Goal: Task Accomplishment & Management: Manage account settings

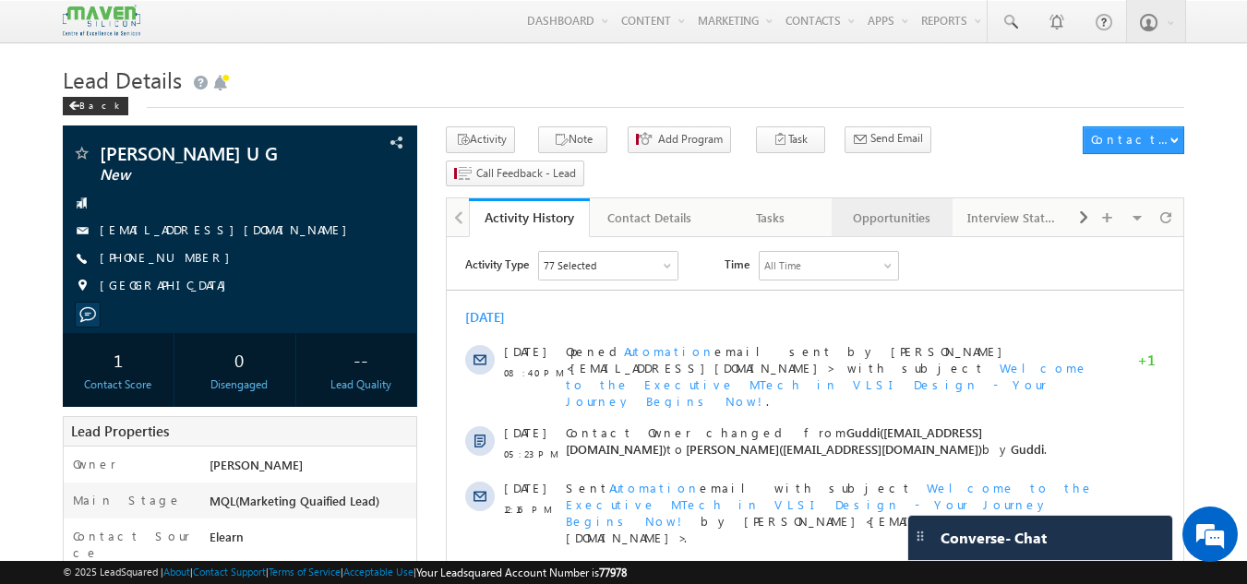
click at [910, 207] on div "Opportunities" at bounding box center [892, 218] width 90 height 22
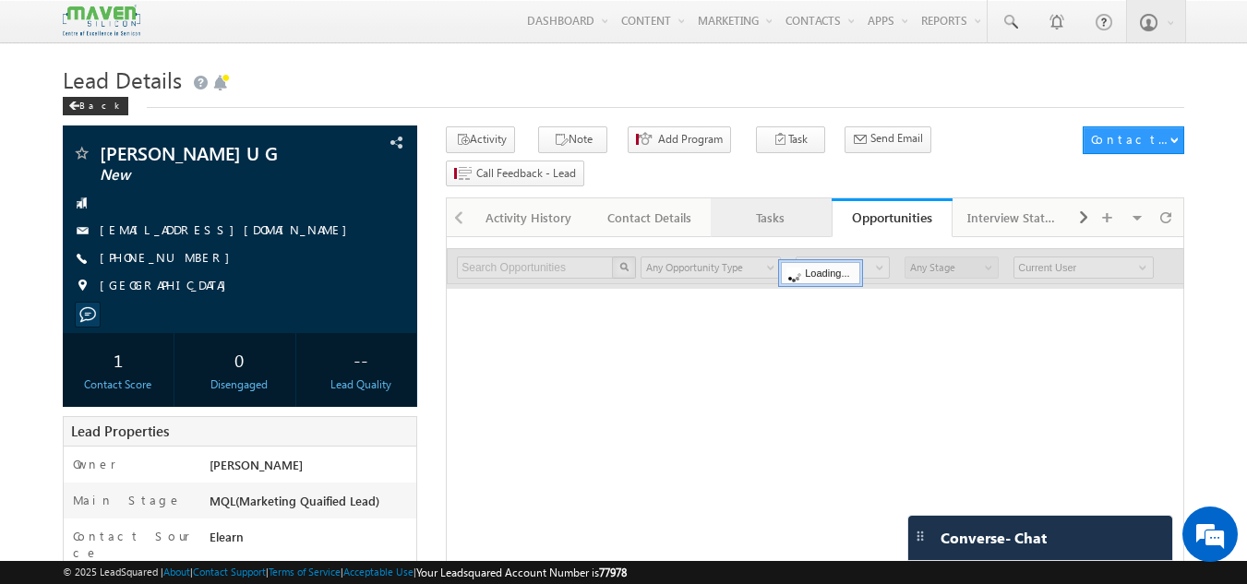
click at [741, 199] on link "Tasks" at bounding box center [771, 218] width 121 height 39
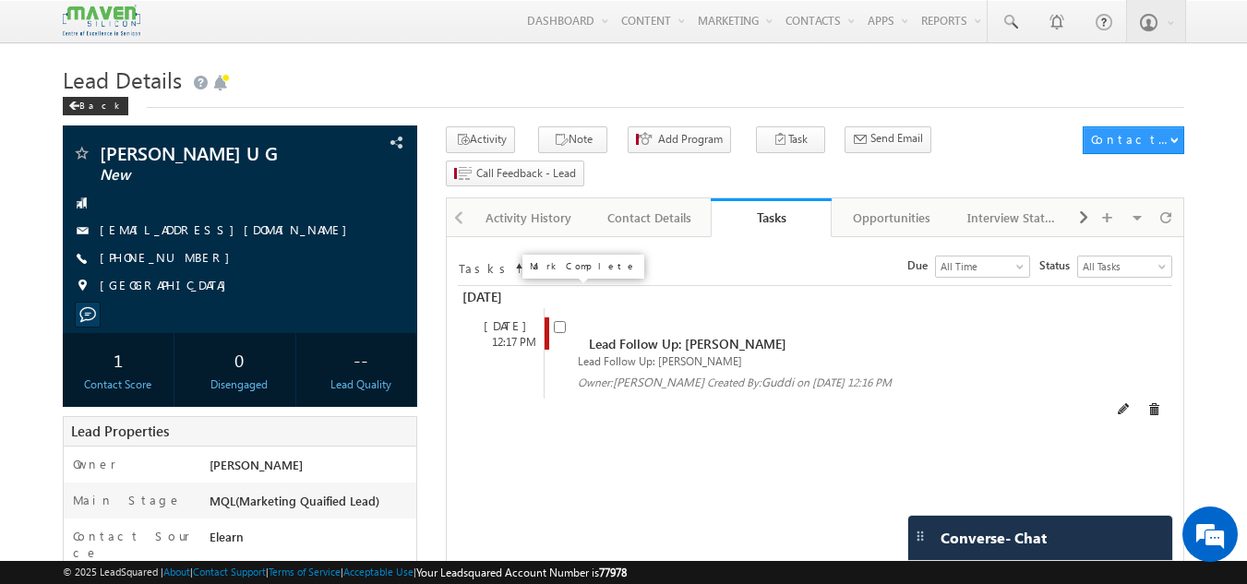
click at [554, 321] on input "checkbox" at bounding box center [560, 327] width 12 height 12
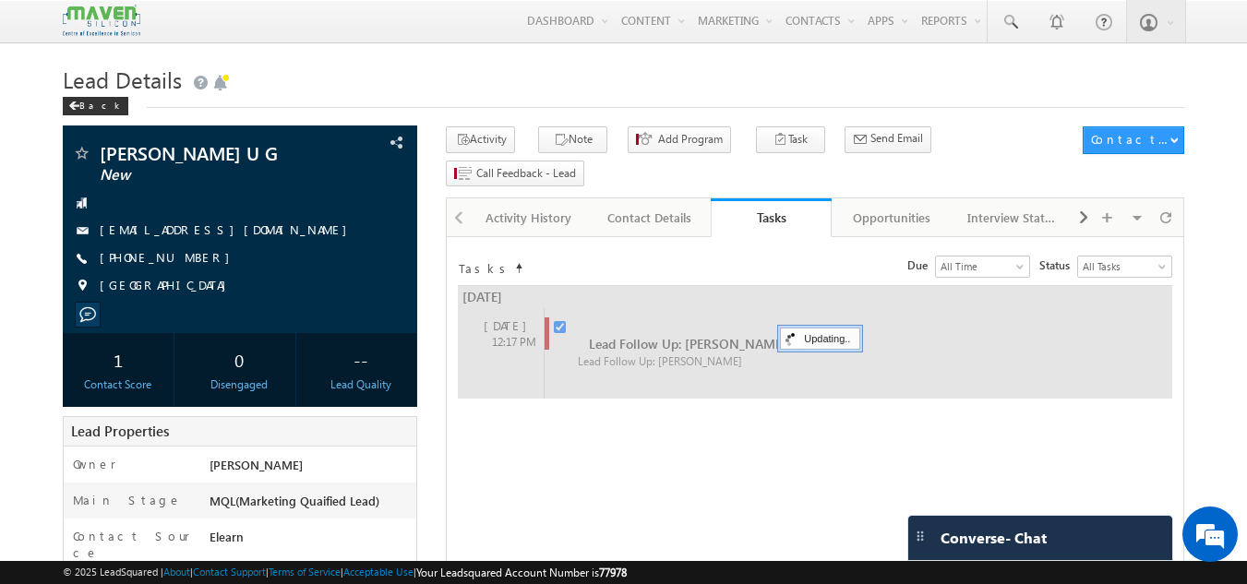
checkbox input "false"
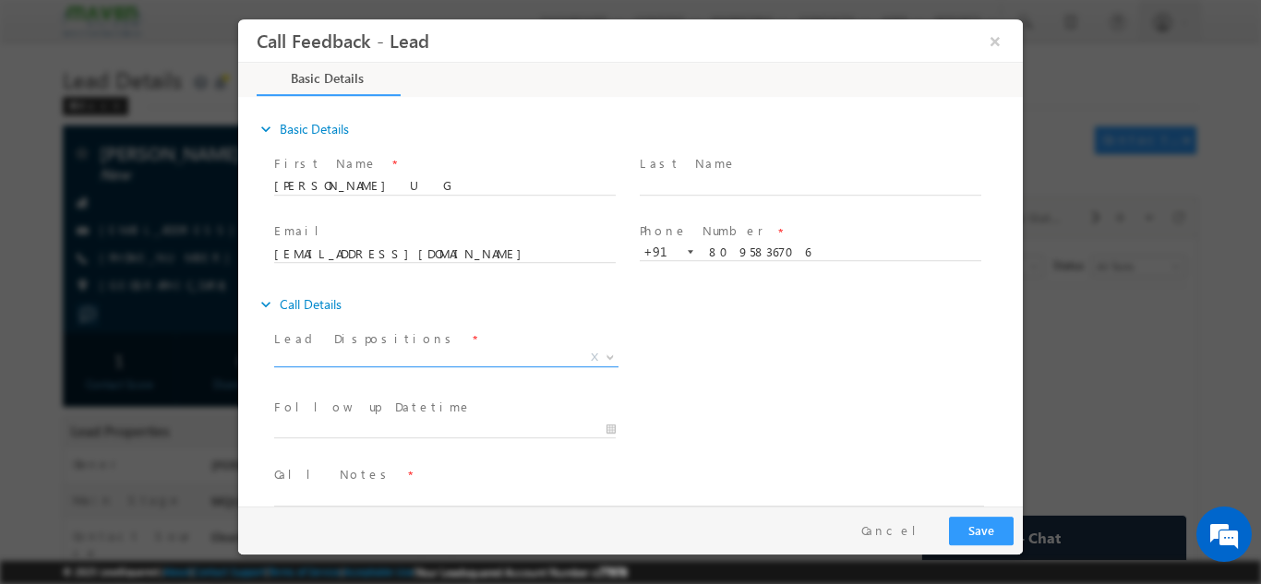
click at [456, 356] on span "X" at bounding box center [446, 357] width 344 height 18
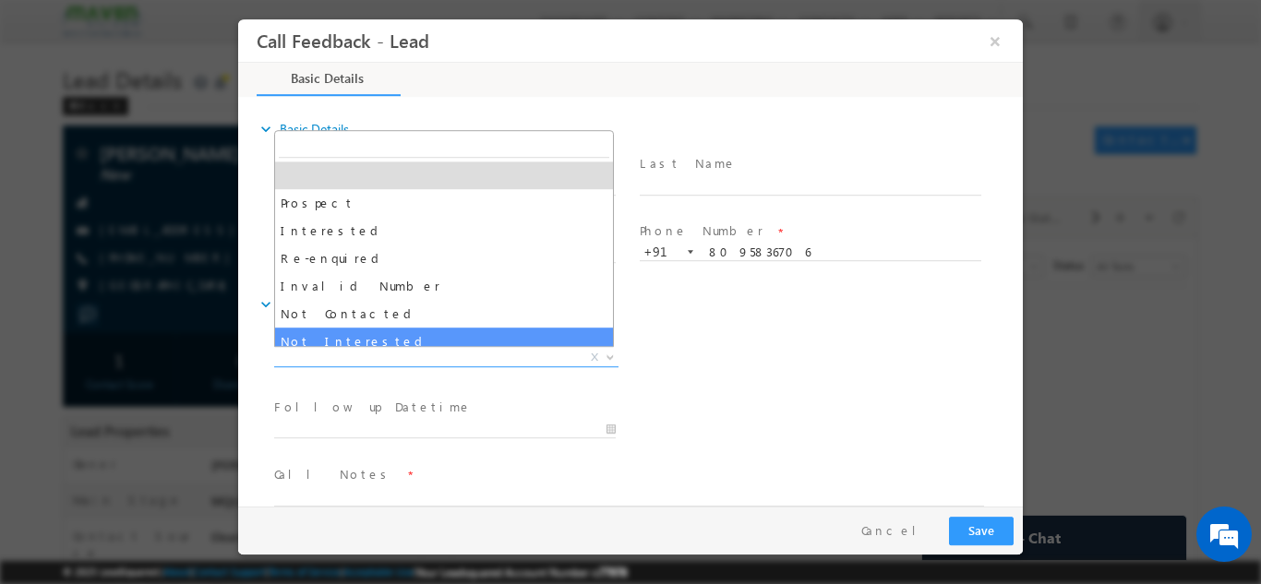
select select "Not Interested"
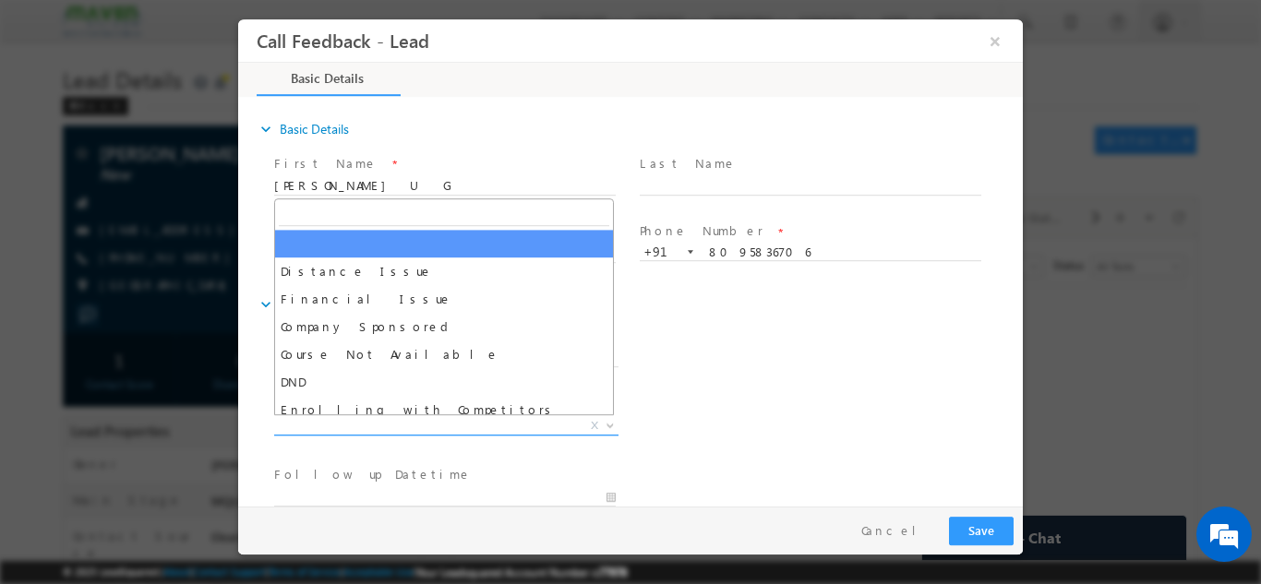
click at [388, 426] on span "X" at bounding box center [446, 425] width 344 height 18
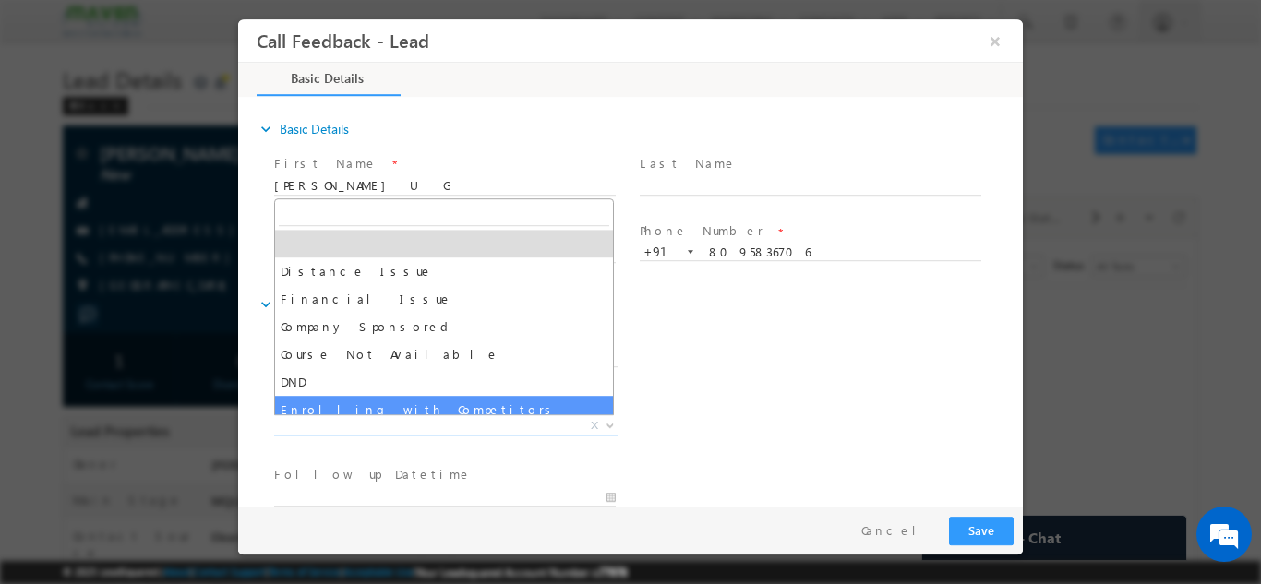
scroll to position [37, 0]
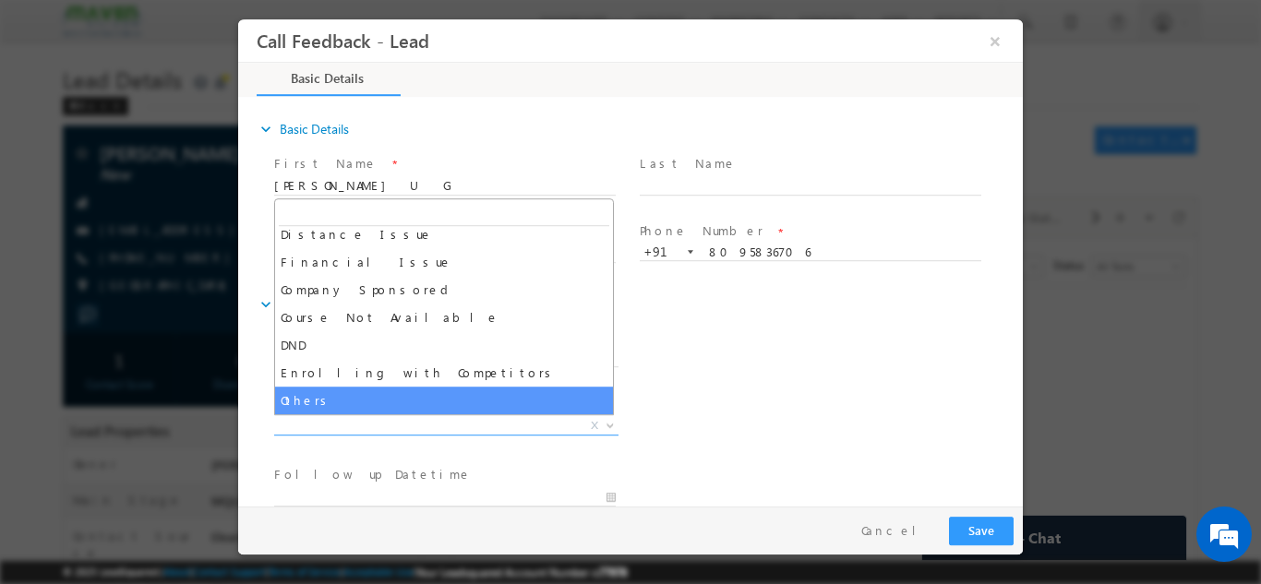
select select "Others"
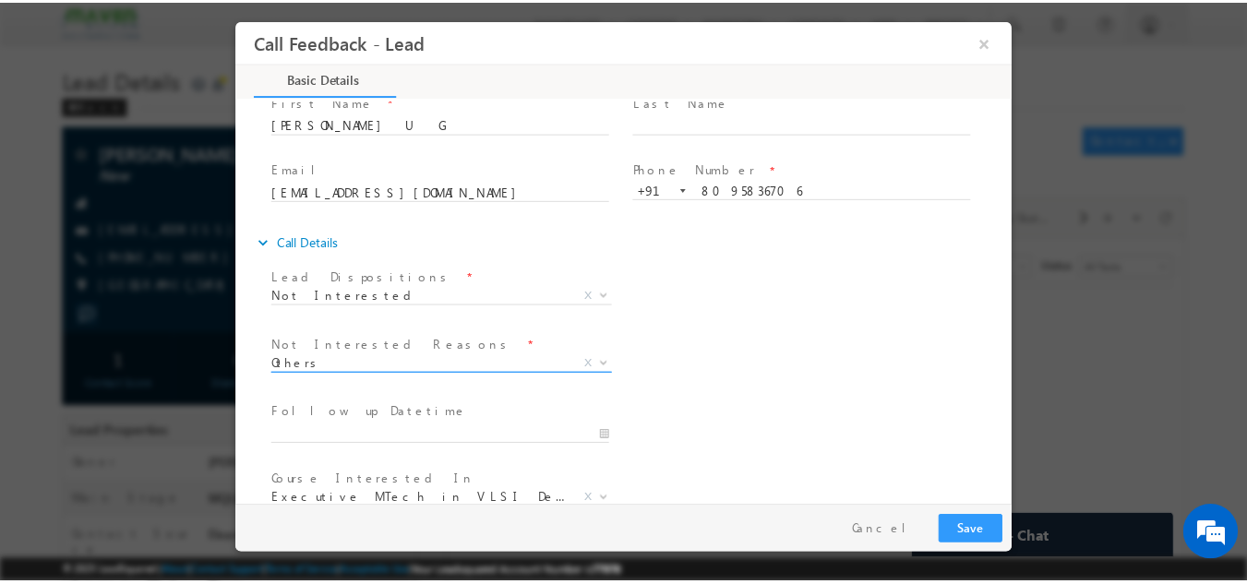
scroll to position [166, 0]
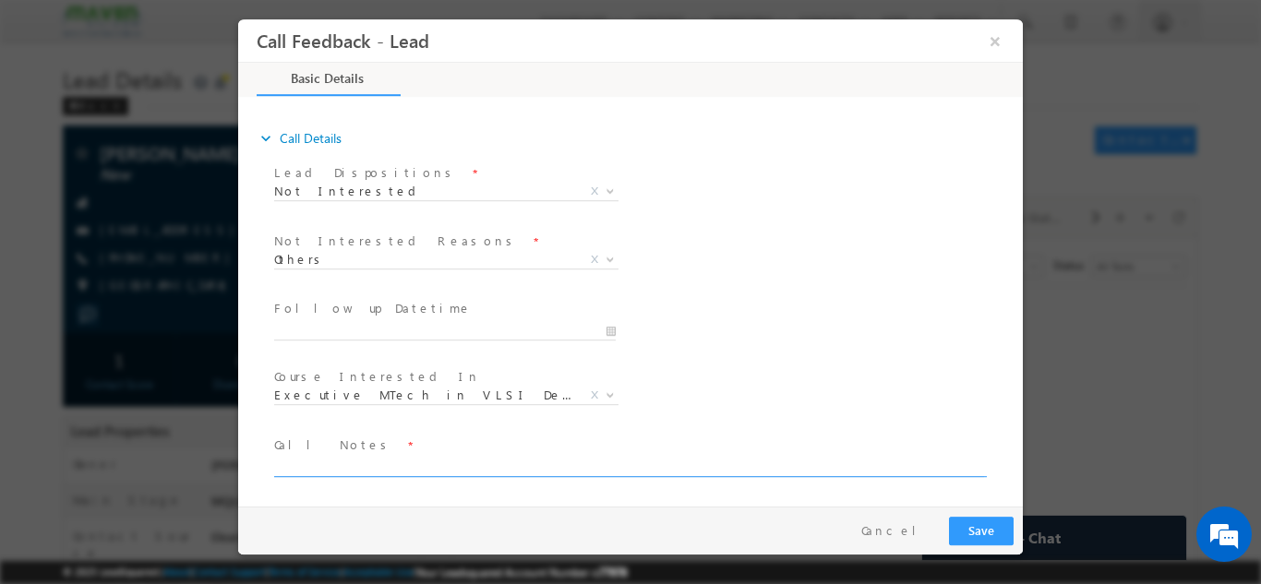
click at [377, 463] on textarea at bounding box center [629, 465] width 710 height 21
type textarea "Disconnected the call saying "Not interested"."
click at [990, 529] on button "Save" at bounding box center [981, 530] width 65 height 29
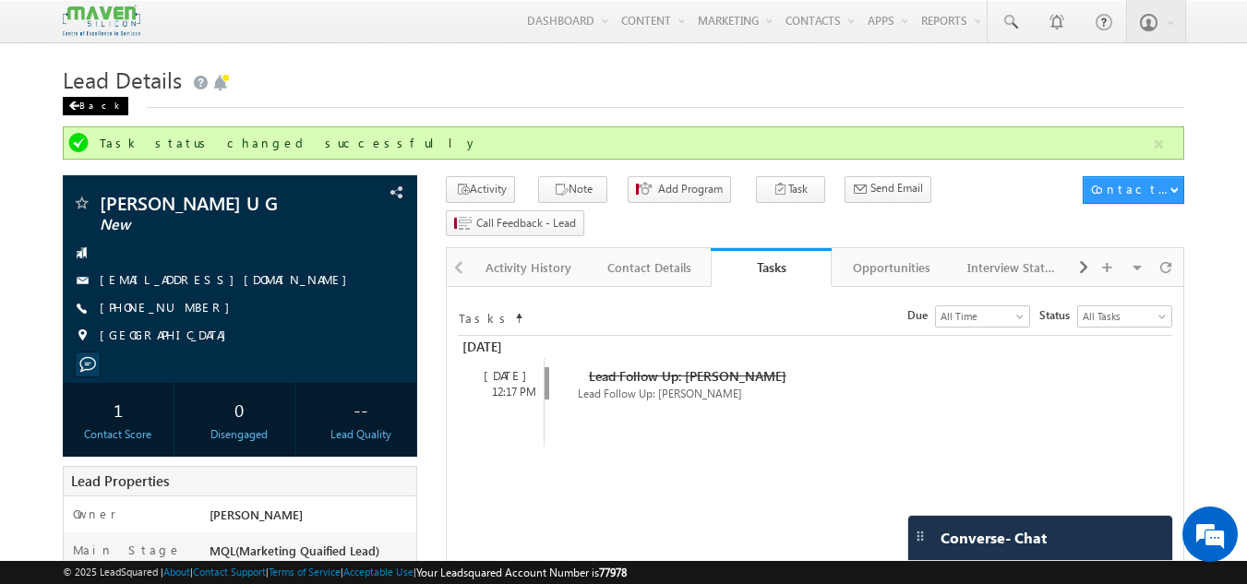
click at [95, 103] on div "Back" at bounding box center [96, 106] width 66 height 18
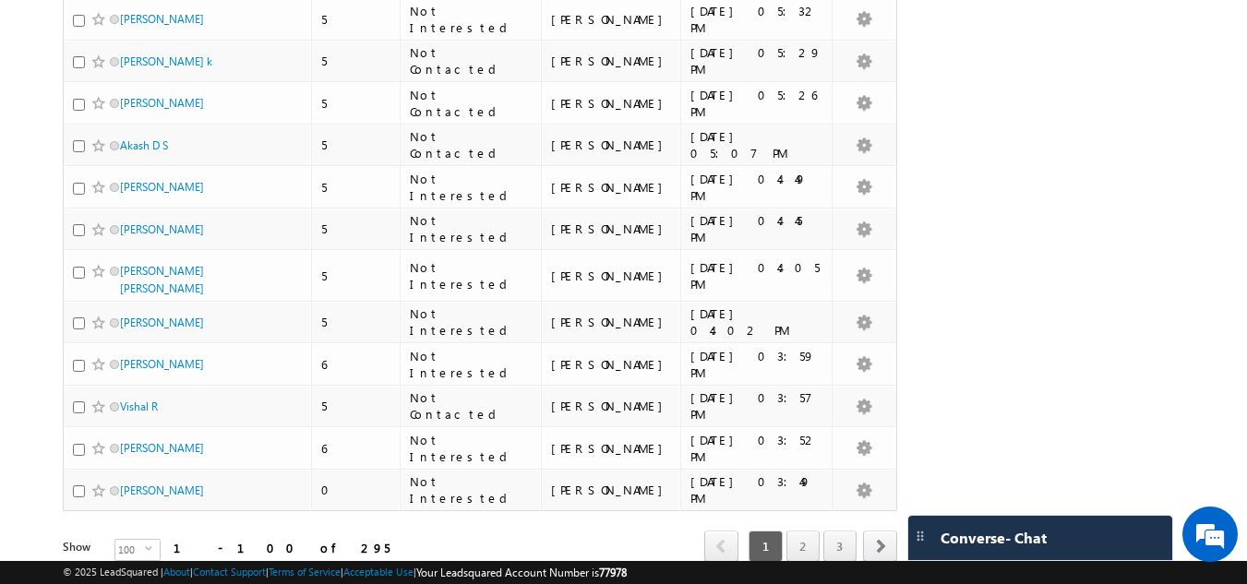
scroll to position [4010, 0]
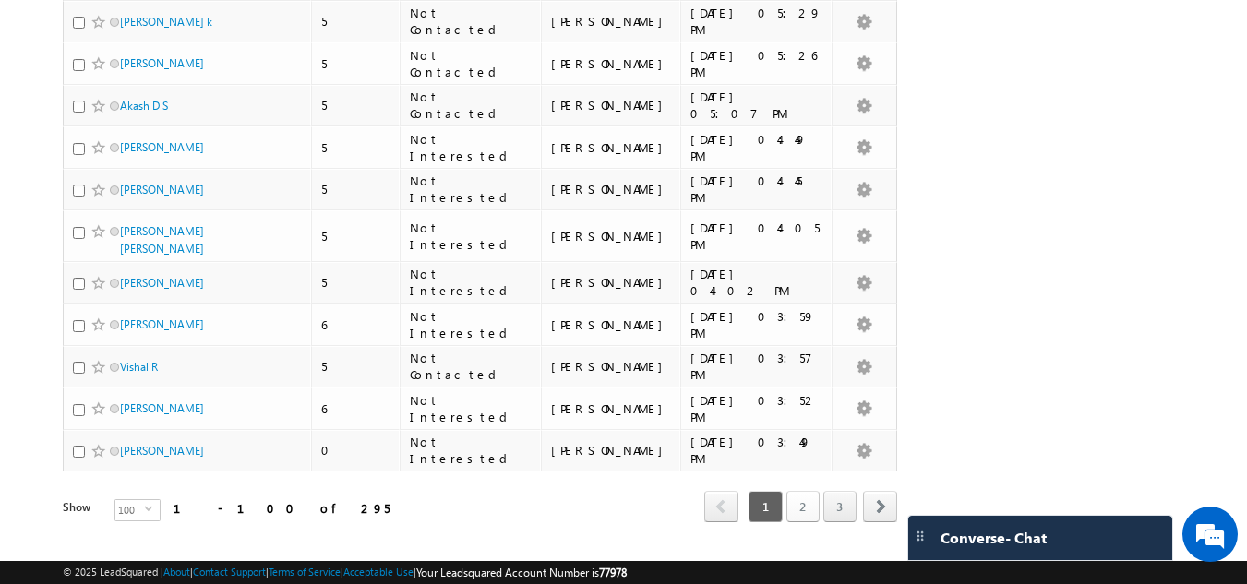
click at [814, 491] on link "2" at bounding box center [803, 506] width 33 height 31
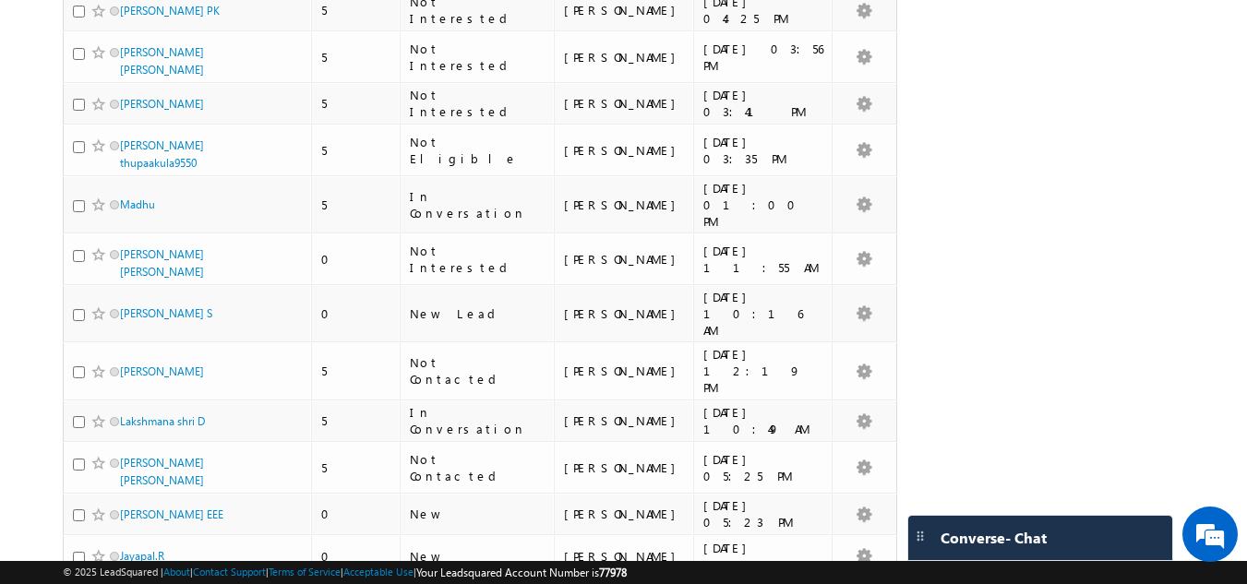
scroll to position [1055, 0]
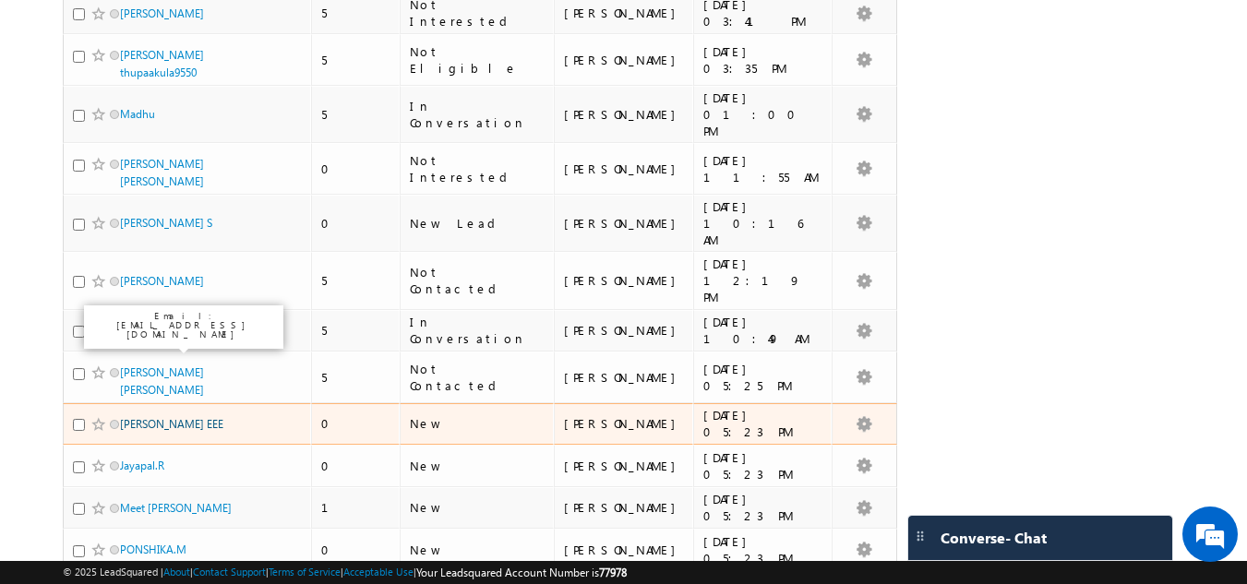
click at [175, 417] on link "[PERSON_NAME] EEE" at bounding box center [171, 424] width 103 height 14
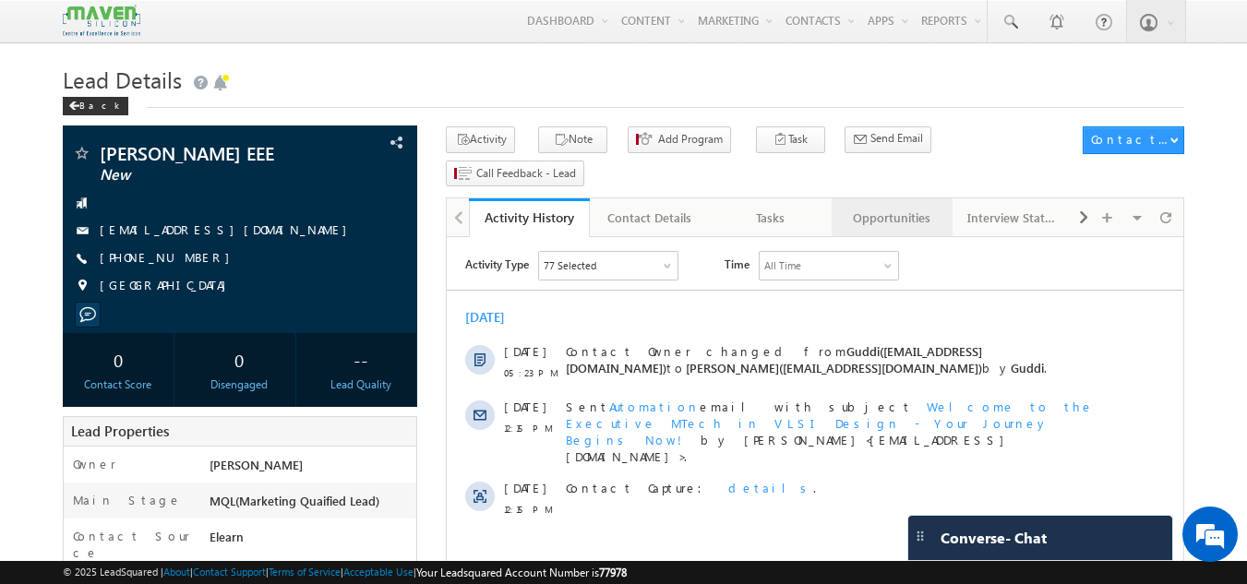
click at [909, 199] on link "Opportunities" at bounding box center [892, 218] width 121 height 39
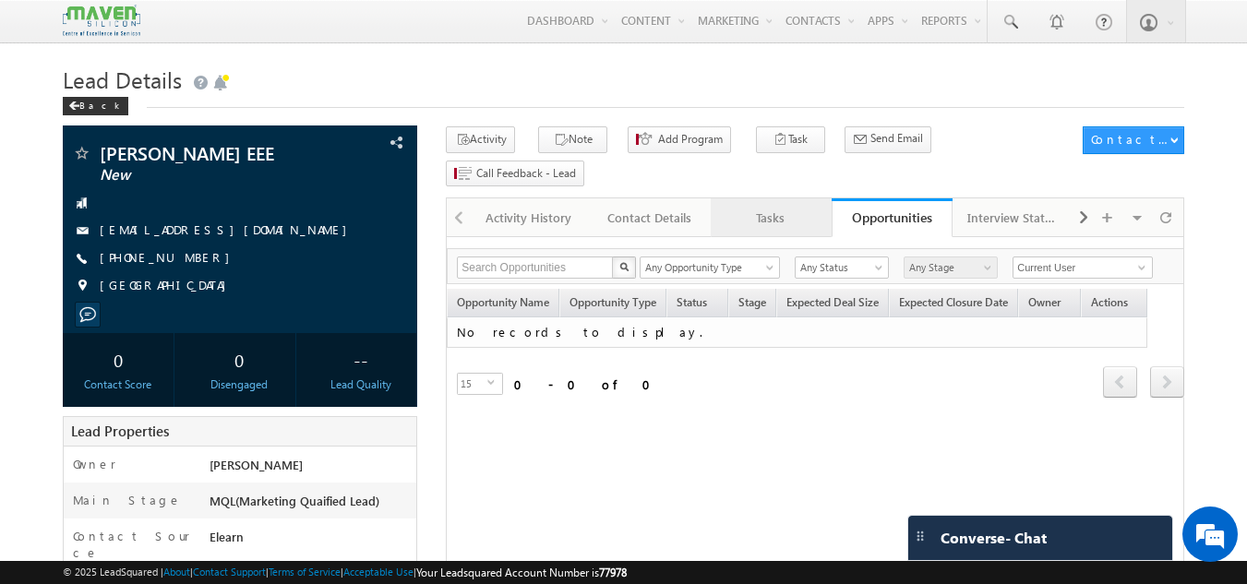
click at [789, 207] on div "Tasks" at bounding box center [771, 218] width 90 height 22
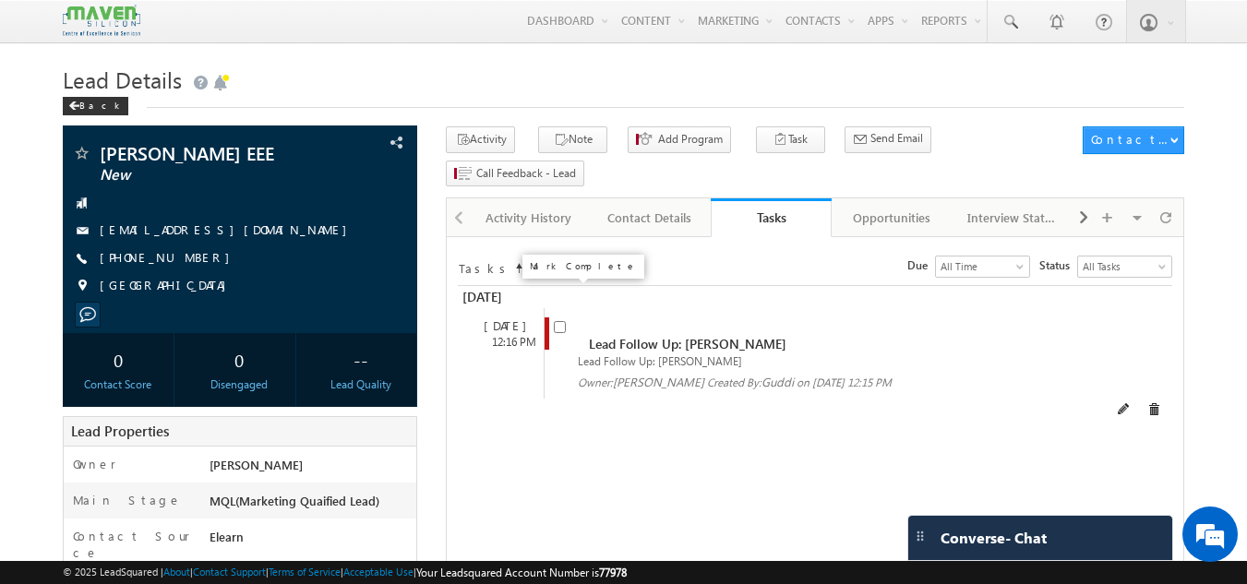
click at [560, 321] on input "checkbox" at bounding box center [560, 327] width 12 height 12
checkbox input "false"
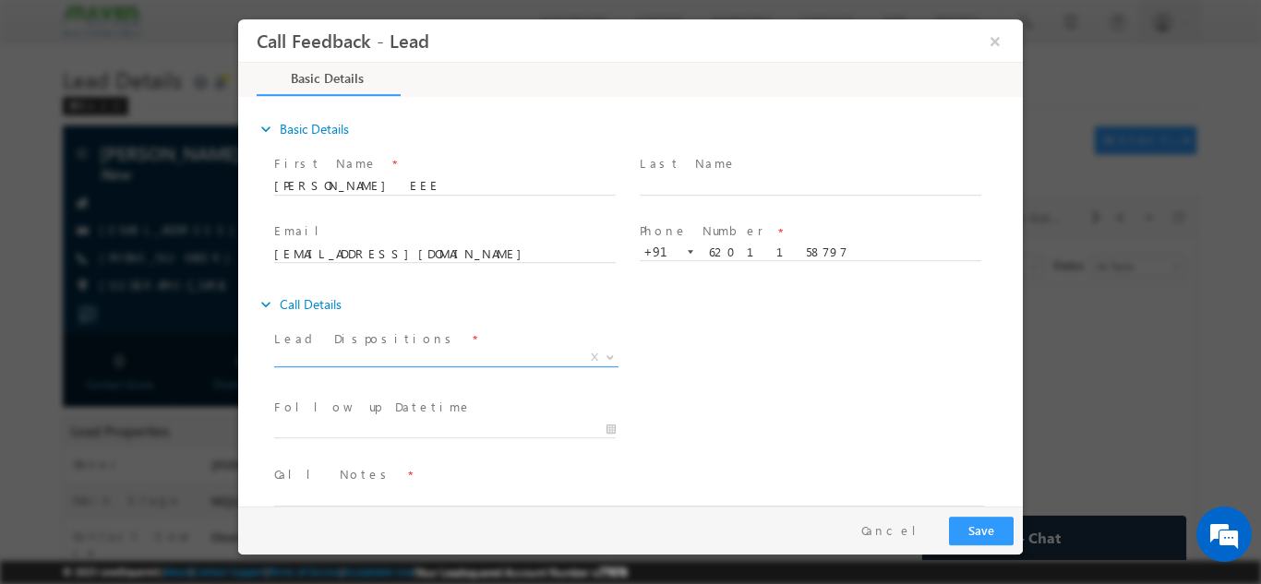
click at [531, 369] on span "X" at bounding box center [446, 361] width 344 height 18
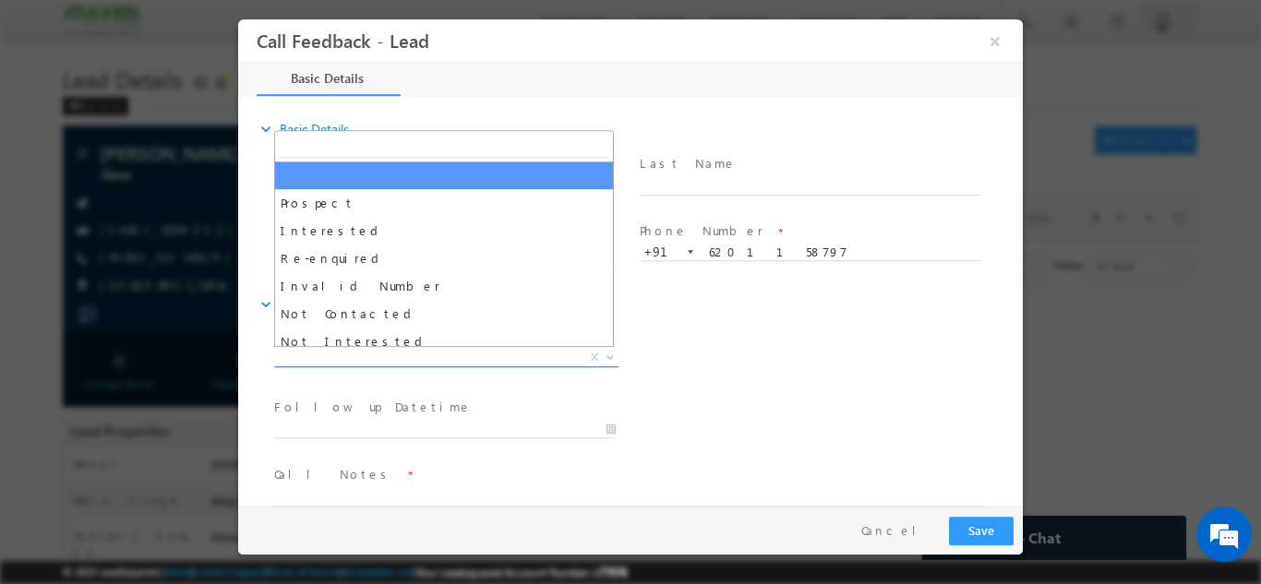
click at [531, 352] on span "X" at bounding box center [446, 357] width 344 height 18
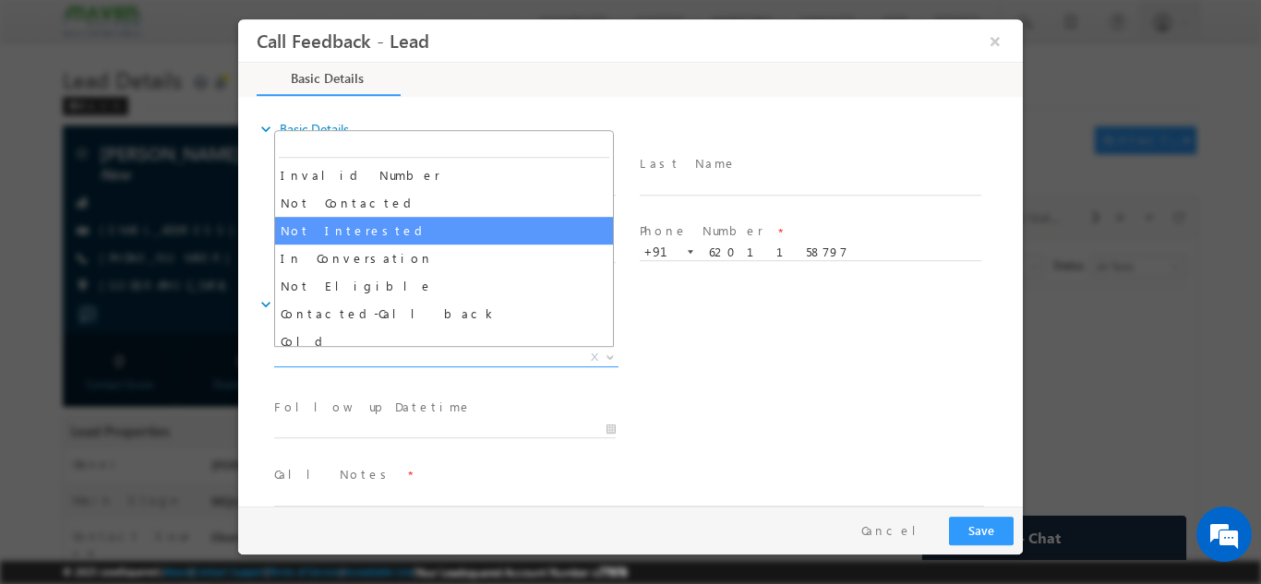
scroll to position [175, 0]
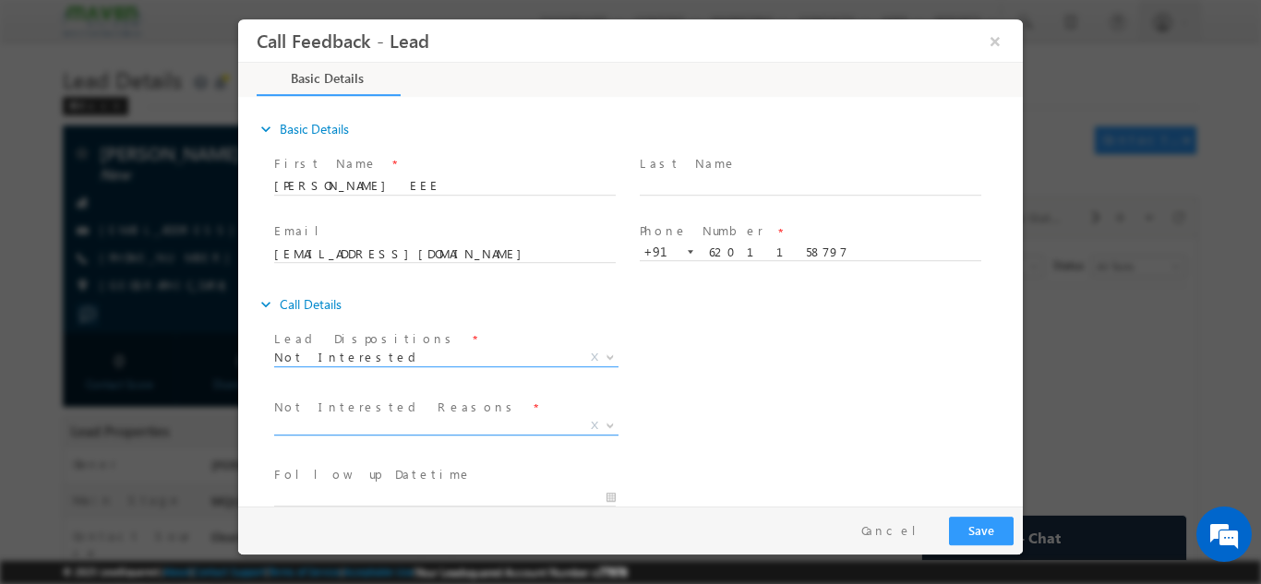
click at [448, 420] on span "X" at bounding box center [446, 425] width 344 height 18
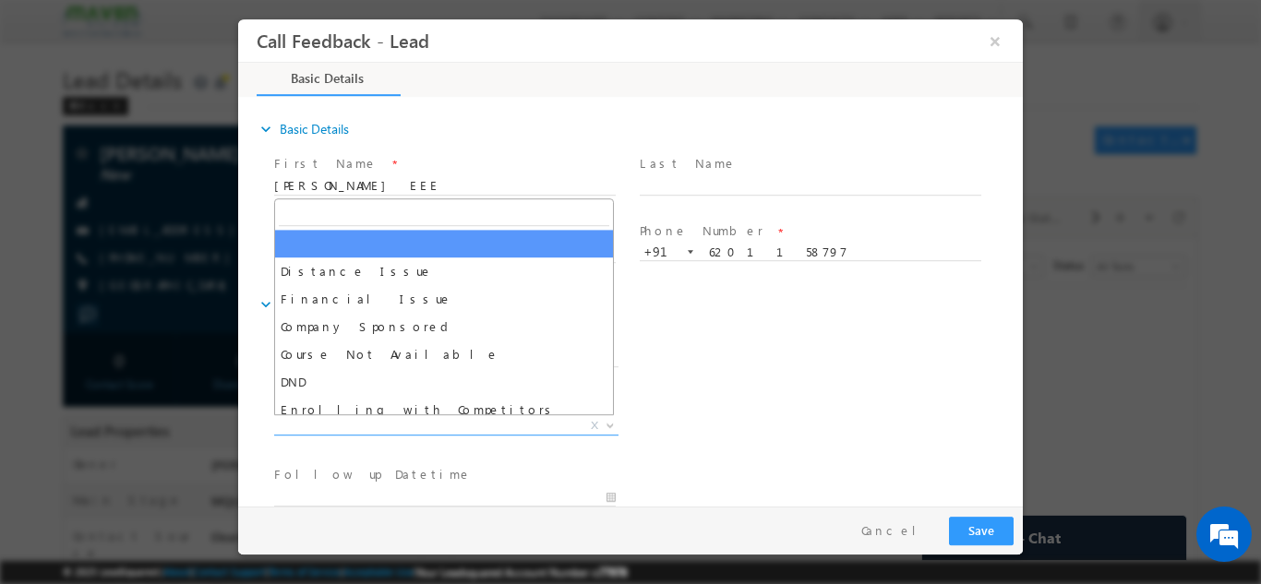
click at [956, 422] on div "Not Interested Reasons * Distance Issue Financial Issue Company Sponsored Cours…" at bounding box center [647, 427] width 753 height 68
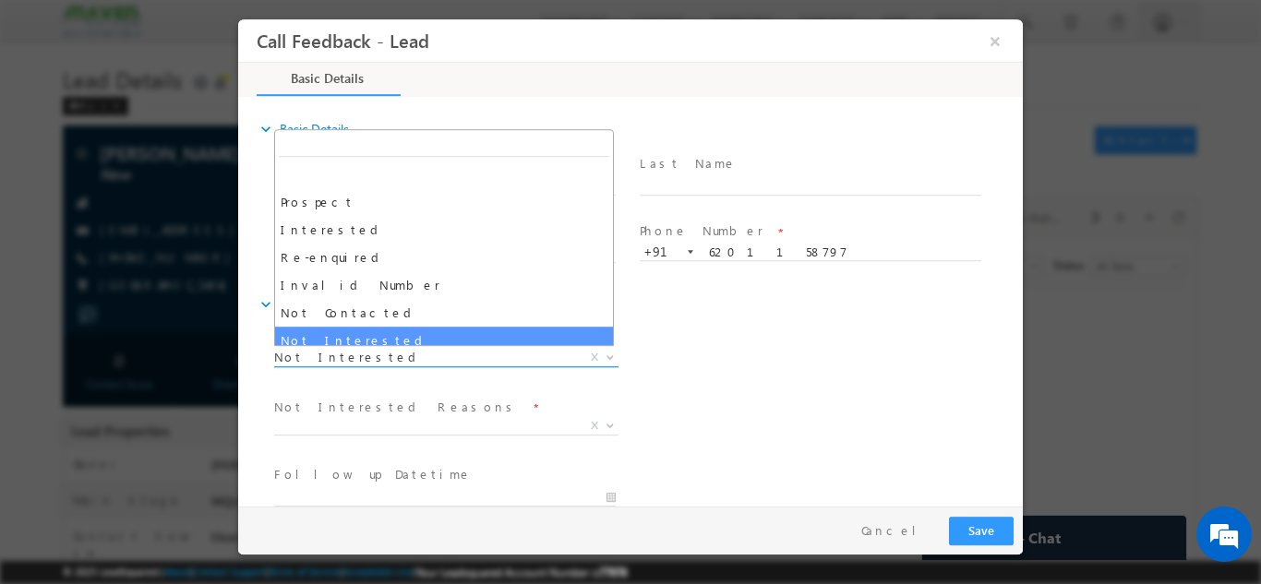
click at [335, 352] on span "Not Interested" at bounding box center [424, 356] width 300 height 17
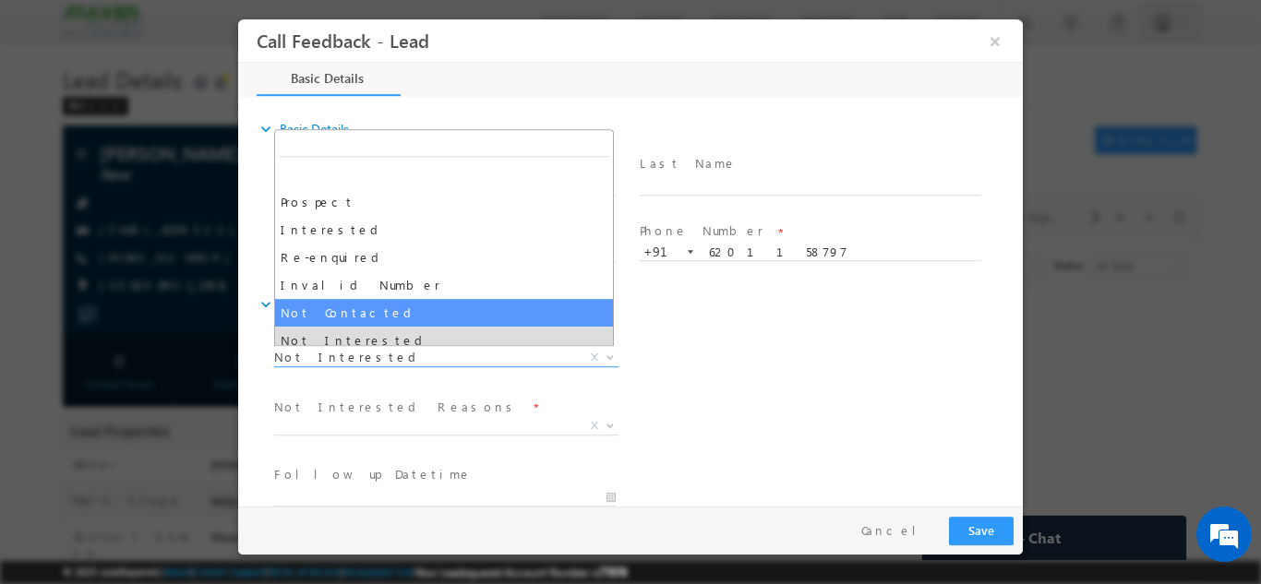
select select "Not Contacted"
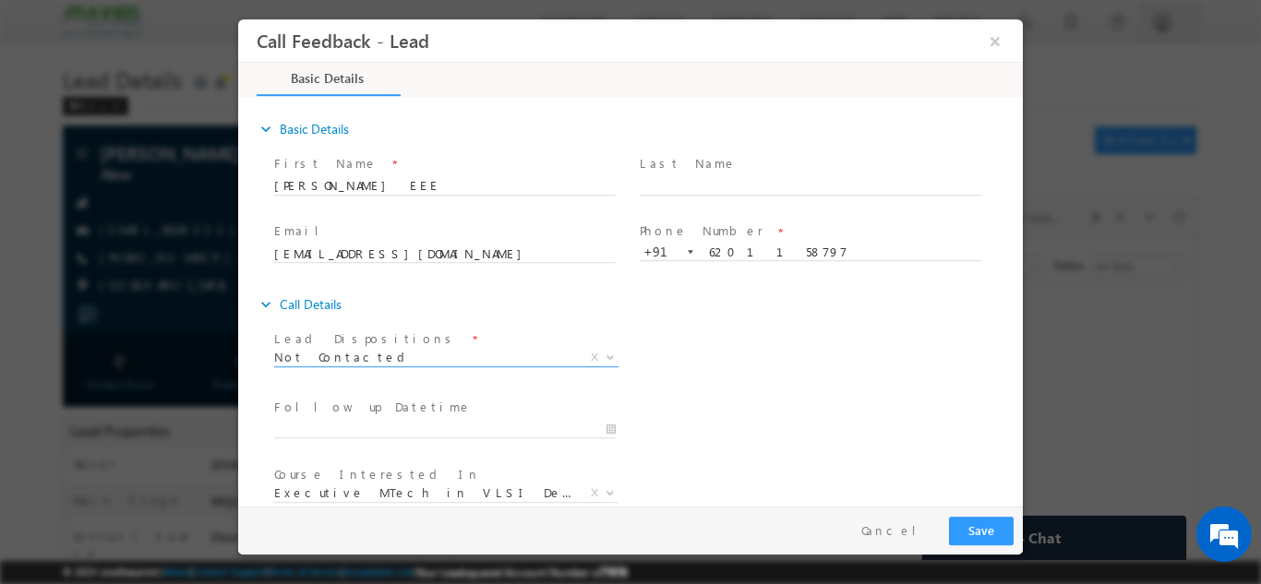
scroll to position [92, 0]
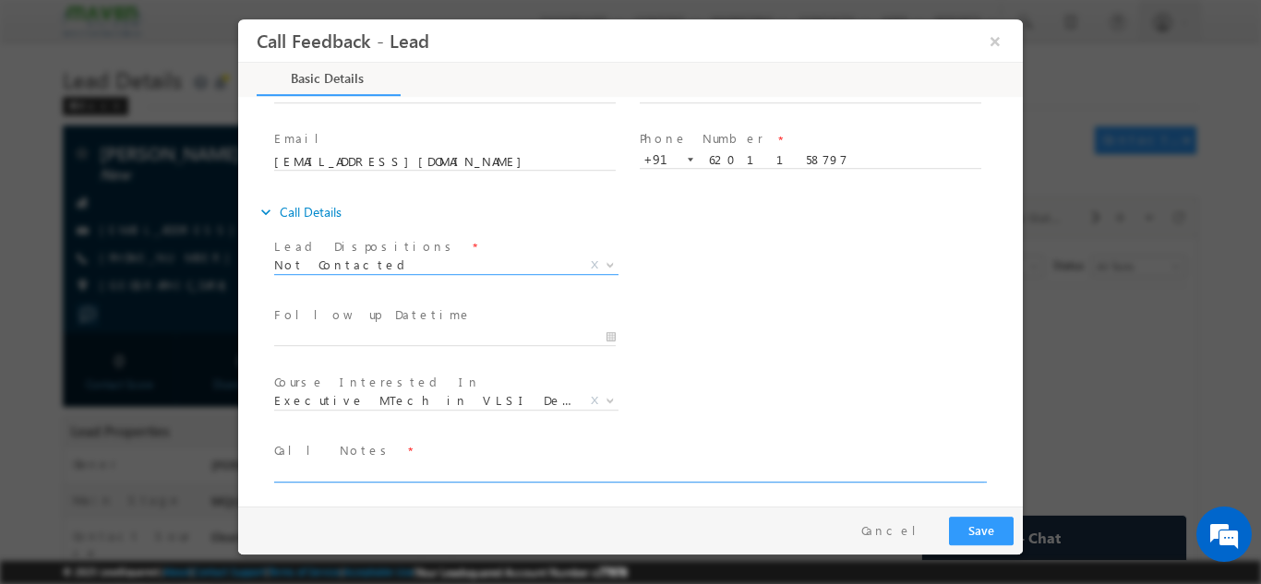
click at [393, 461] on textarea at bounding box center [629, 471] width 710 height 21
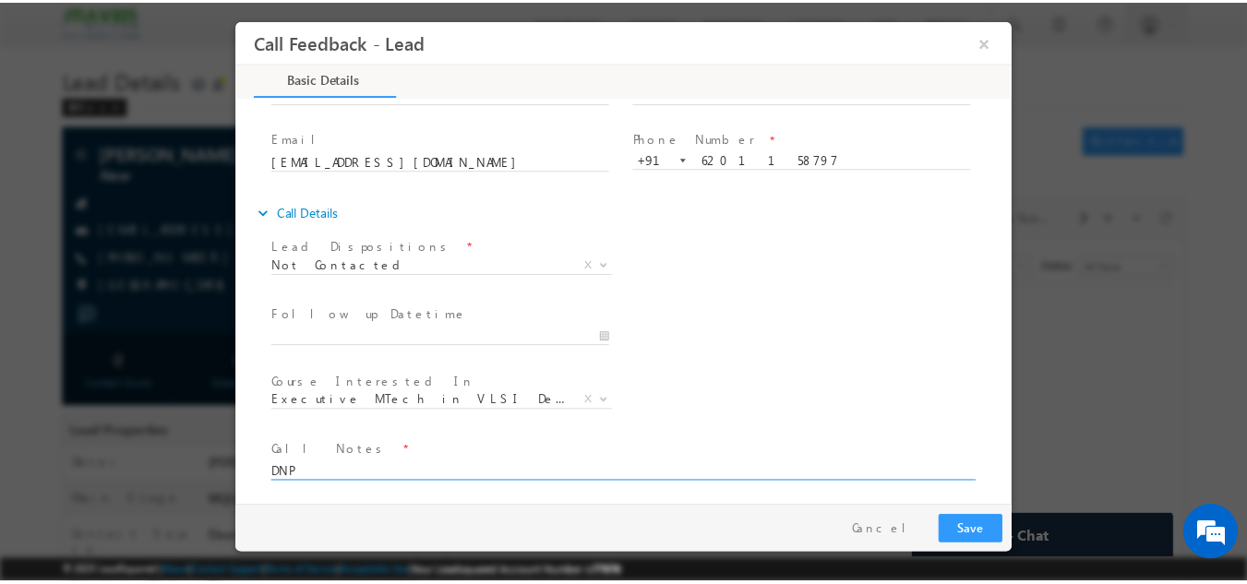
scroll to position [98, 0]
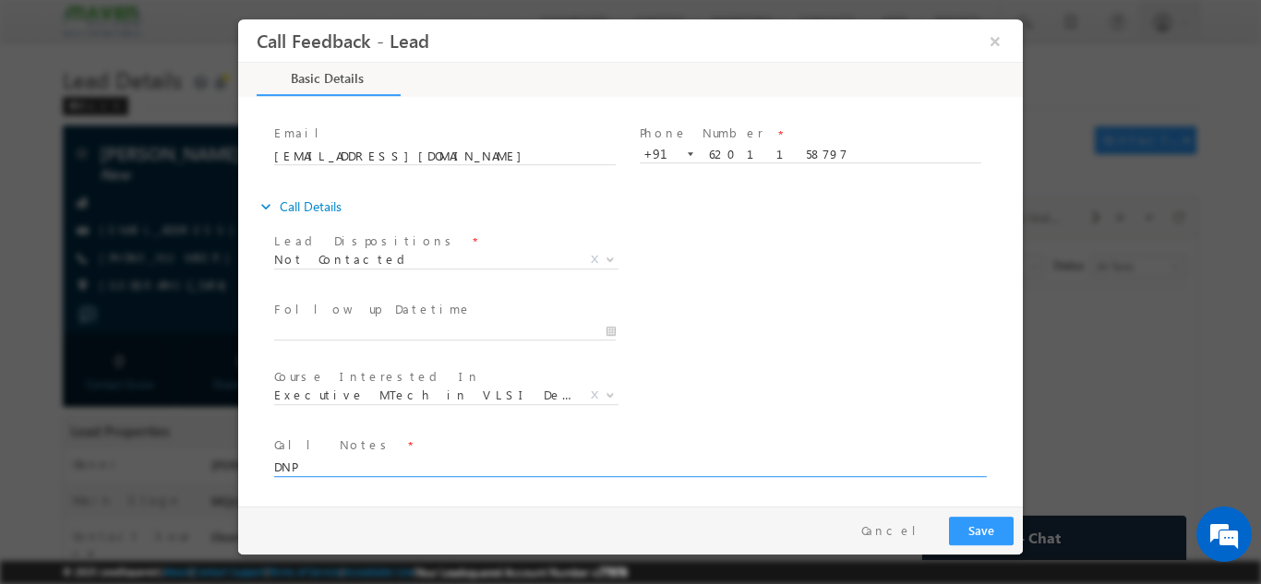
type textarea "DNP"
click at [971, 523] on button "Save" at bounding box center [981, 530] width 65 height 29
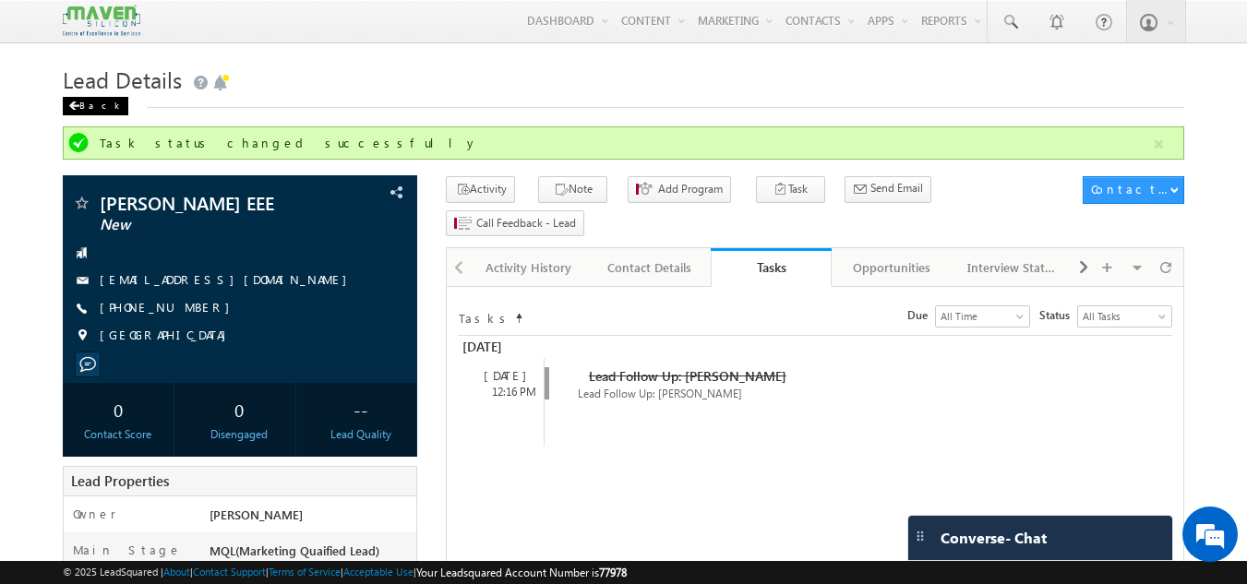
click at [106, 99] on link "Back" at bounding box center [100, 104] width 75 height 16
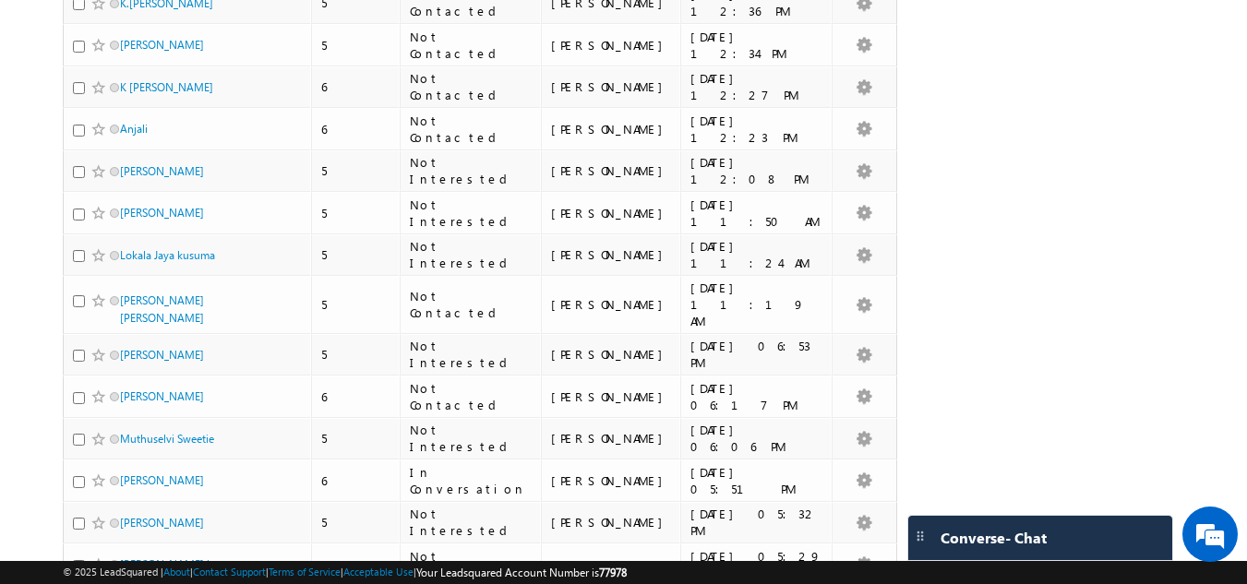
scroll to position [4010, 0]
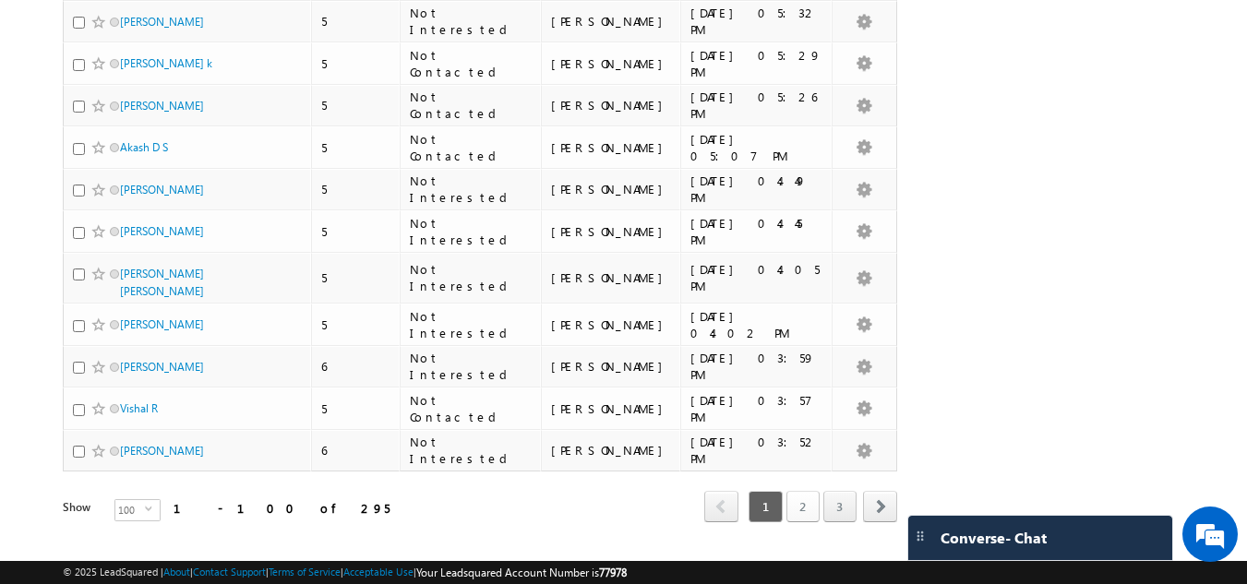
click at [807, 491] on link "2" at bounding box center [803, 506] width 33 height 31
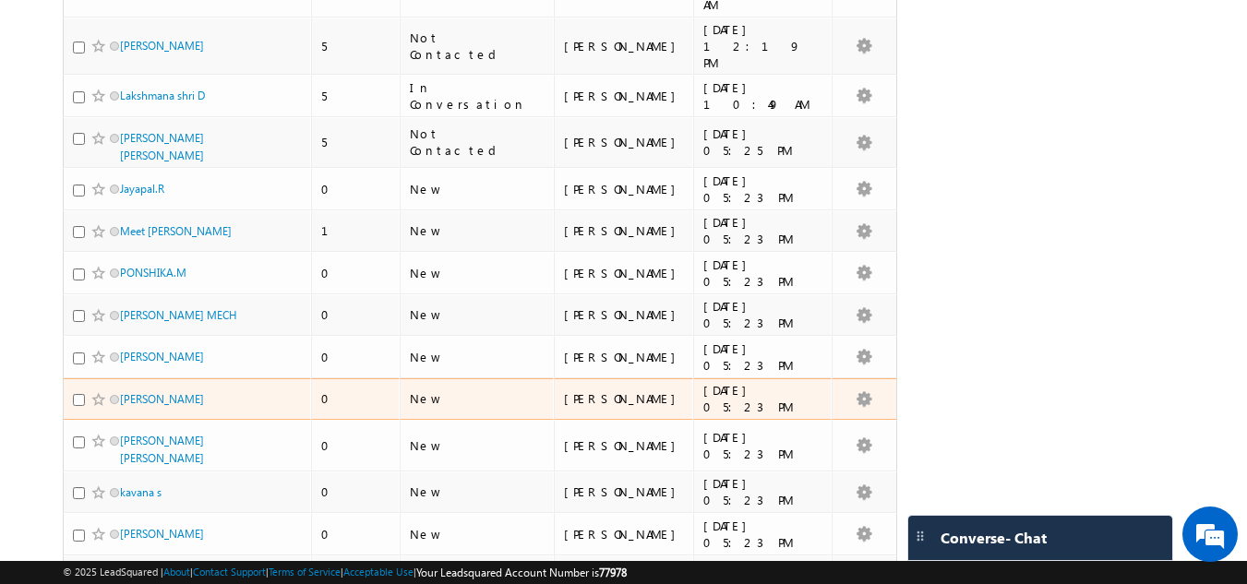
scroll to position [963, 0]
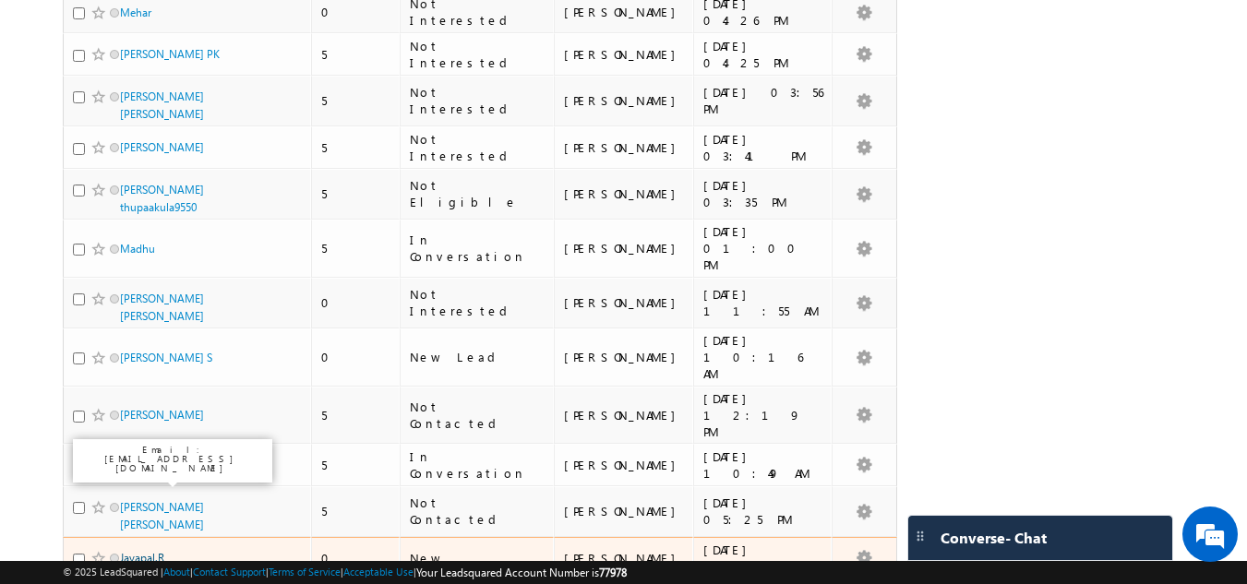
click at [155, 551] on link "Jayapal.R" at bounding box center [142, 558] width 44 height 14
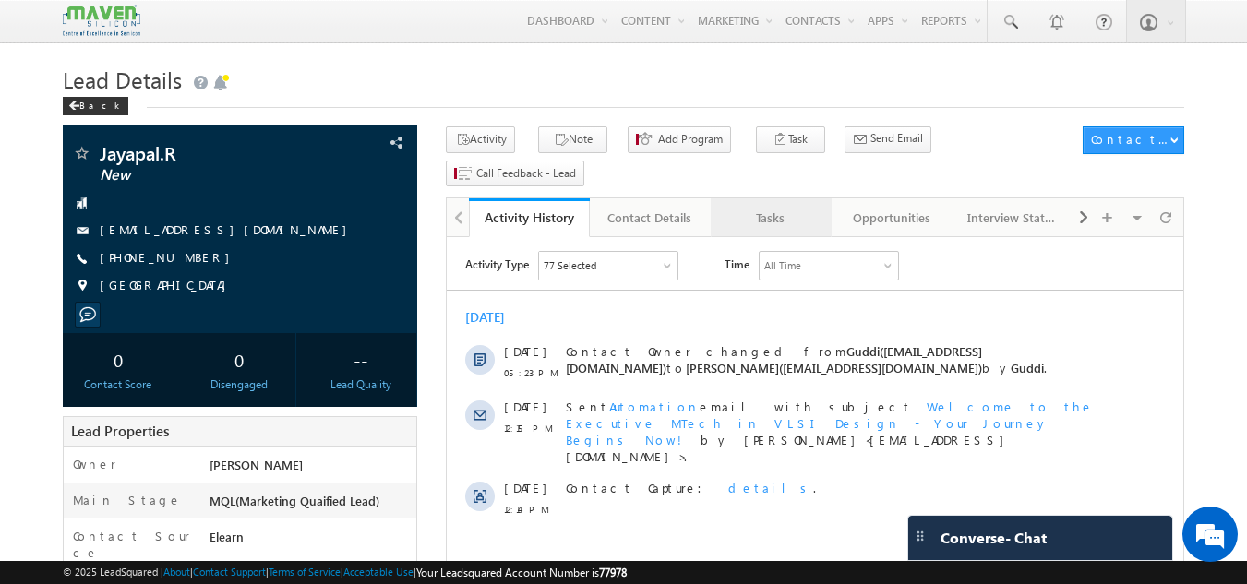
click at [805, 207] on div "Tasks" at bounding box center [771, 218] width 90 height 22
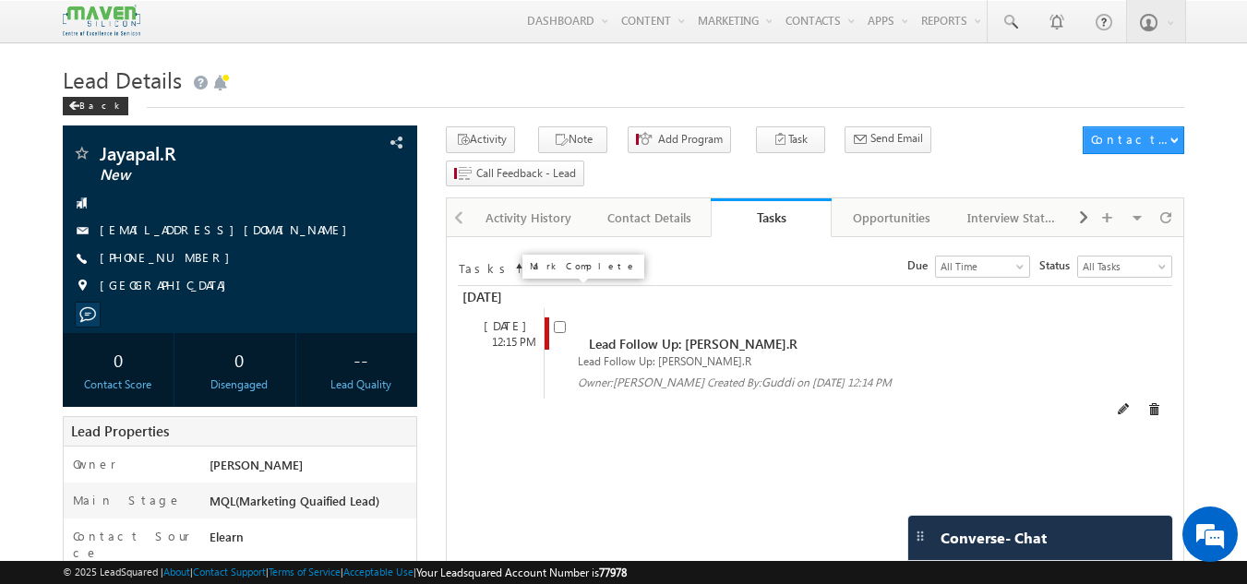
click at [561, 321] on input "checkbox" at bounding box center [560, 327] width 12 height 12
checkbox input "false"
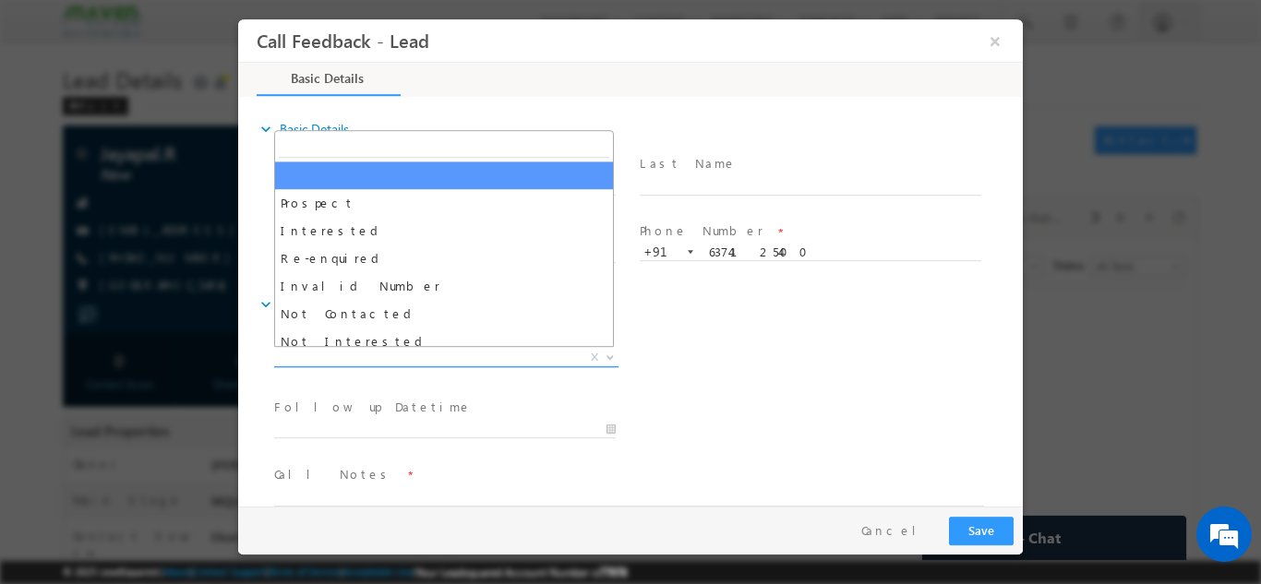
click at [368, 355] on span "X" at bounding box center [446, 357] width 344 height 18
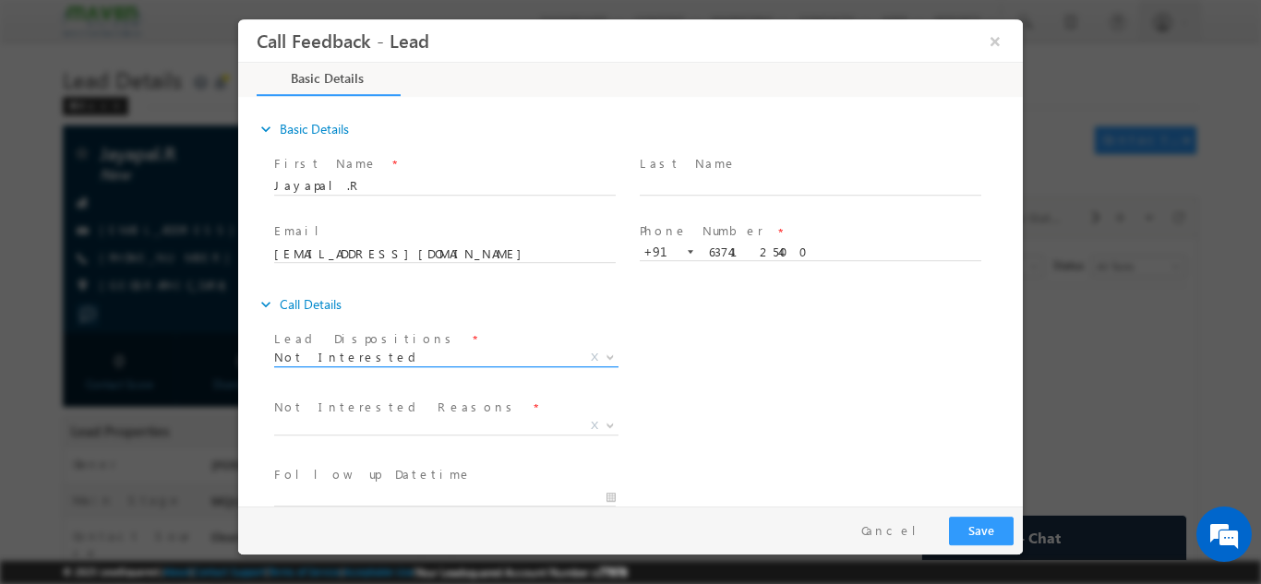
click at [367, 356] on span "Not Interested" at bounding box center [424, 356] width 300 height 17
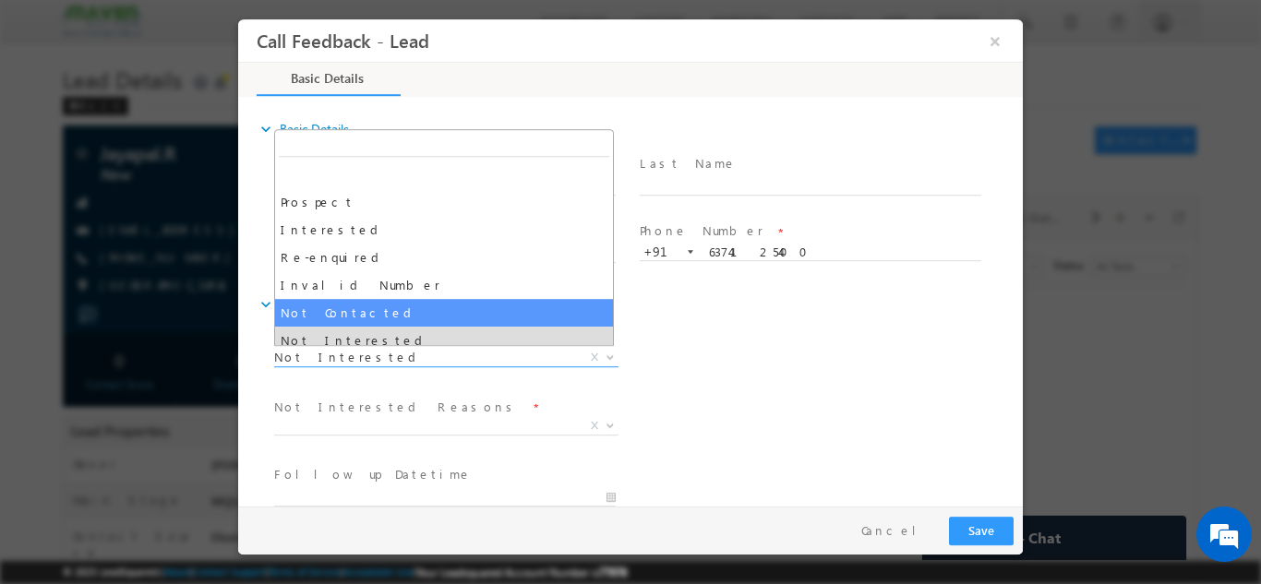
select select "Not Contacted"
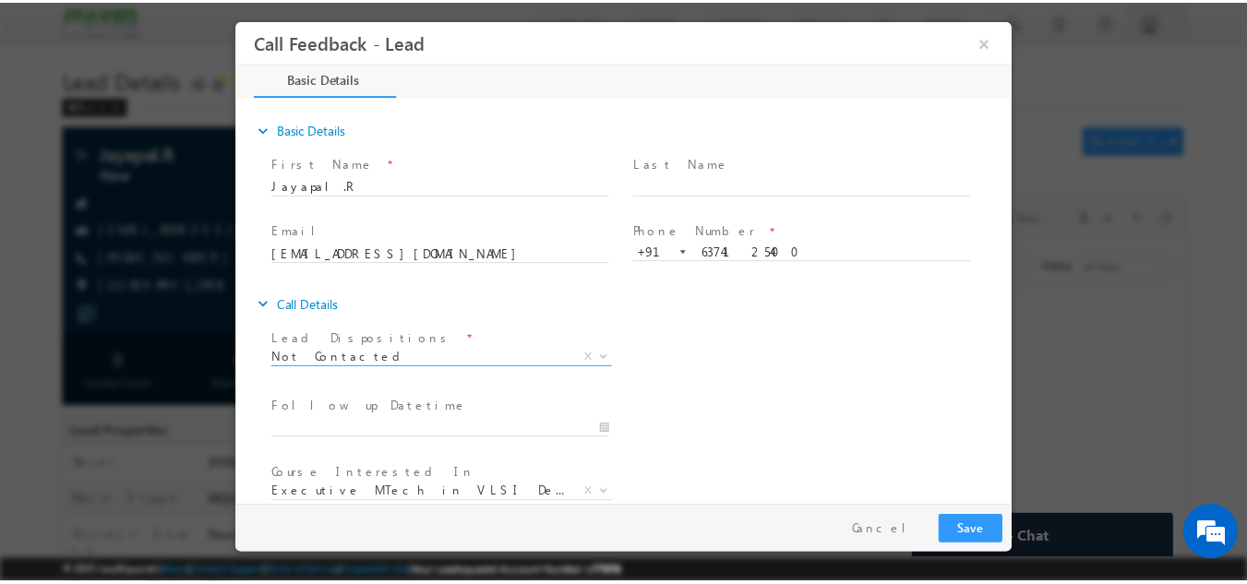
scroll to position [98, 0]
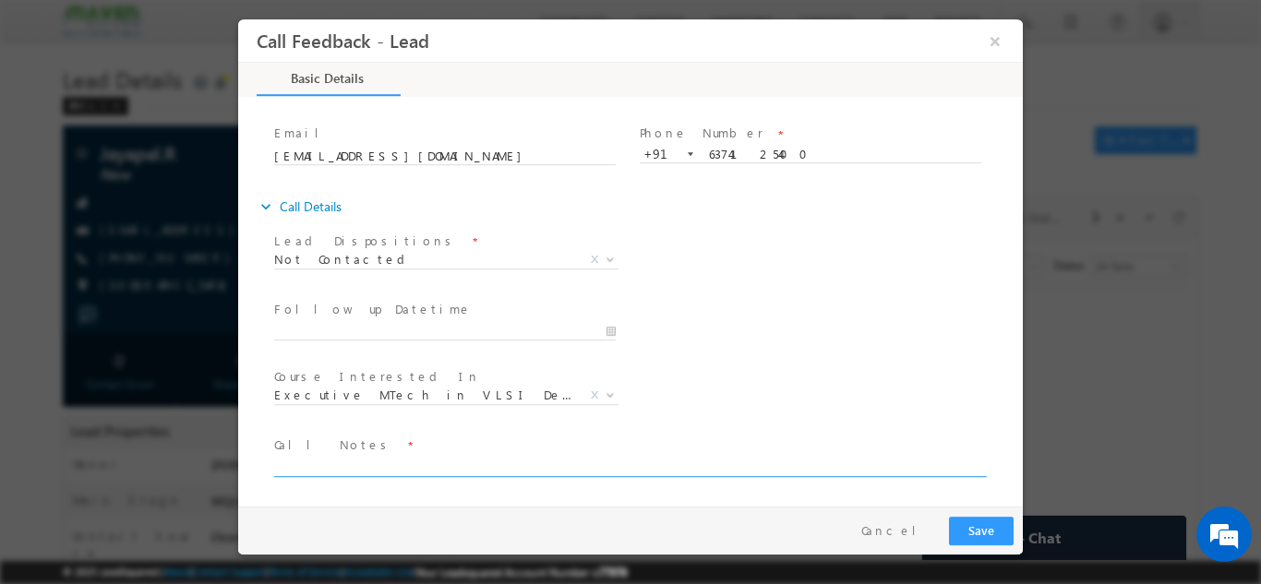
click at [377, 460] on textarea at bounding box center [629, 465] width 710 height 21
type textarea "DNP"
click at [990, 530] on button "Save" at bounding box center [981, 530] width 65 height 29
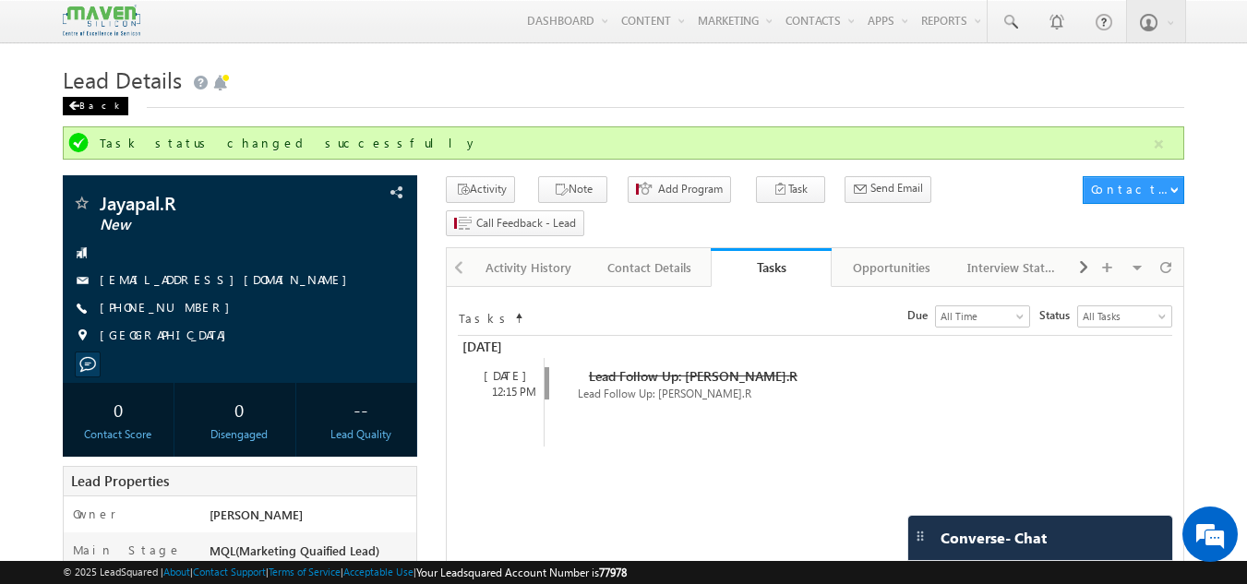
click at [79, 98] on div "Back" at bounding box center [96, 106] width 66 height 18
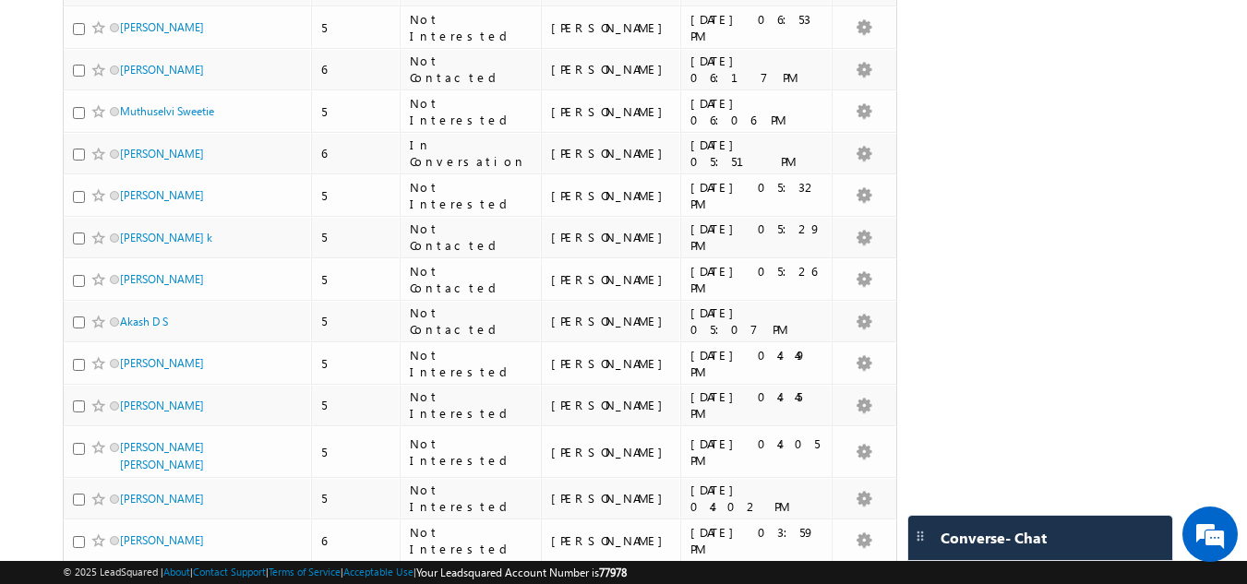
scroll to position [4010, 0]
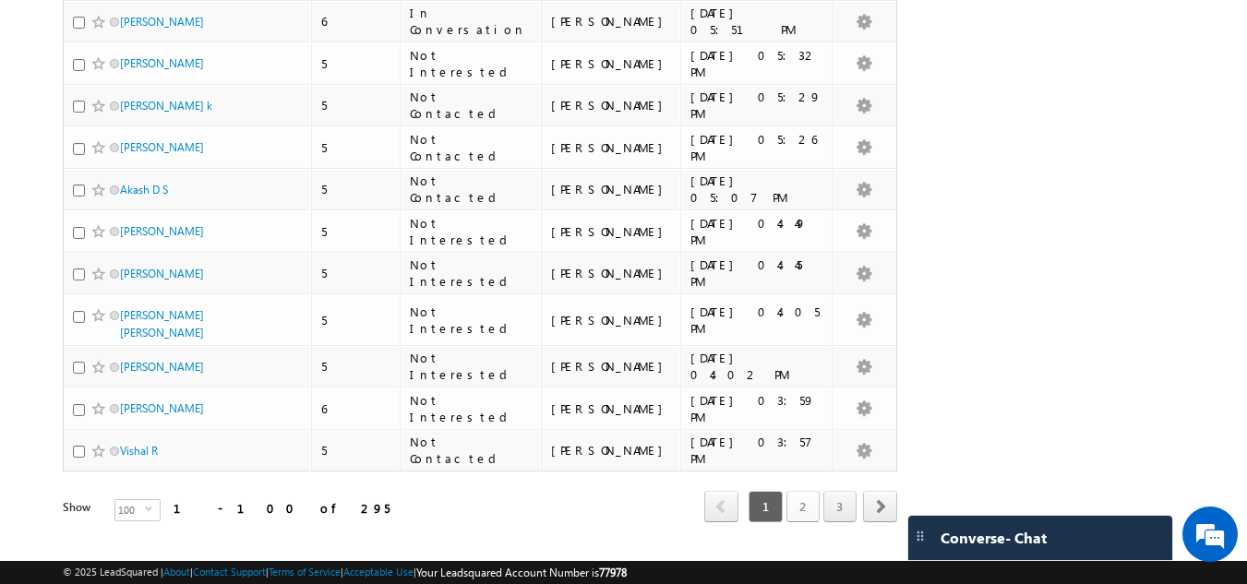
click at [809, 491] on link "2" at bounding box center [803, 506] width 33 height 31
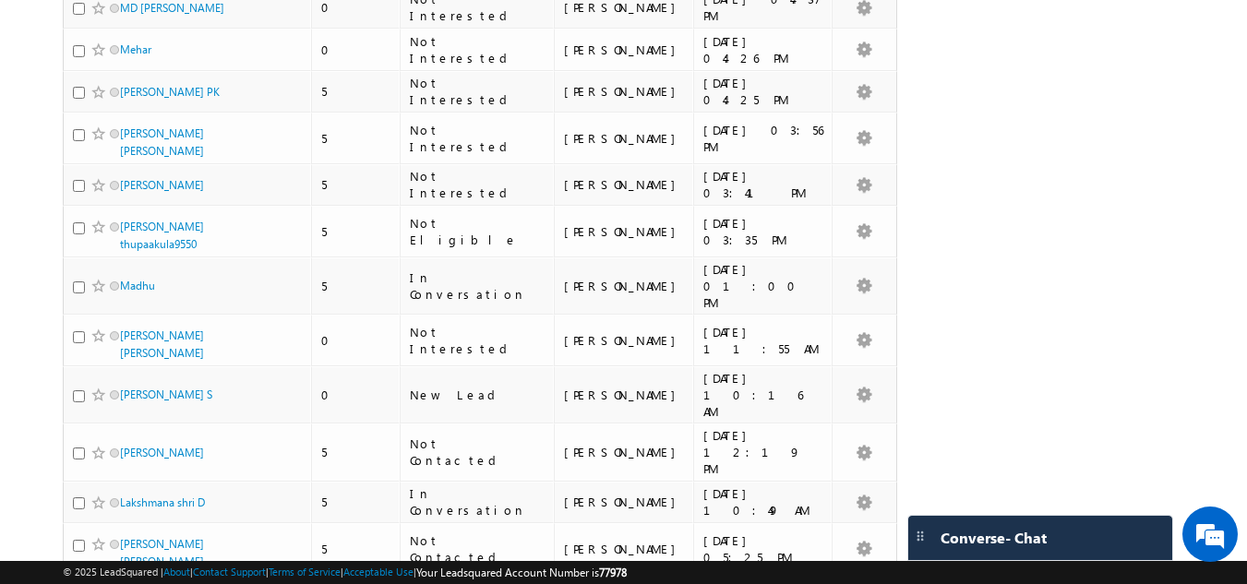
scroll to position [963, 0]
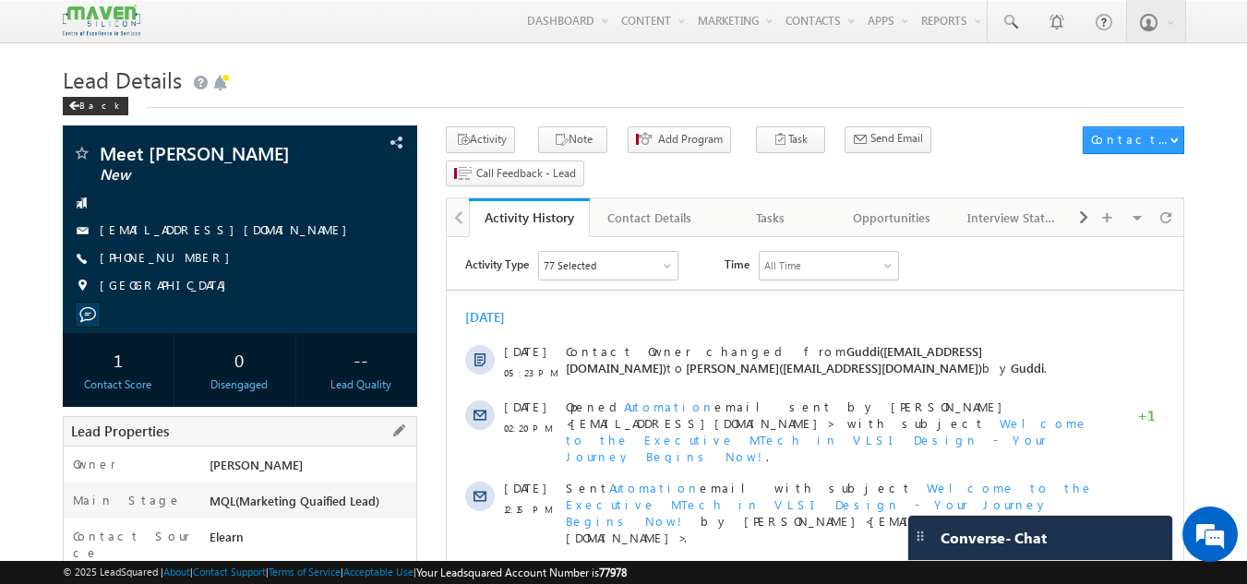
click at [378, 448] on div "Owner * [GEOGRAPHIC_DATA]" at bounding box center [241, 465] width 354 height 36
click at [738, 320] on div "[DATE]" at bounding box center [815, 317] width 737 height 17
click at [373, 144] on span at bounding box center [363, 143] width 20 height 20
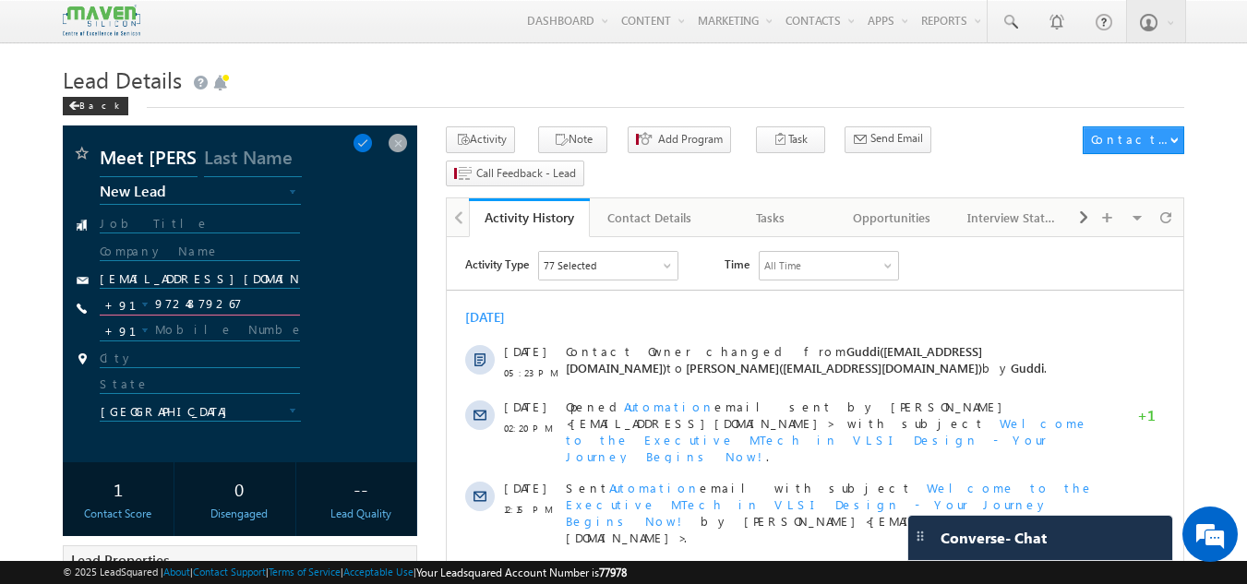
click at [187, 306] on input "9724879267" at bounding box center [200, 305] width 201 height 22
click at [393, 142] on span at bounding box center [398, 143] width 20 height 20
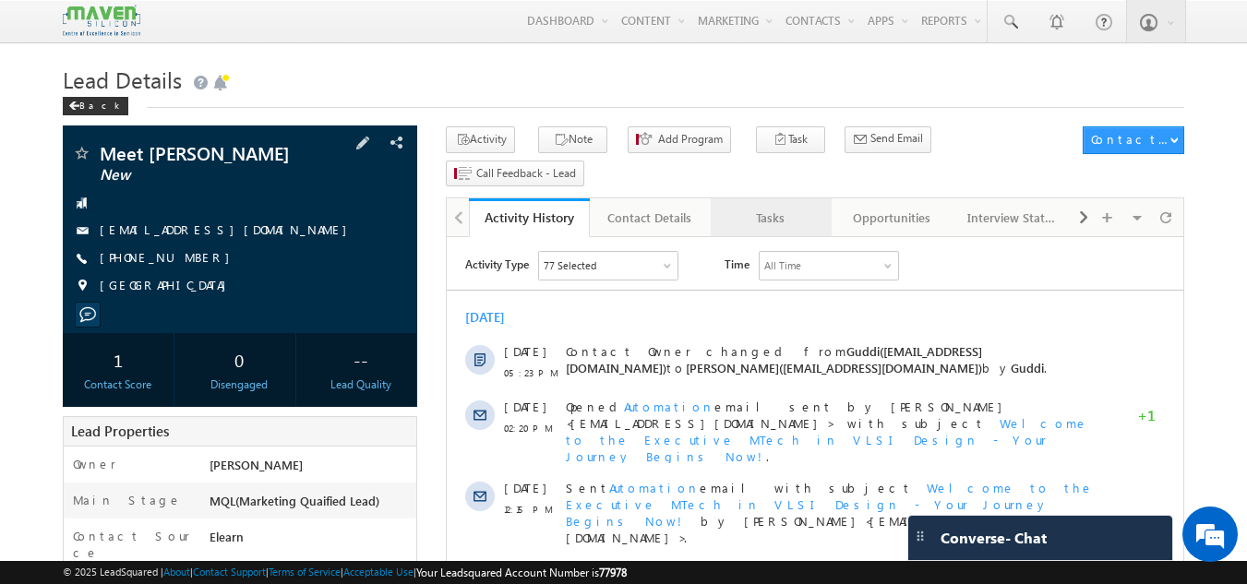
click at [800, 199] on link "Tasks" at bounding box center [771, 218] width 121 height 39
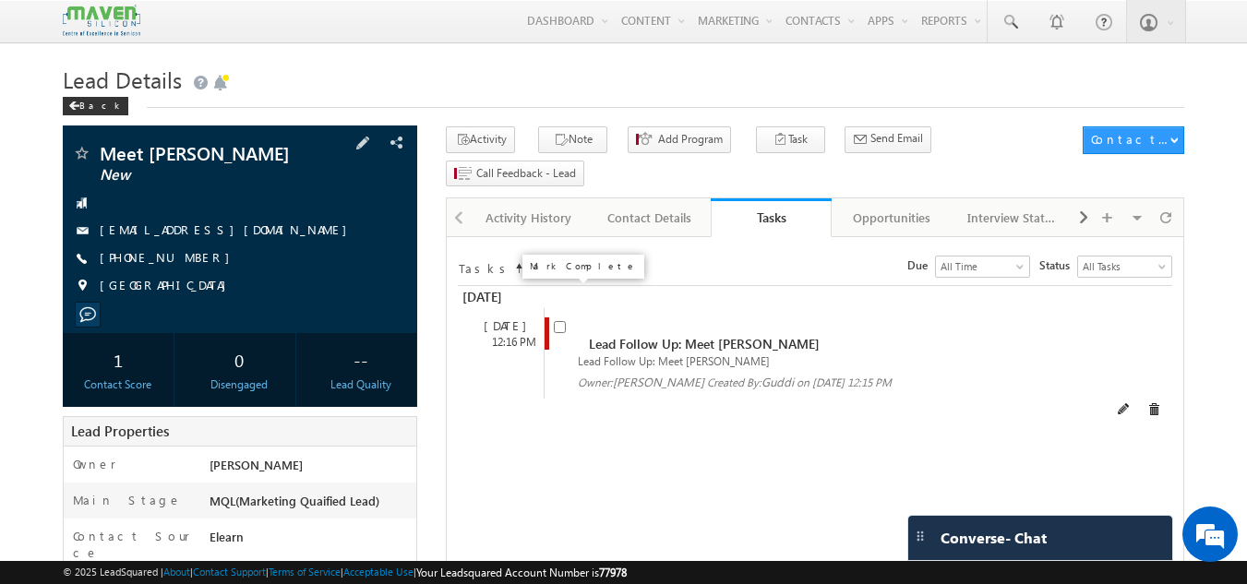
click at [554, 321] on input "checkbox" at bounding box center [560, 327] width 12 height 12
checkbox input "false"
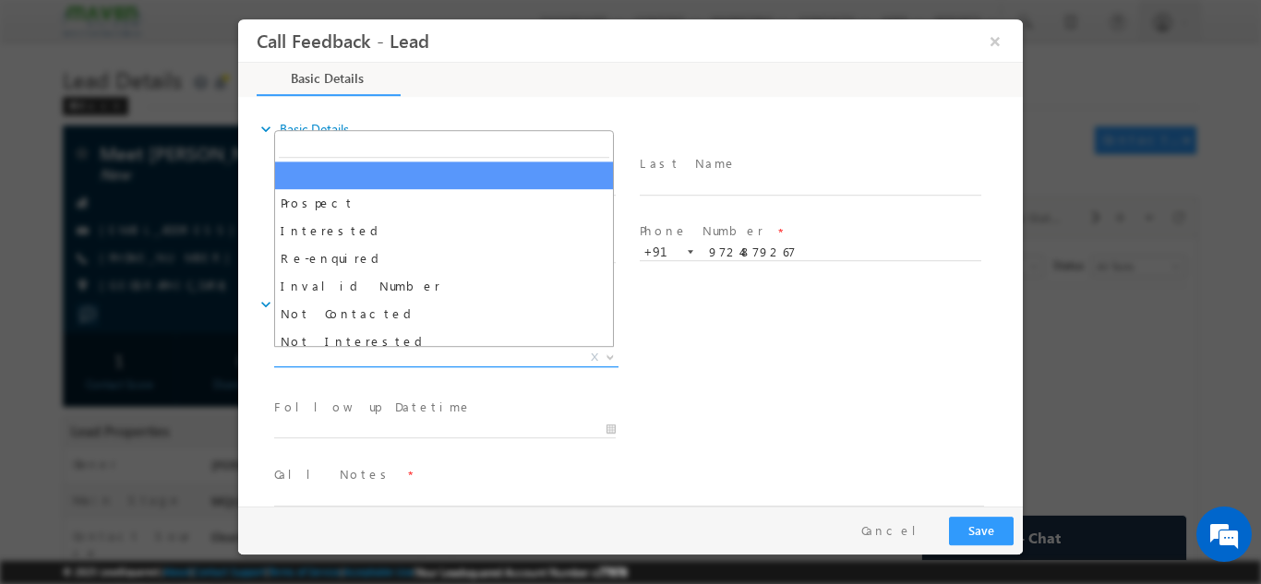
click at [368, 355] on span "X" at bounding box center [446, 357] width 344 height 18
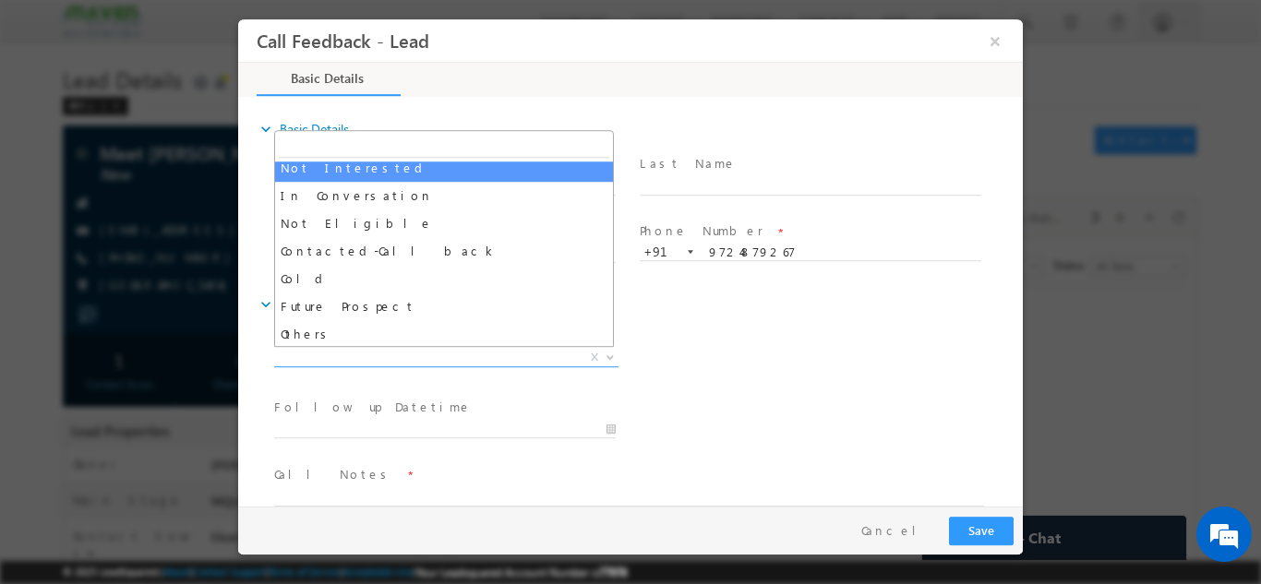
scroll to position [175, 0]
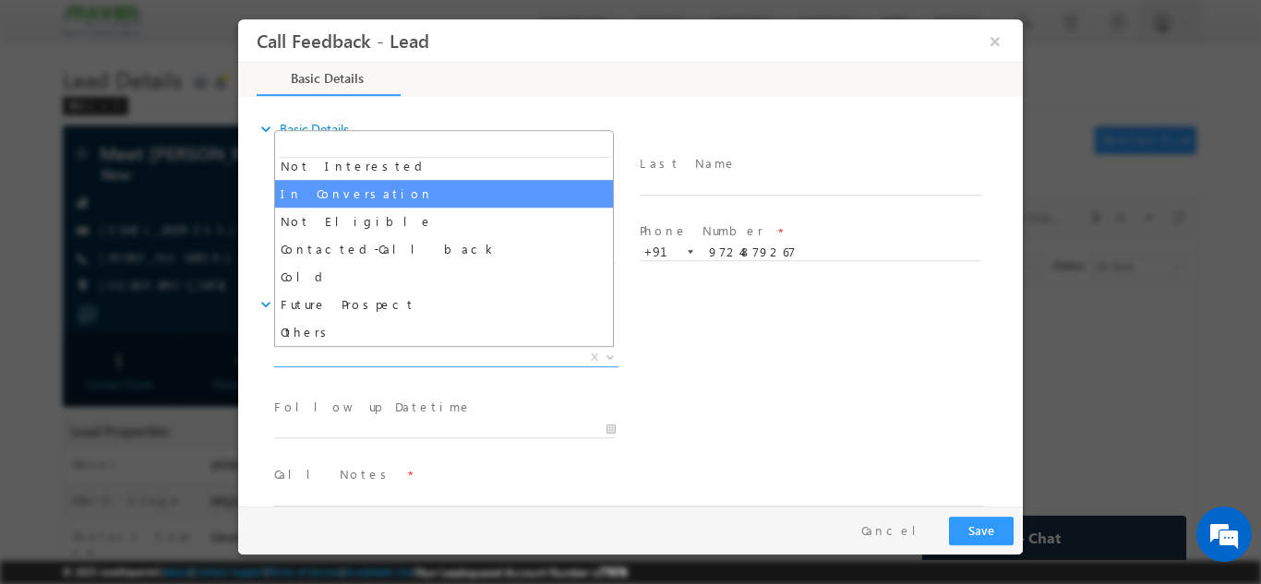
select select "In Conversation"
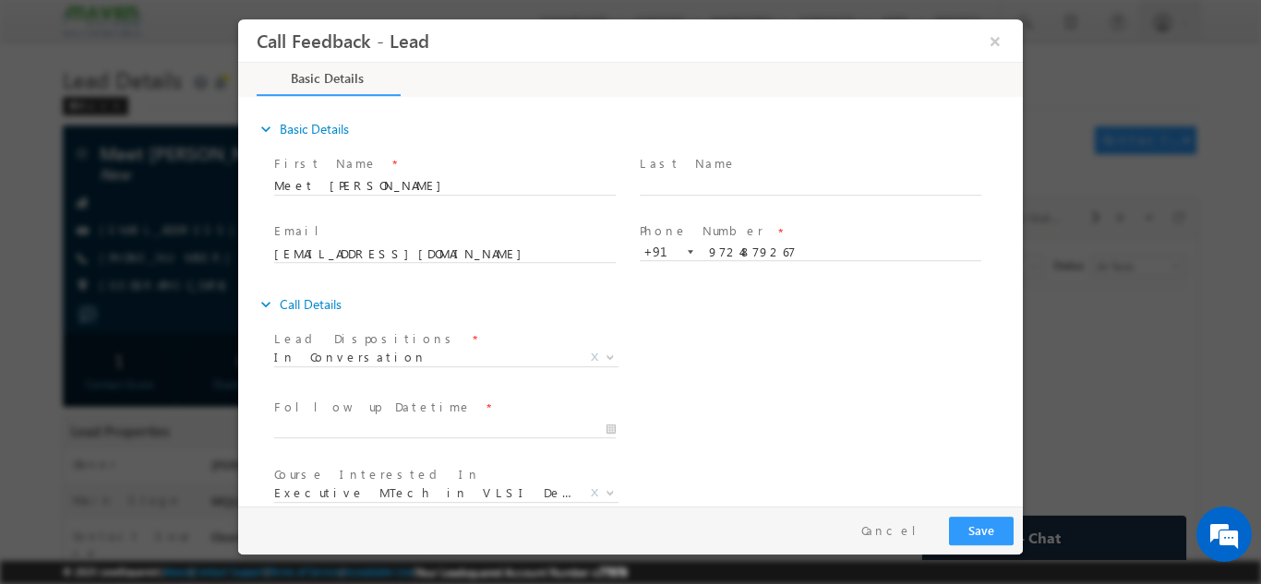
click at [739, 383] on div "Lead Dispositions * Prospect Interested Re-enquired Invalid Number Not Contacte…" at bounding box center [647, 359] width 753 height 68
click at [413, 419] on span at bounding box center [453, 429] width 358 height 20
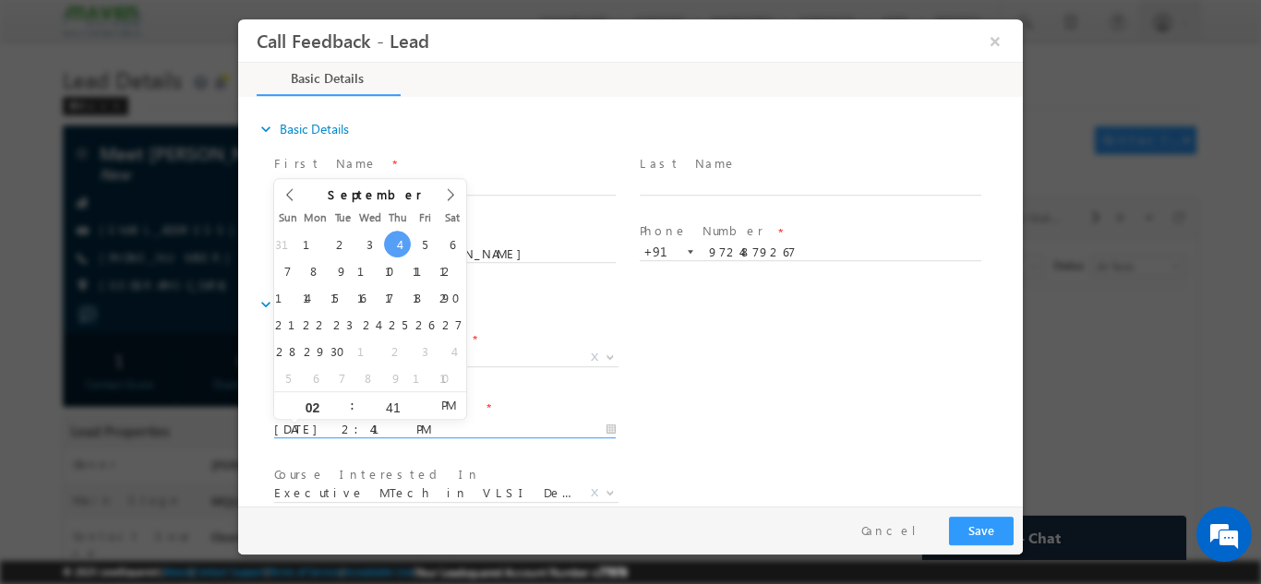
click at [408, 424] on input "04/09/2025 2:41 PM" at bounding box center [445, 429] width 342 height 18
type input "06/09/2025 2:41 PM"
type input "05"
type input "06/09/2025 5:41 PM"
click at [396, 405] on input "41" at bounding box center [393, 407] width 77 height 12
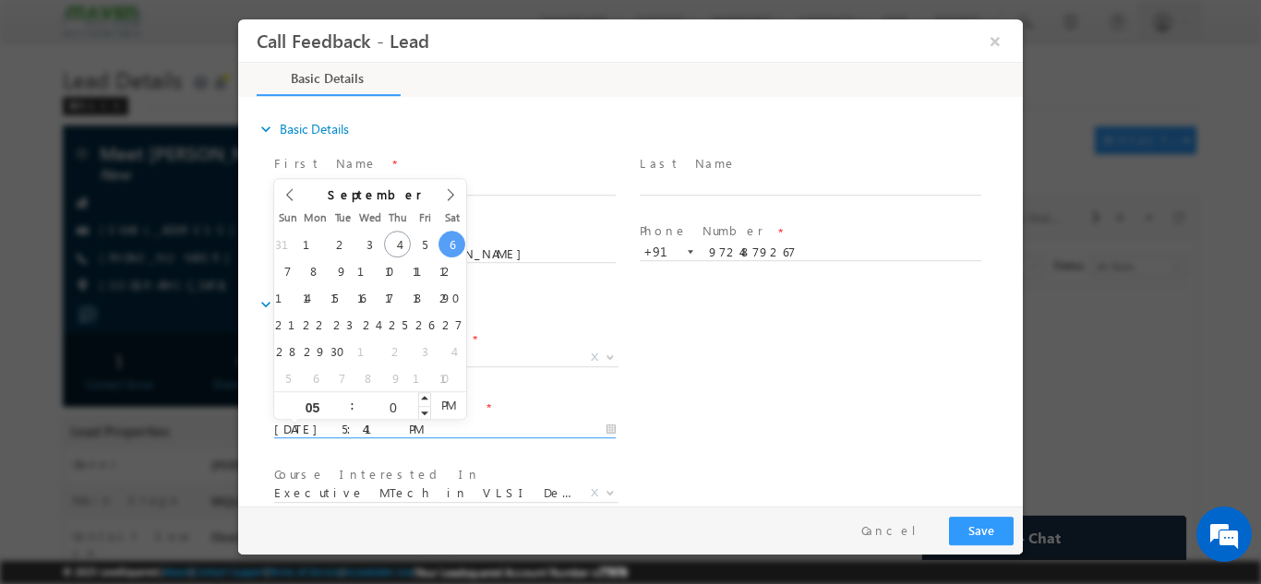
type input "00"
type input "06/09/2025 5:00 PM"
click at [675, 392] on div "Lead Dispositions * Prospect Interested Re-enquired Invalid Number Not Contacte…" at bounding box center [647, 359] width 753 height 68
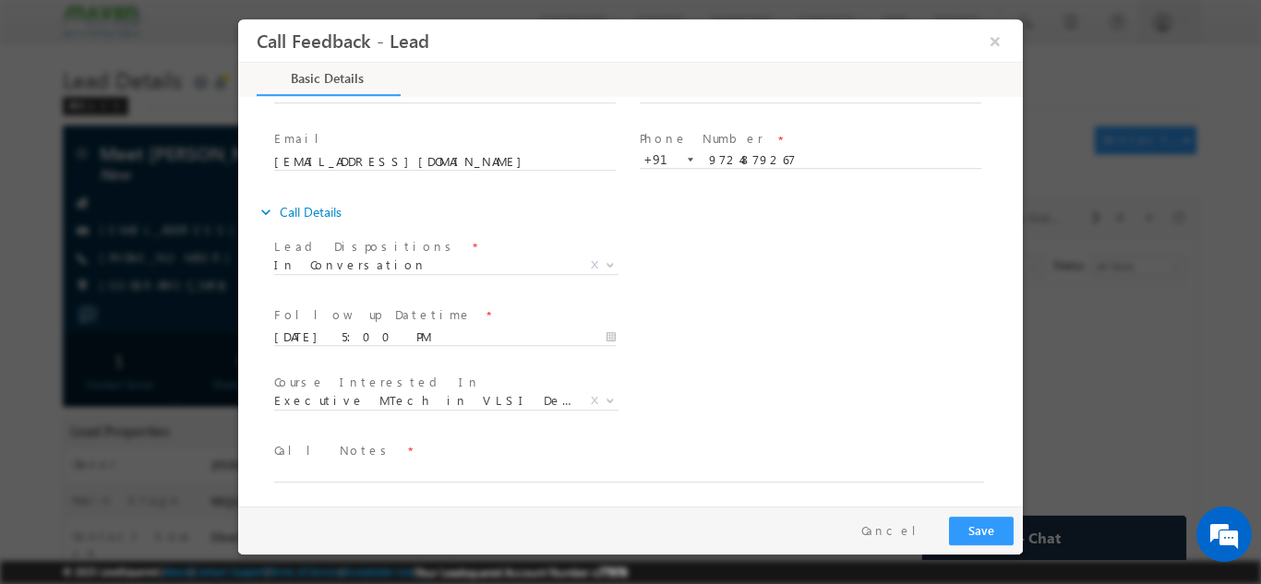
scroll to position [98, 0]
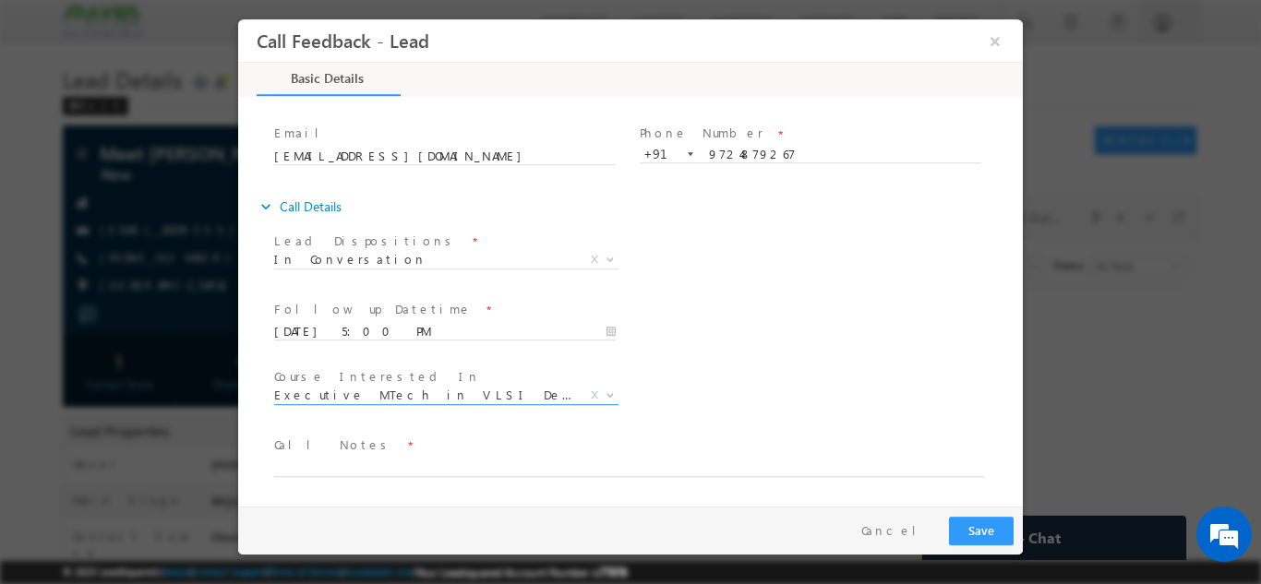
click at [406, 401] on span "Executive MTech in VLSI Design" at bounding box center [424, 394] width 300 height 17
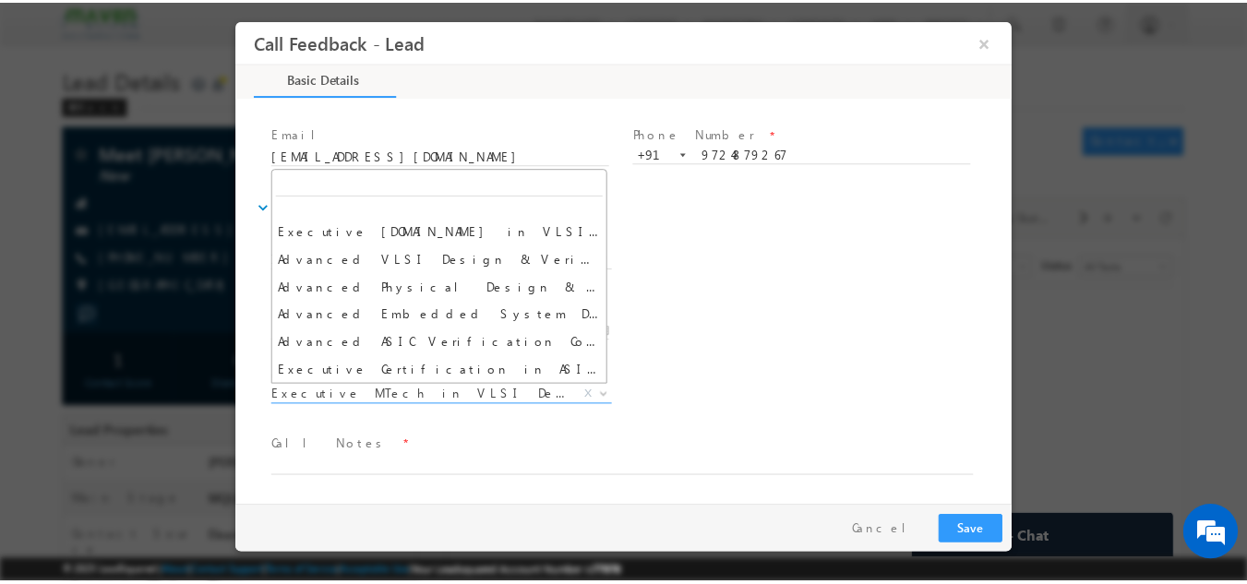
scroll to position [0, 0]
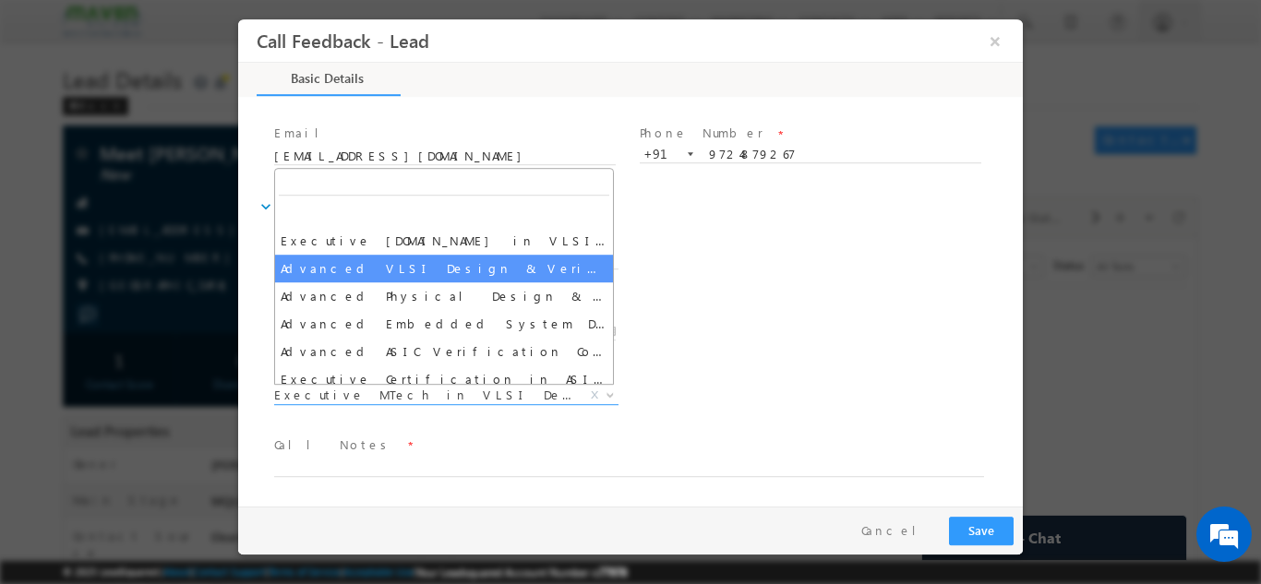
select select "Advanced VLSI Design & Verification Course"
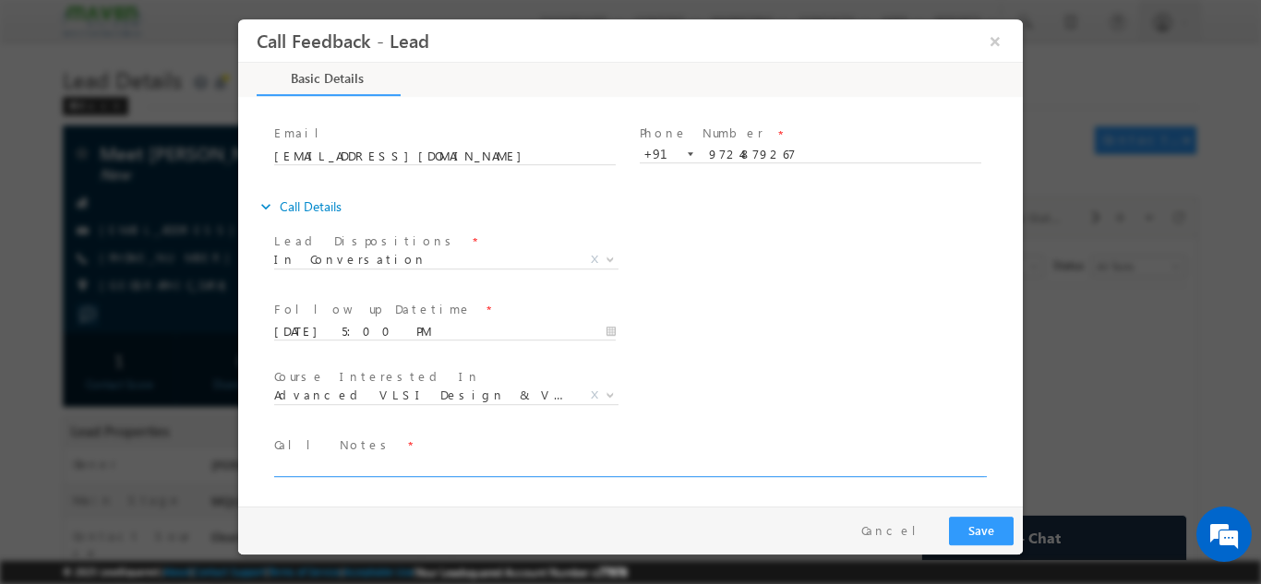
click at [395, 469] on textarea at bounding box center [629, 465] width 710 height 21
type textarea "S"
type textarea "2nd year cx, will check and reply back, need to discuss with father who is prof…"
click at [982, 523] on button "Save" at bounding box center [981, 530] width 65 height 29
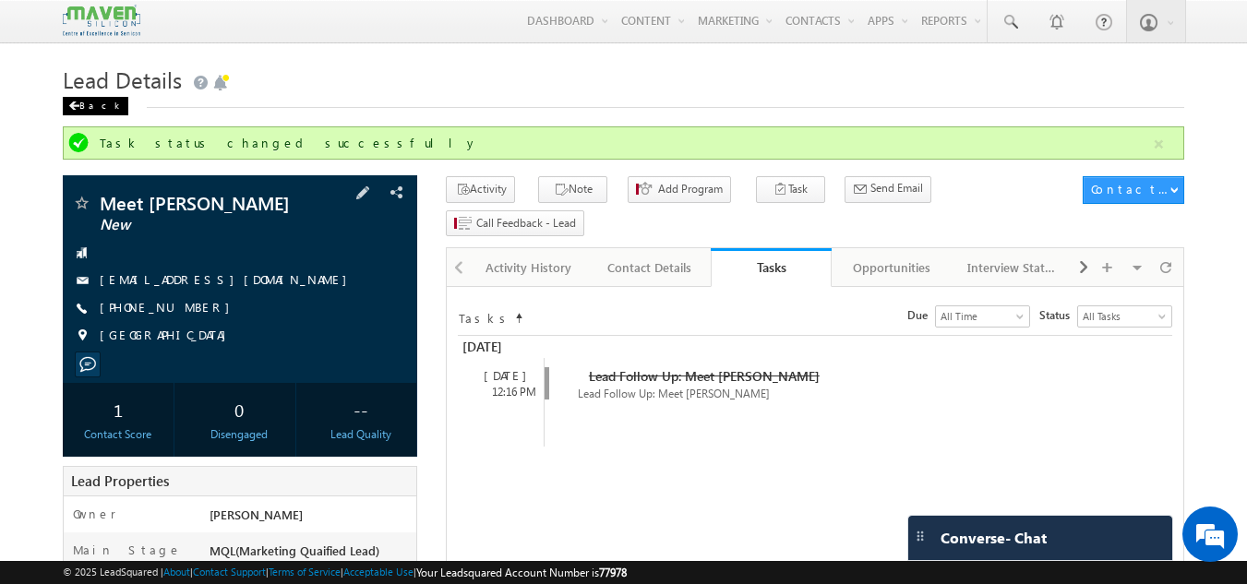
click at [102, 105] on div "Back" at bounding box center [96, 106] width 66 height 18
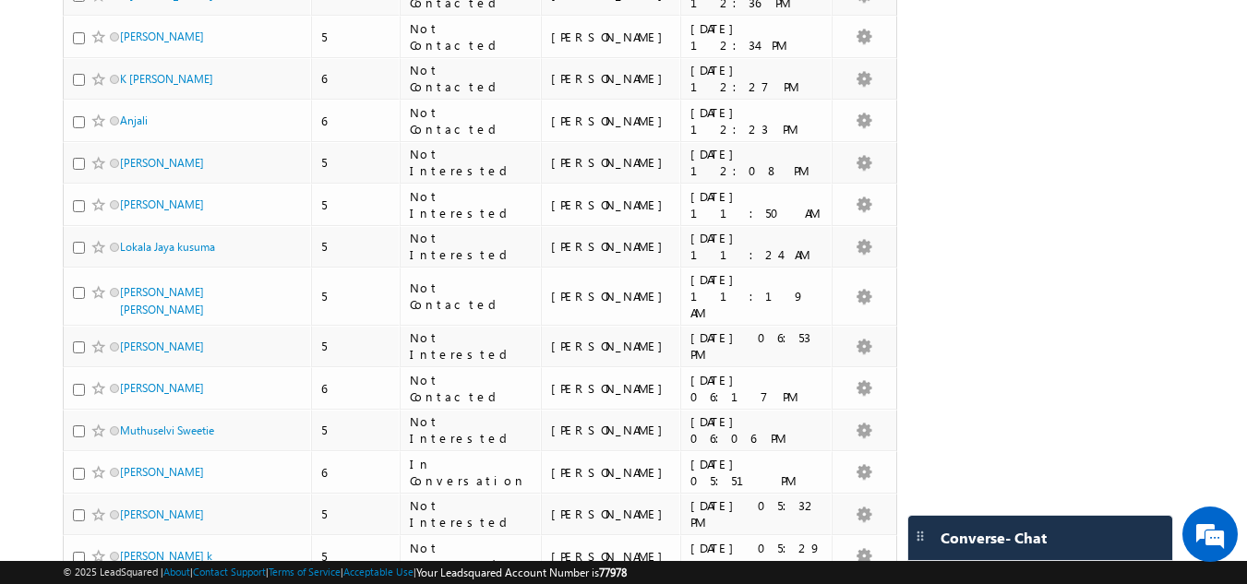
scroll to position [4010, 0]
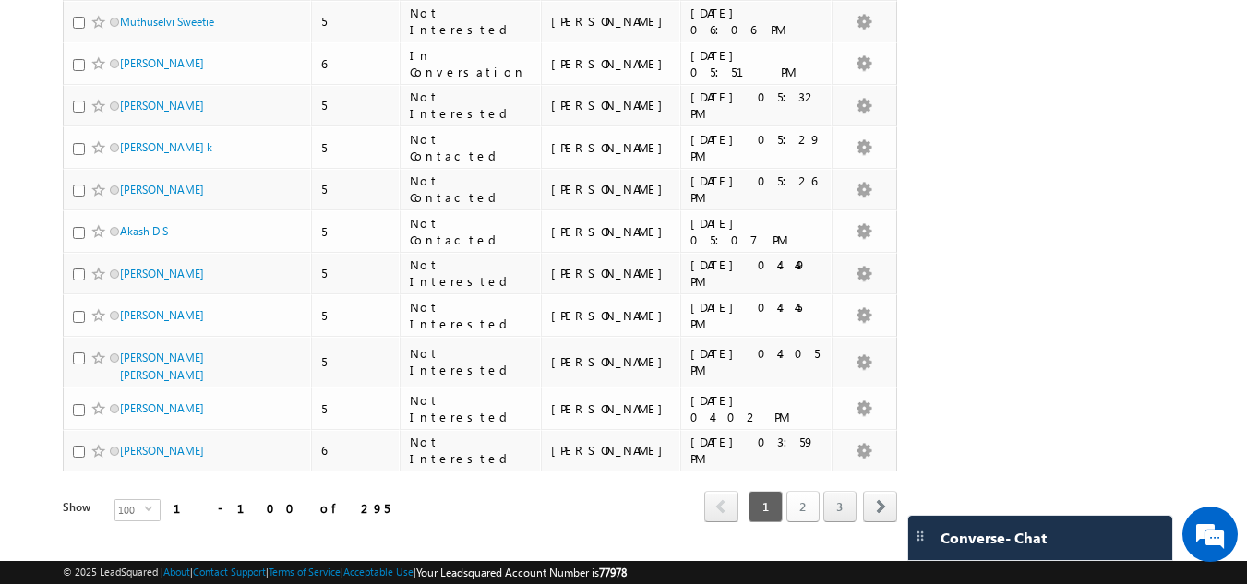
click at [801, 491] on link "2" at bounding box center [803, 506] width 33 height 31
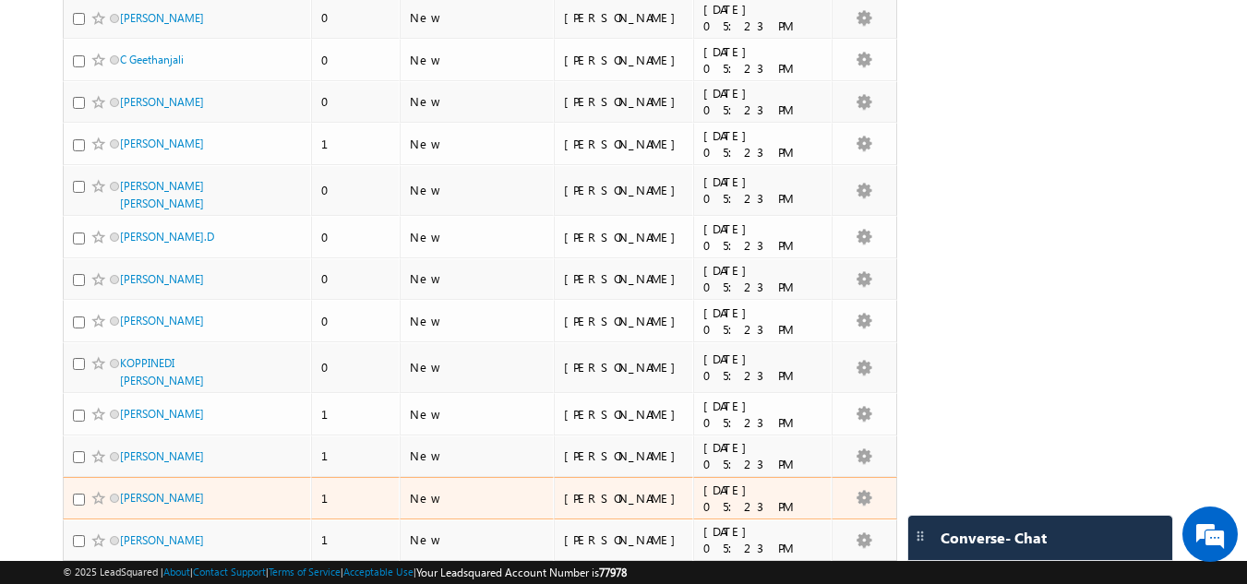
scroll to position [0, 0]
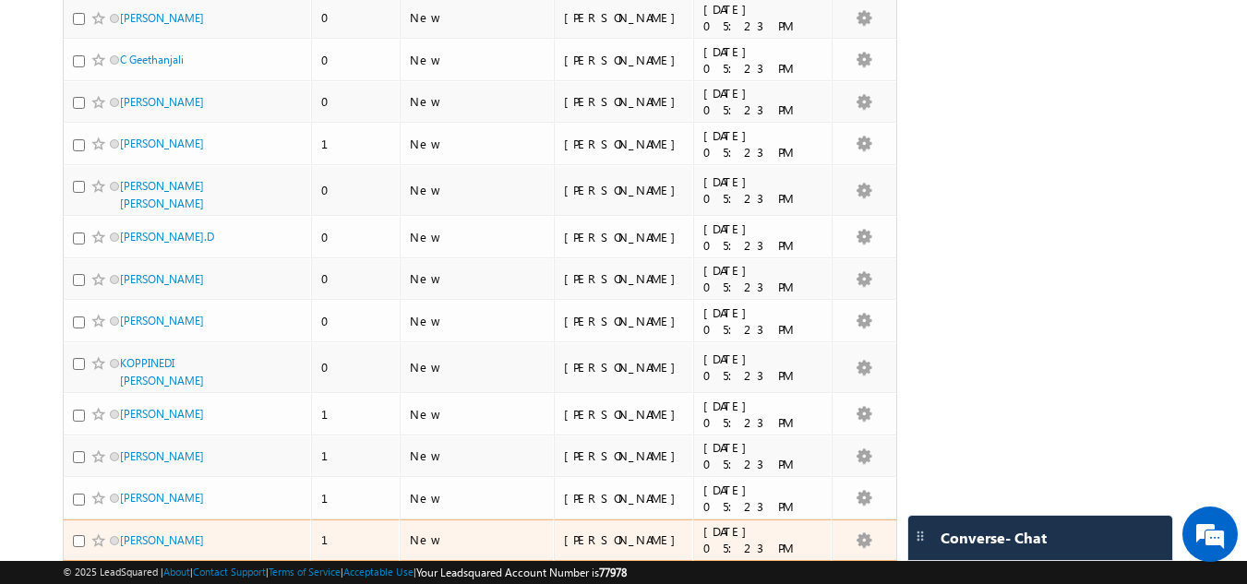
click at [191, 532] on div "diddi dhikshitha" at bounding box center [188, 545] width 231 height 26
click at [191, 534] on link "diddi dhikshitha" at bounding box center [162, 541] width 84 height 14
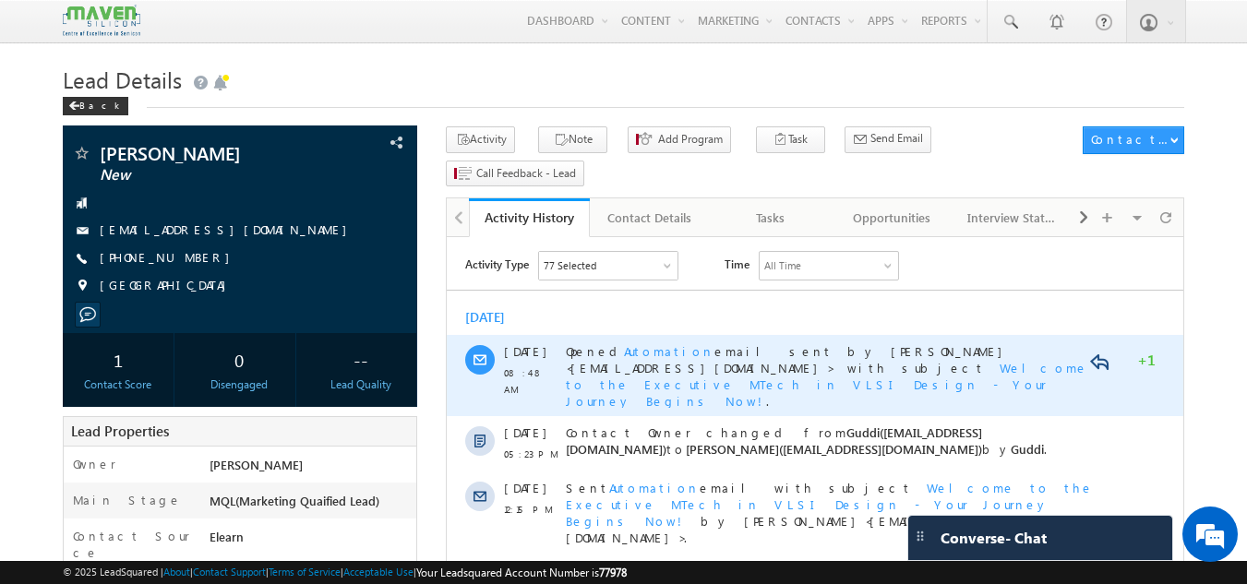
click at [509, 347] on span "[DATE]" at bounding box center [525, 351] width 42 height 17
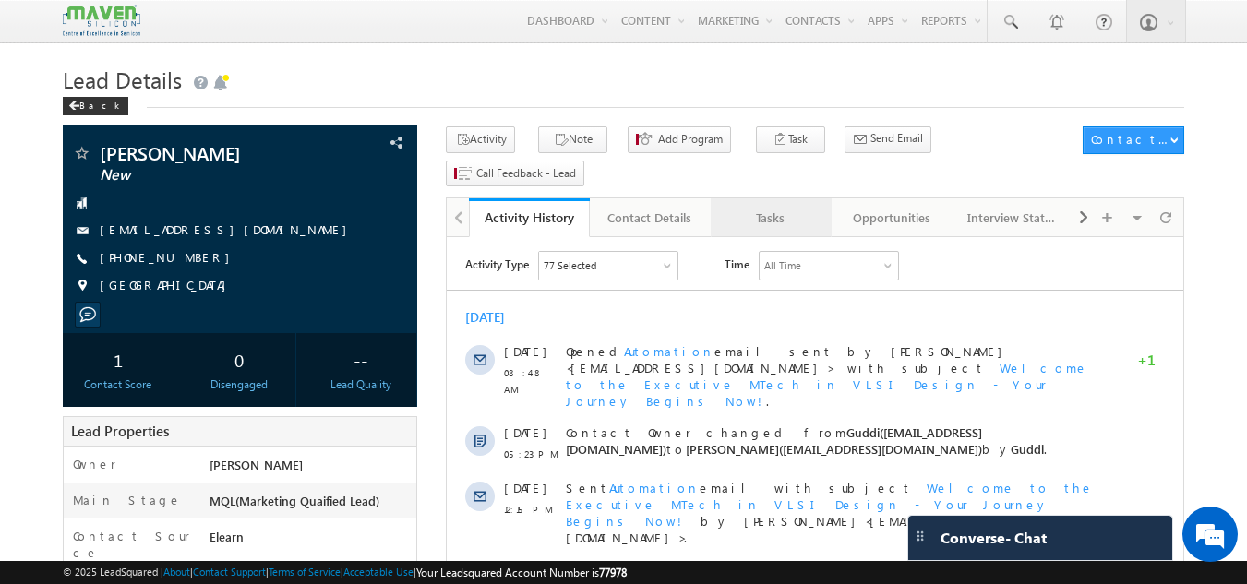
click at [798, 207] on div "Tasks" at bounding box center [771, 218] width 90 height 22
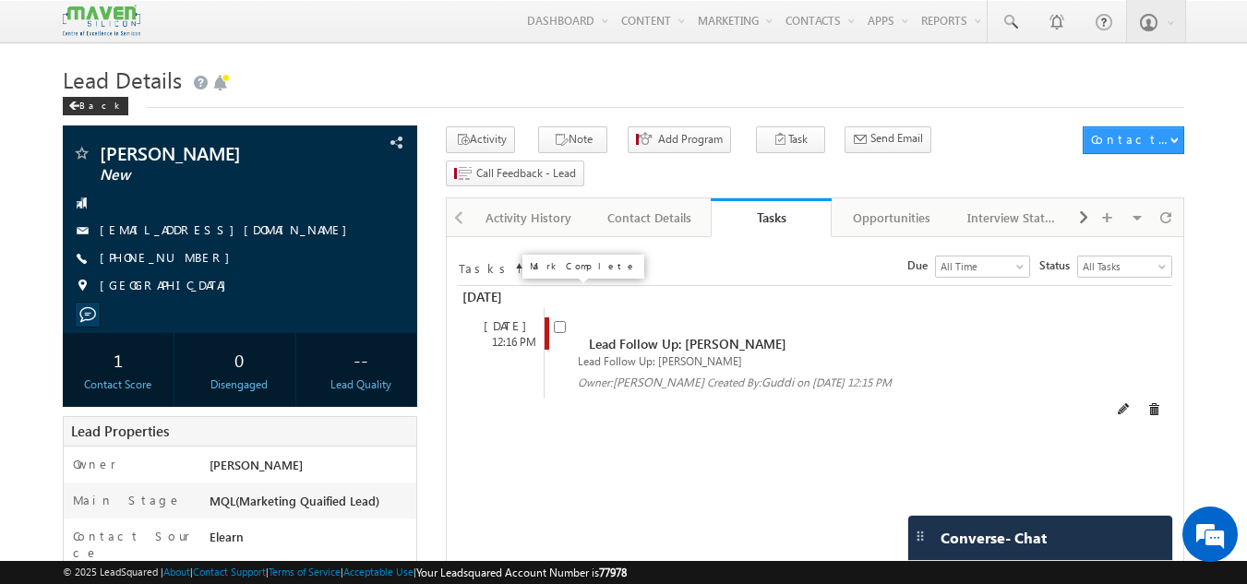
click at [563, 321] on input "checkbox" at bounding box center [560, 327] width 12 height 12
checkbox input "false"
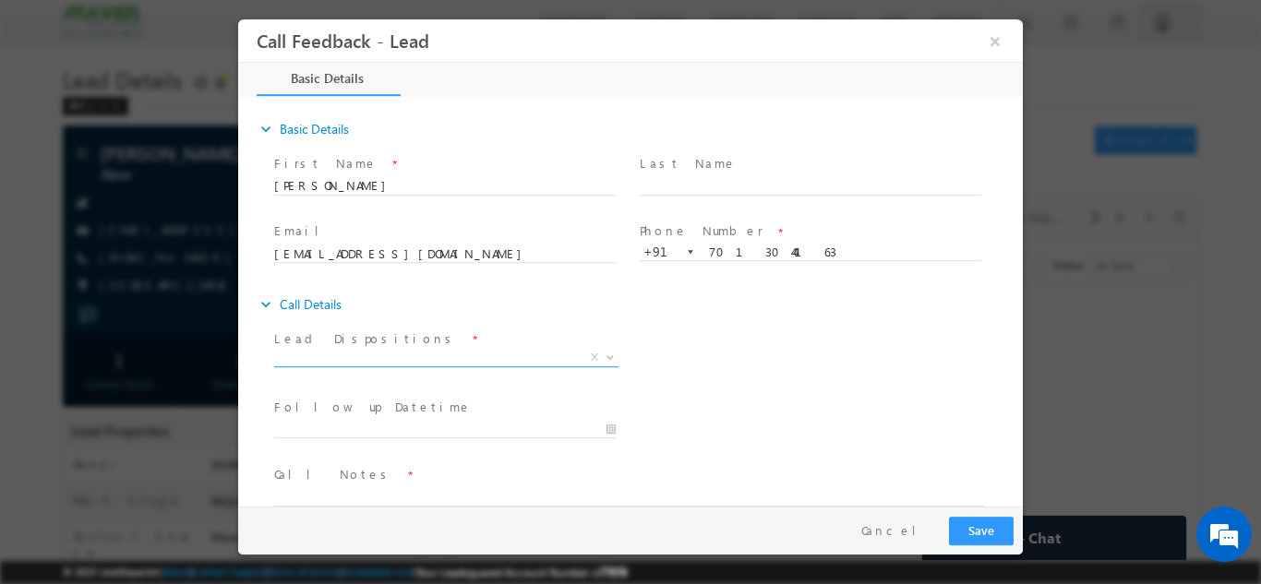
click at [491, 362] on span "X" at bounding box center [446, 357] width 344 height 18
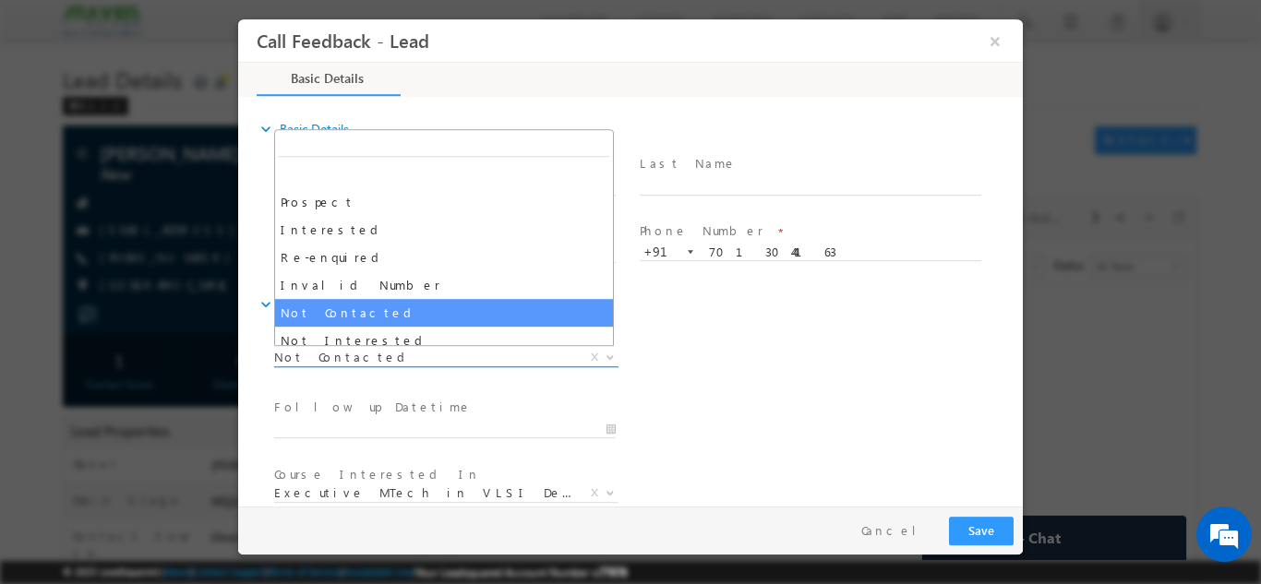
click at [500, 358] on span "Not Contacted" at bounding box center [424, 356] width 300 height 17
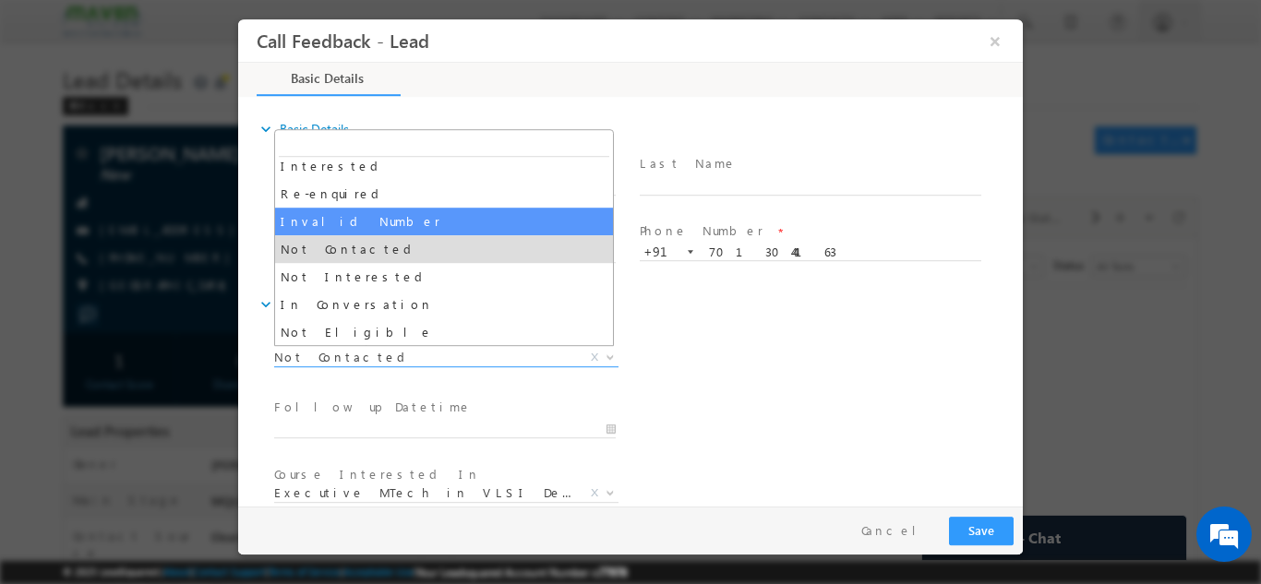
scroll to position [92, 0]
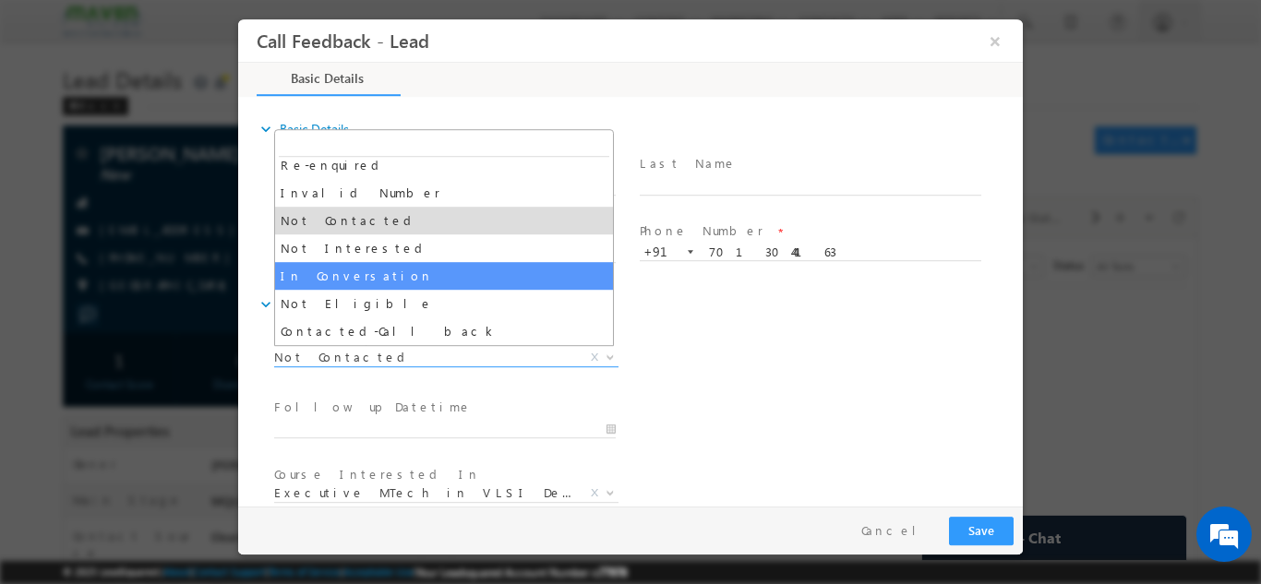
select select "In Conversation"
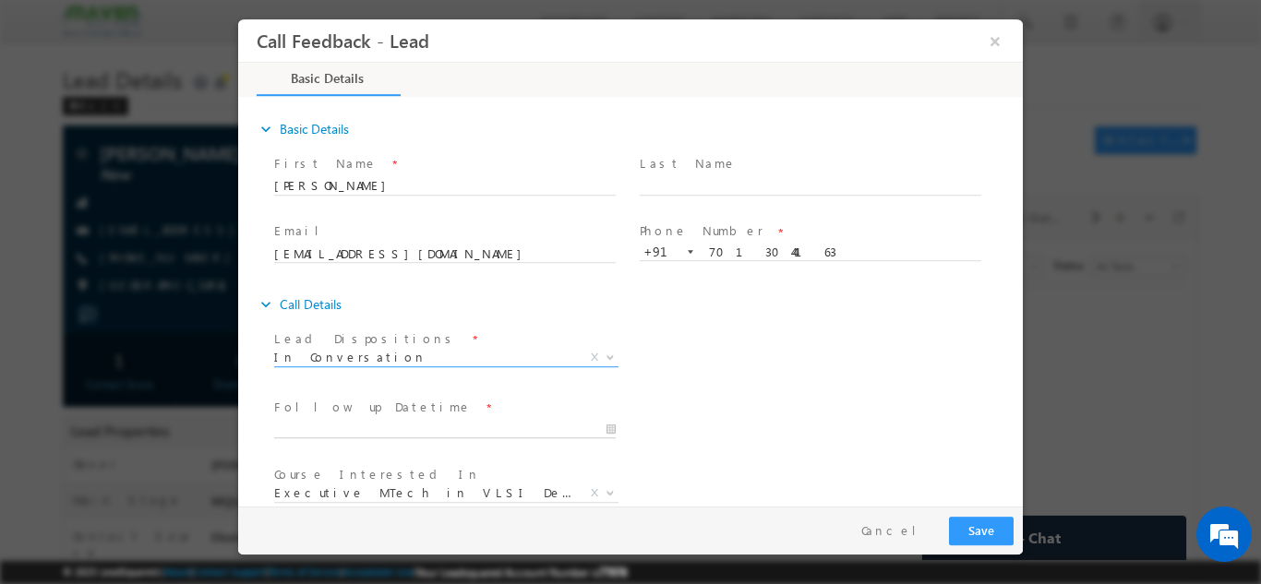
type input "04/09/2025 2:50 PM"
click at [474, 434] on input "04/09/2025 2:50 PM" at bounding box center [445, 429] width 342 height 18
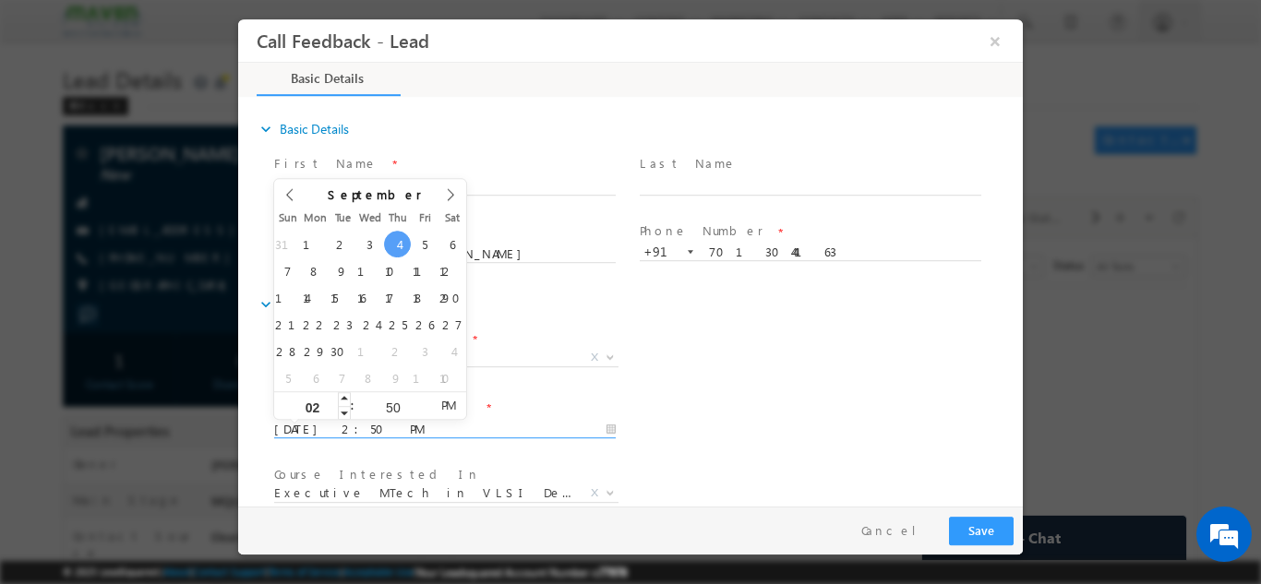
type input "O"
type input "06"
type input "04/09/2025 6:50 PM"
click at [392, 412] on input "50" at bounding box center [393, 407] width 77 height 12
type input "00"
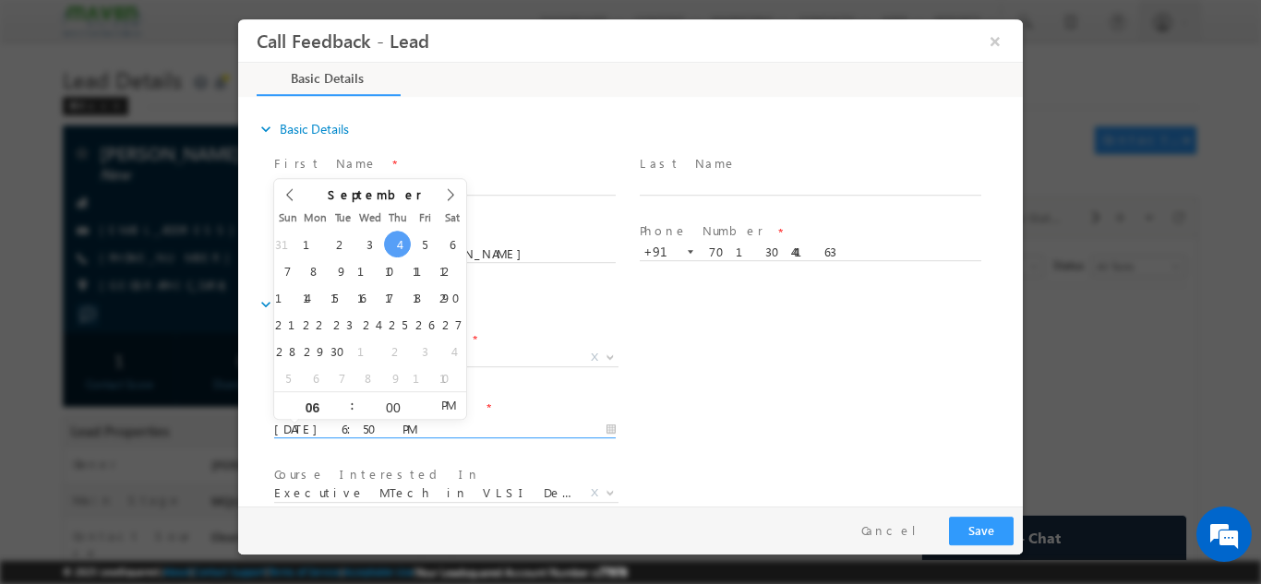
type input "04/09/2025 6:00 PM"
click at [762, 354] on div "Lead Dispositions * Prospect Interested Re-enquired Invalid Number Not Contacte…" at bounding box center [647, 359] width 753 height 68
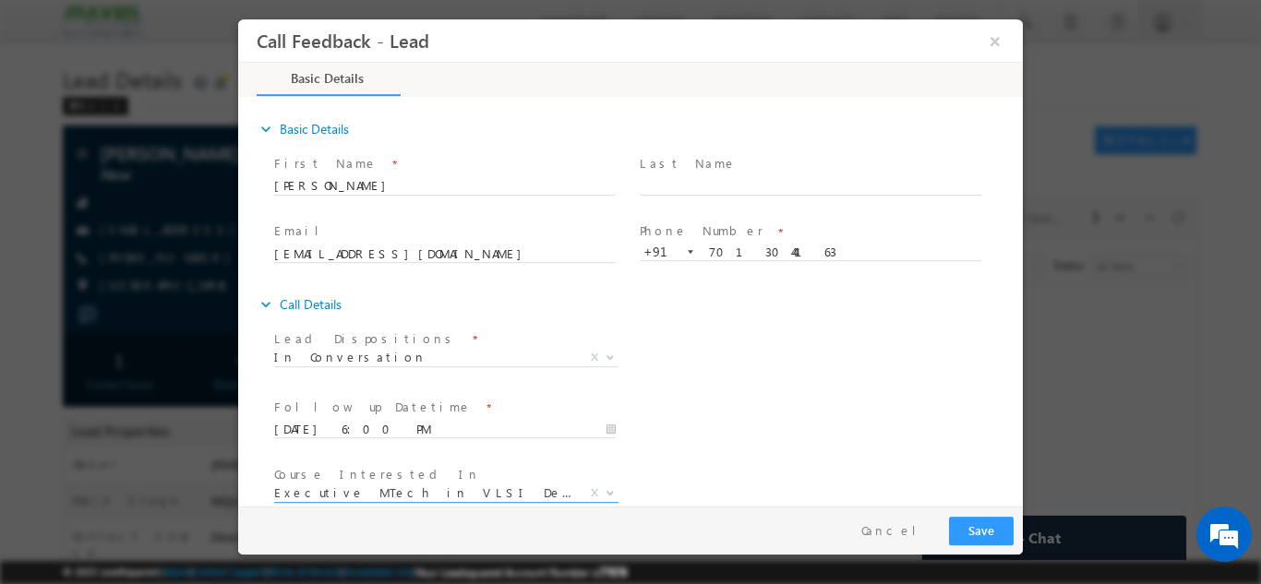
click at [478, 488] on span "Executive MTech in VLSI Design" at bounding box center [424, 492] width 300 height 17
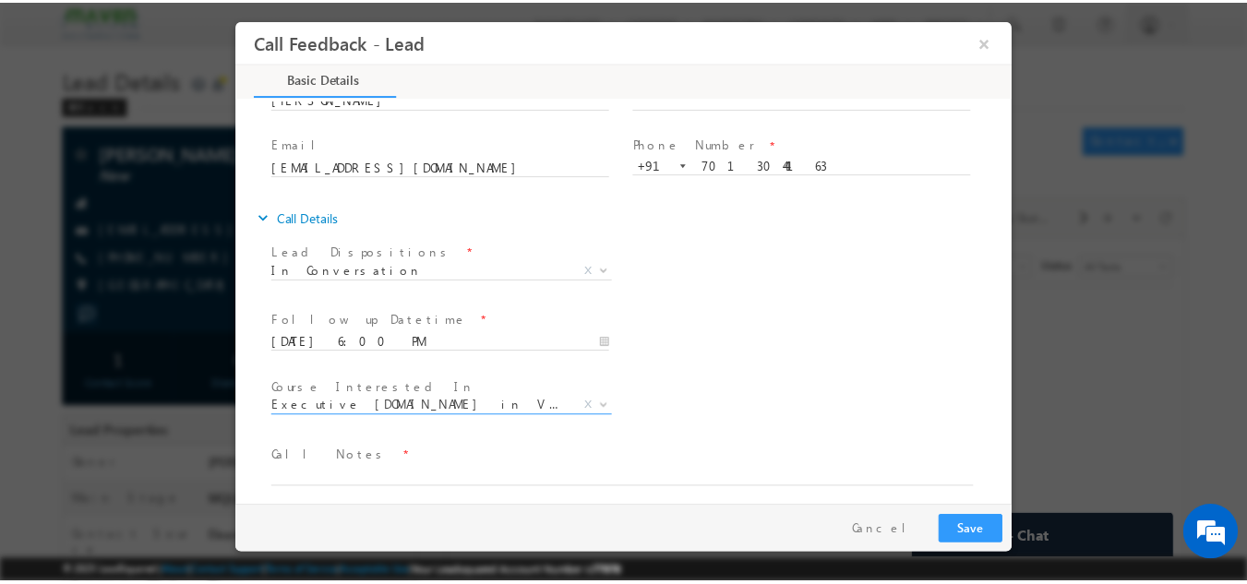
scroll to position [98, 0]
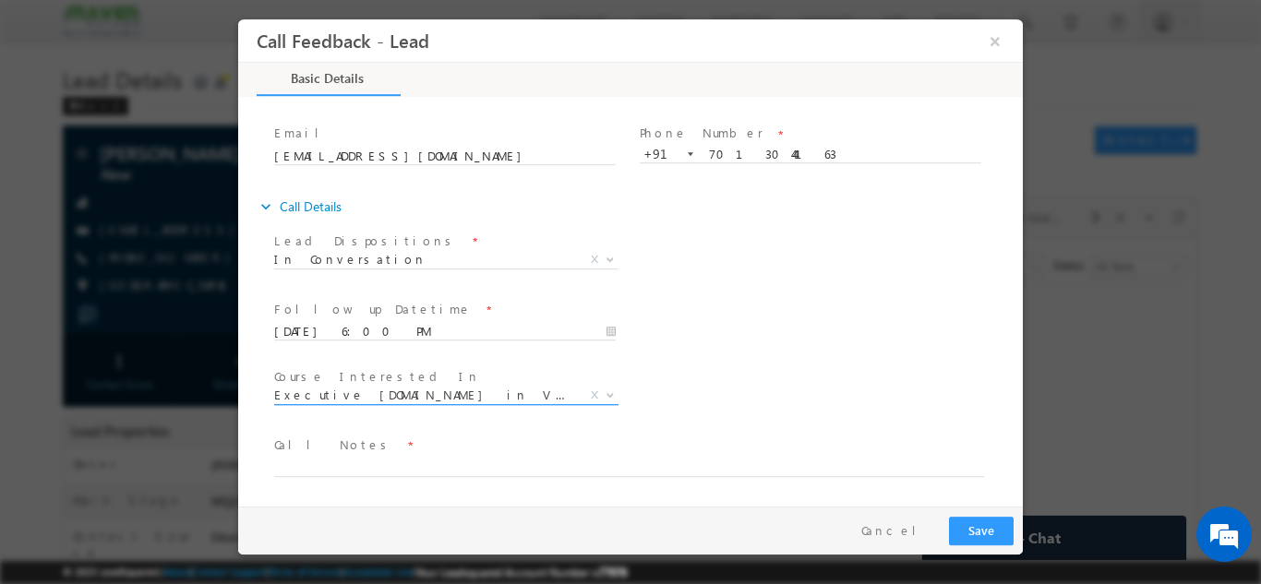
click at [554, 398] on span "Executive [DOMAIN_NAME] in VLSI Design" at bounding box center [424, 394] width 300 height 17
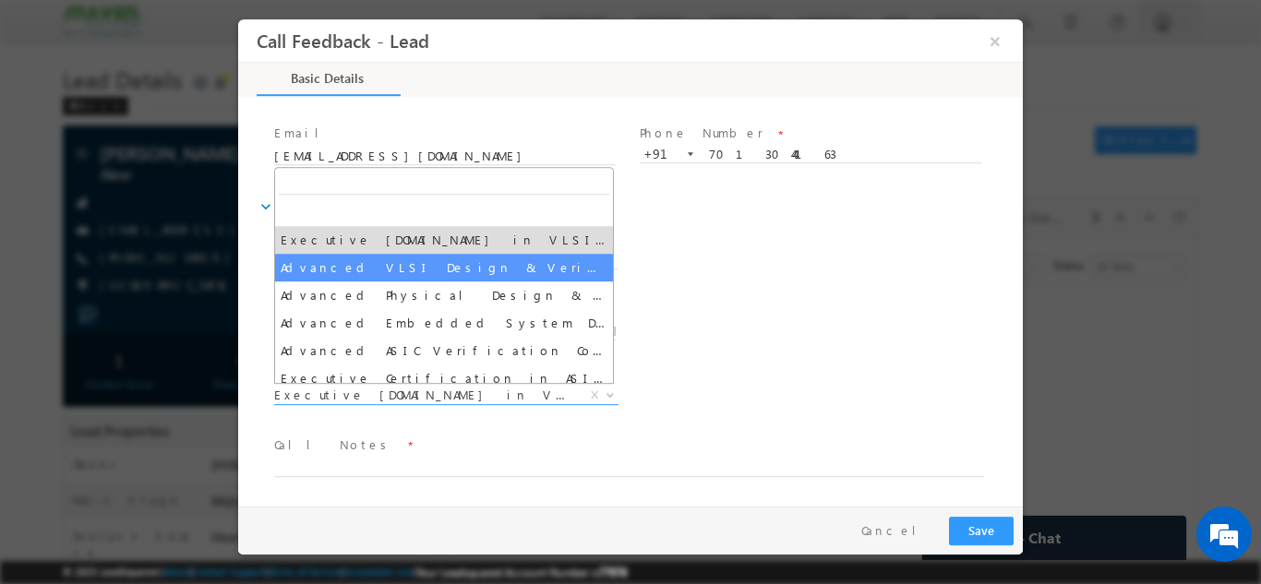
select select "Advanced VLSI Design & Verification Course"
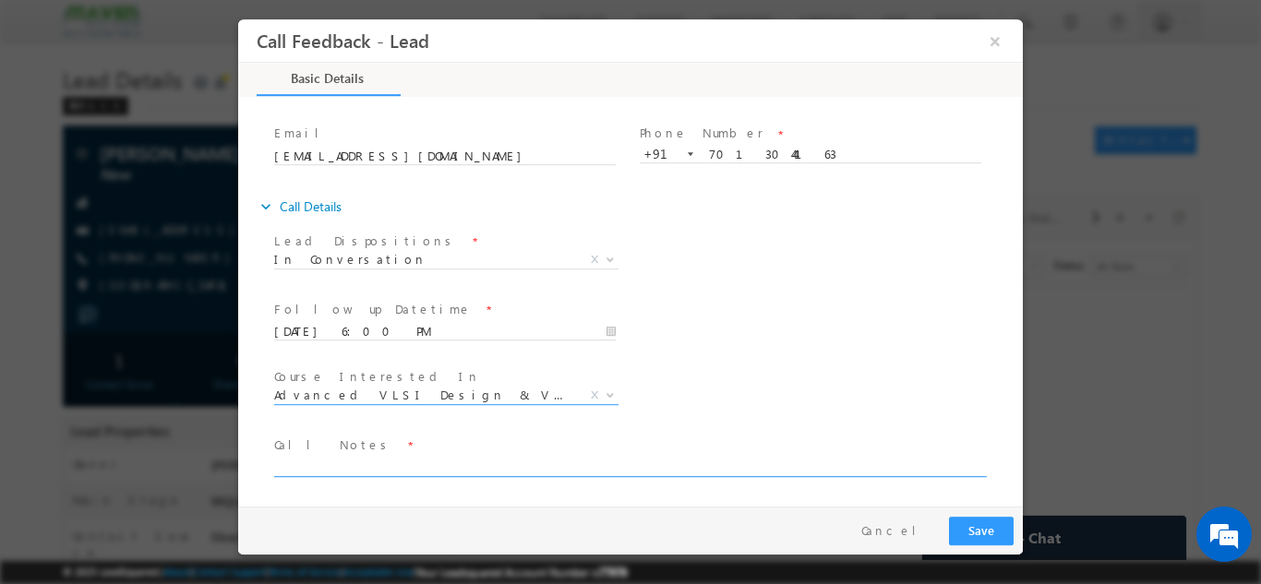
click at [430, 456] on textarea at bounding box center [629, 465] width 710 height 21
type textarea "b"
type textarea "Busy, call back."
click at [1001, 539] on button "Save" at bounding box center [981, 530] width 65 height 29
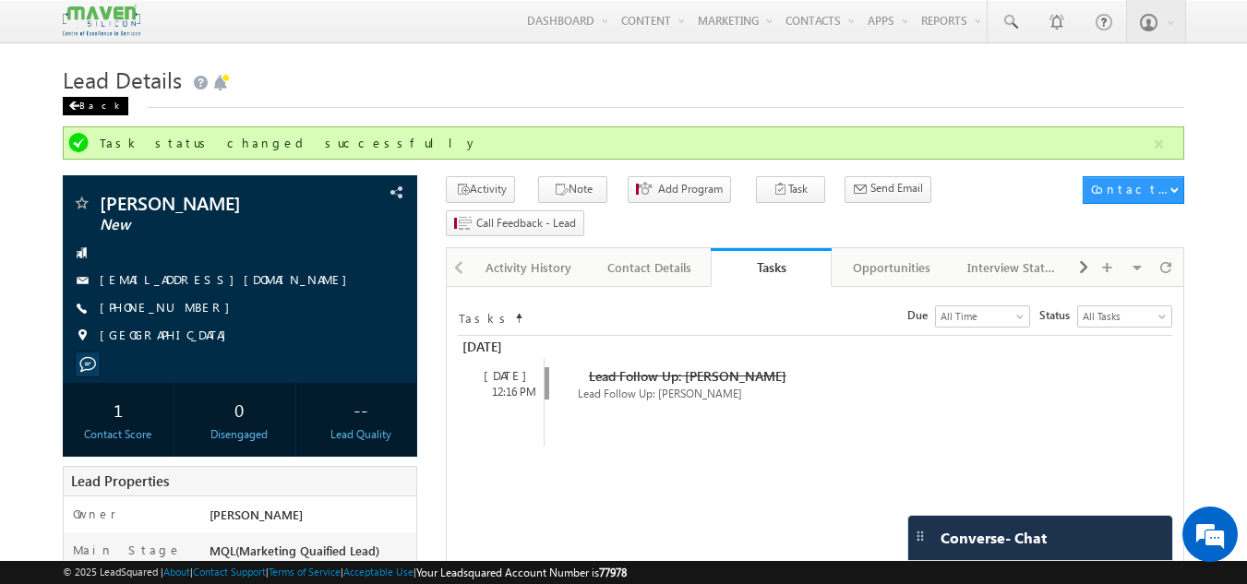
click at [88, 108] on div "Back" at bounding box center [96, 106] width 66 height 18
click at [94, 106] on div "Back" at bounding box center [96, 106] width 66 height 18
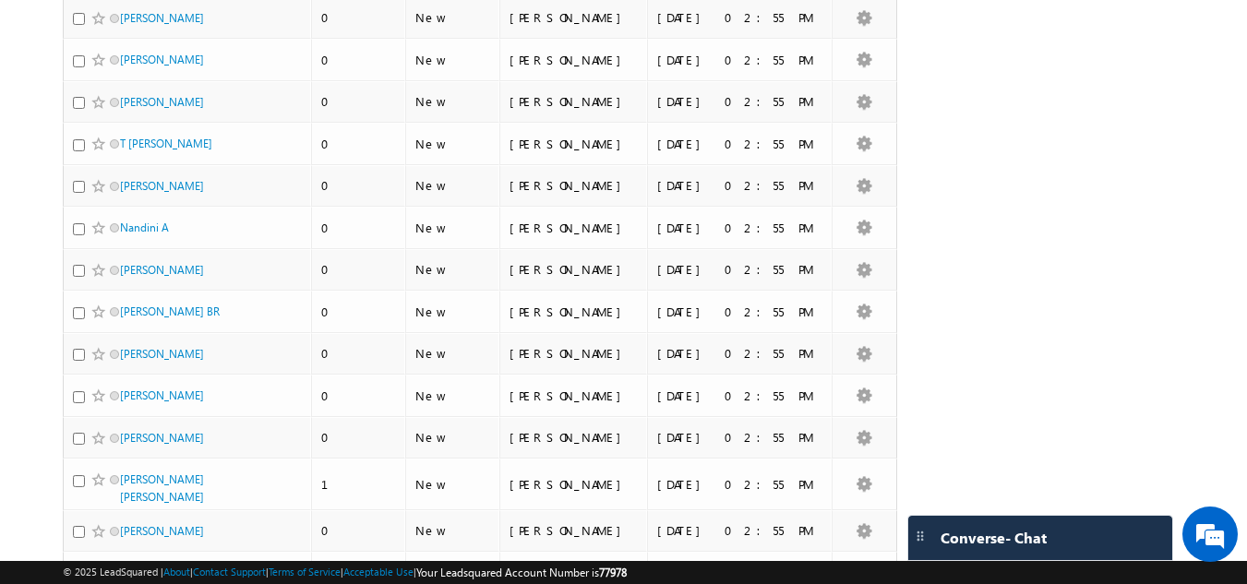
scroll to position [4032, 0]
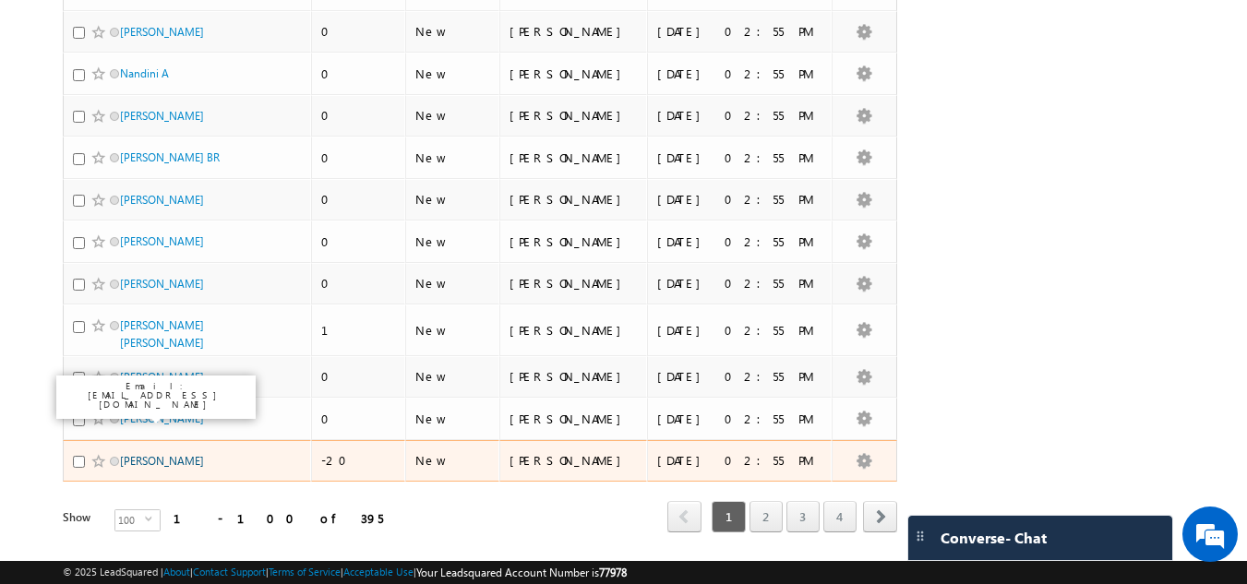
click at [140, 454] on link "[PERSON_NAME]" at bounding box center [162, 461] width 84 height 14
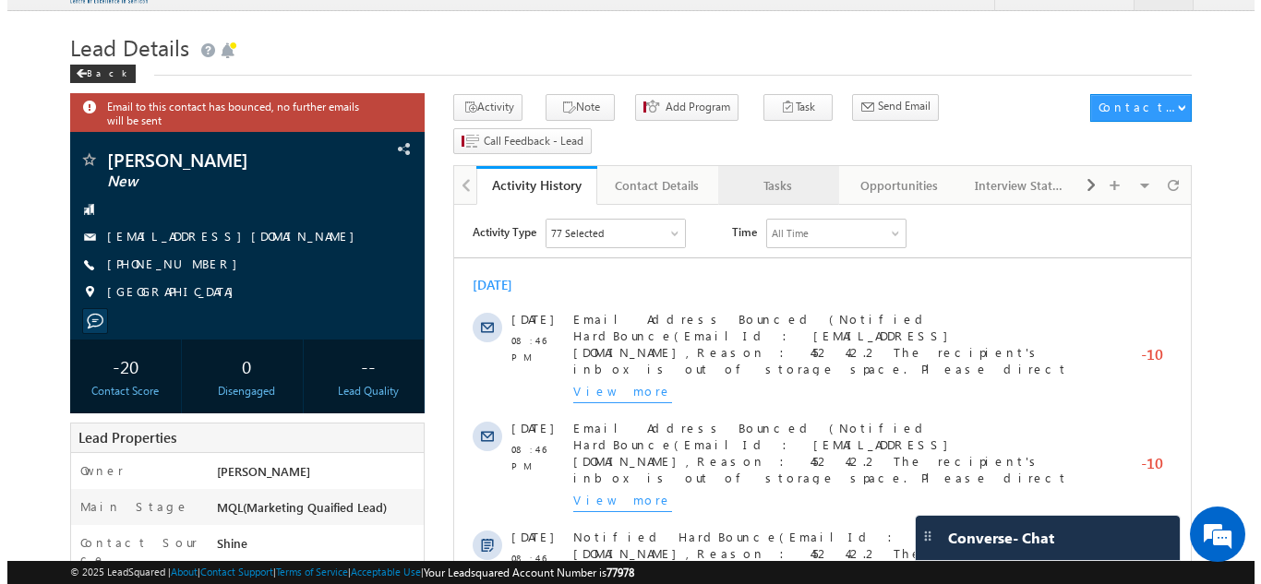
scroll to position [94, 0]
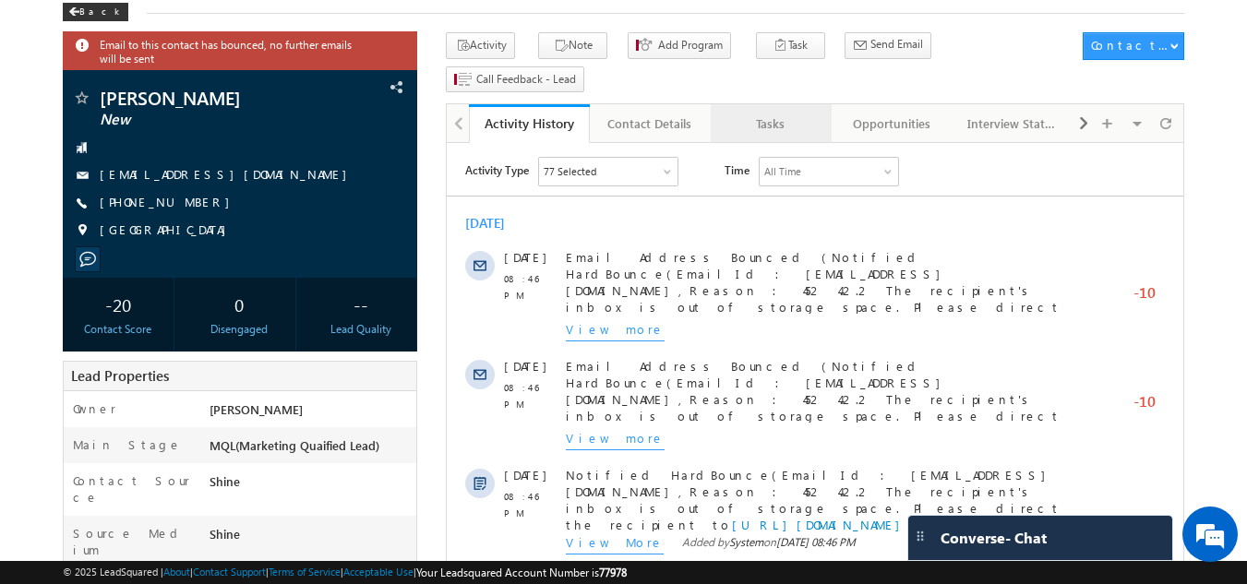
click at [787, 113] on div "Tasks" at bounding box center [771, 124] width 90 height 22
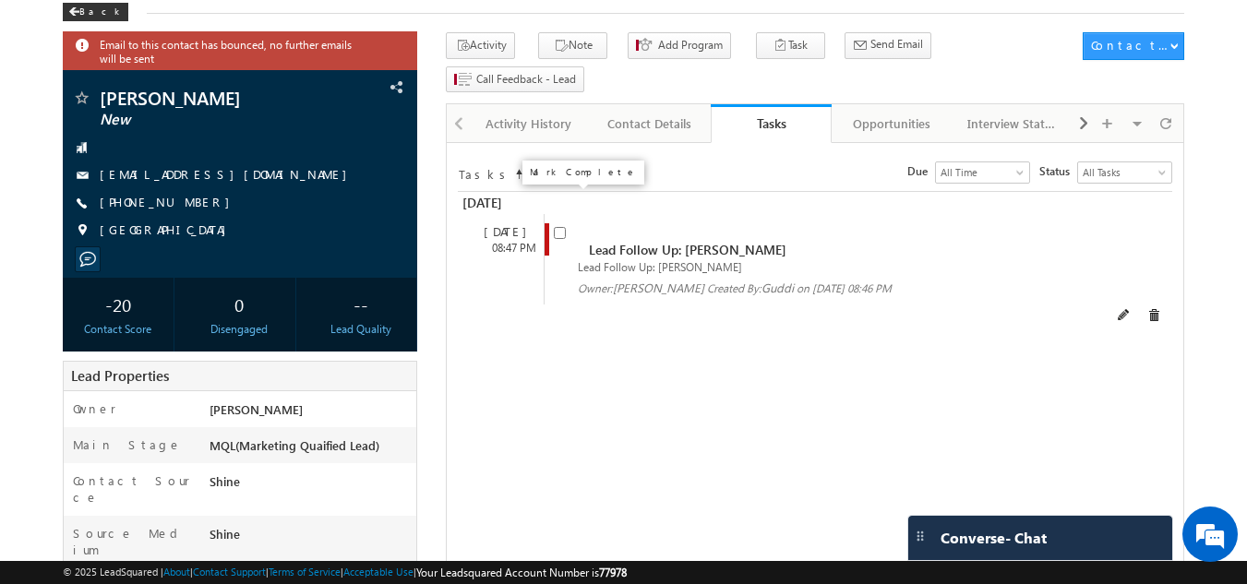
click at [560, 227] on input "checkbox" at bounding box center [560, 233] width 12 height 12
checkbox input "false"
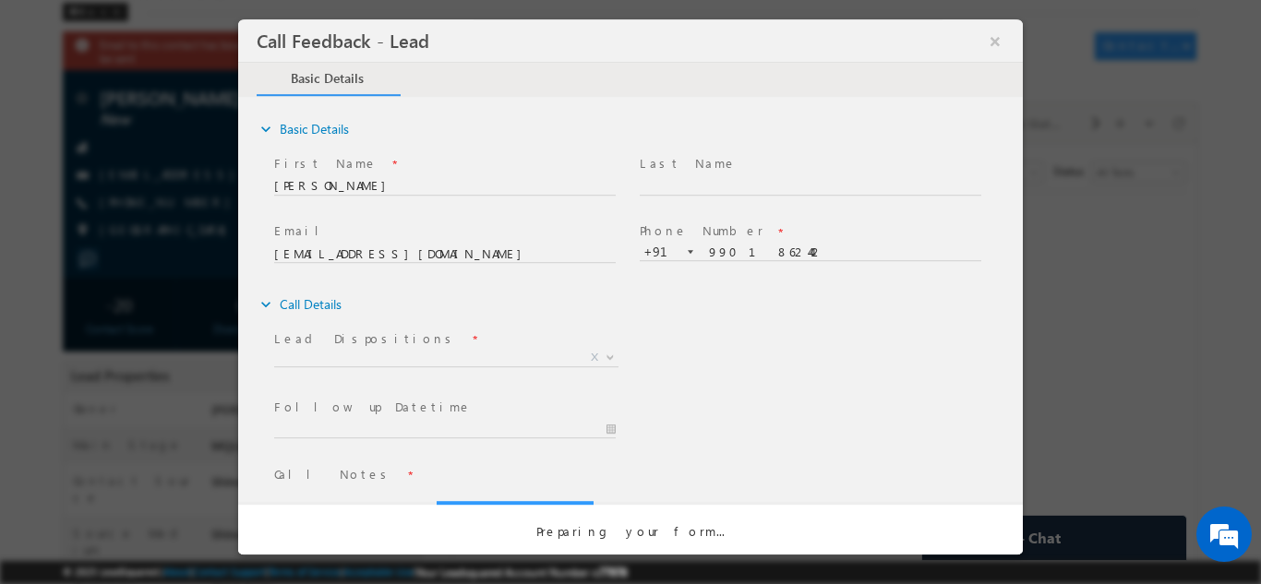
scroll to position [0, 0]
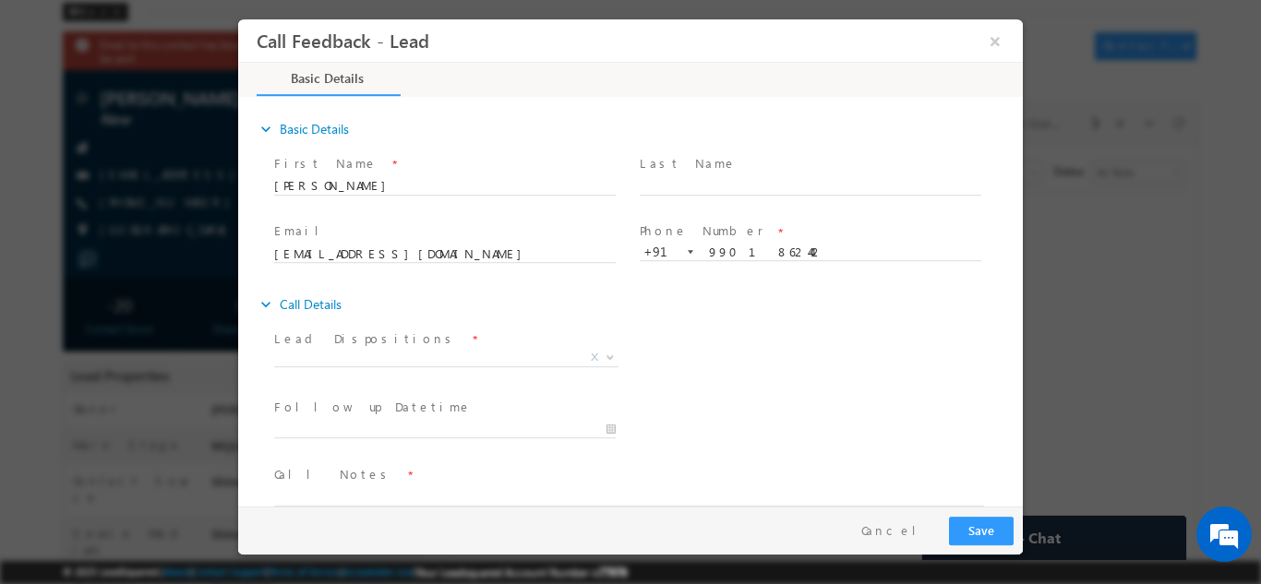
click at [361, 345] on label "Lead Dispositions" at bounding box center [366, 339] width 184 height 18
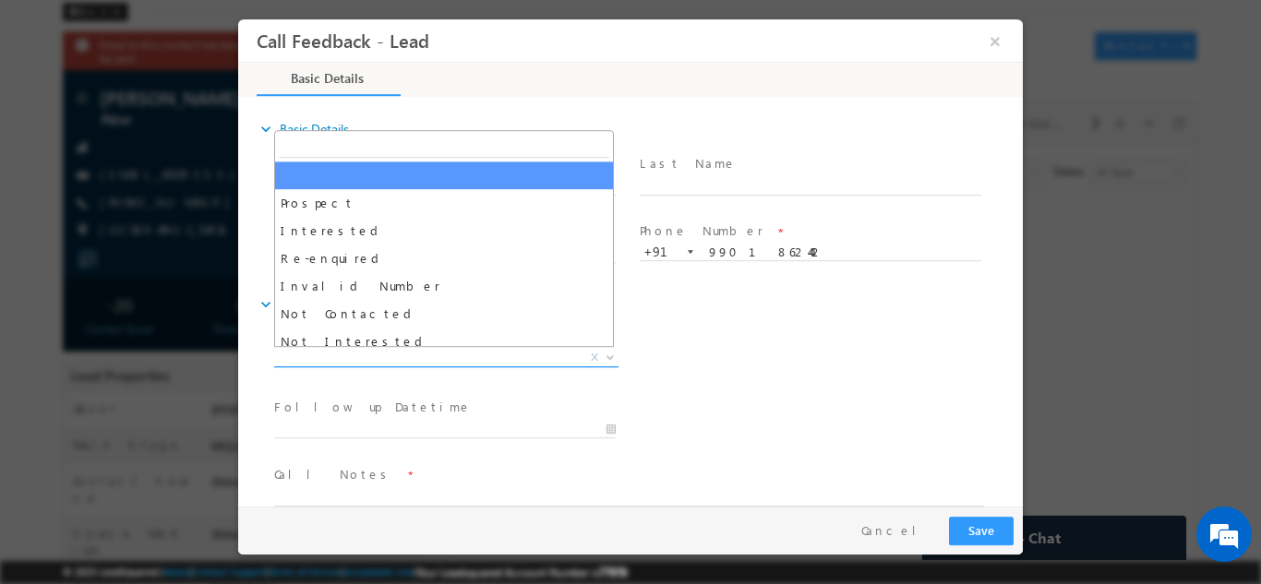
click at [369, 360] on span "X" at bounding box center [446, 357] width 344 height 18
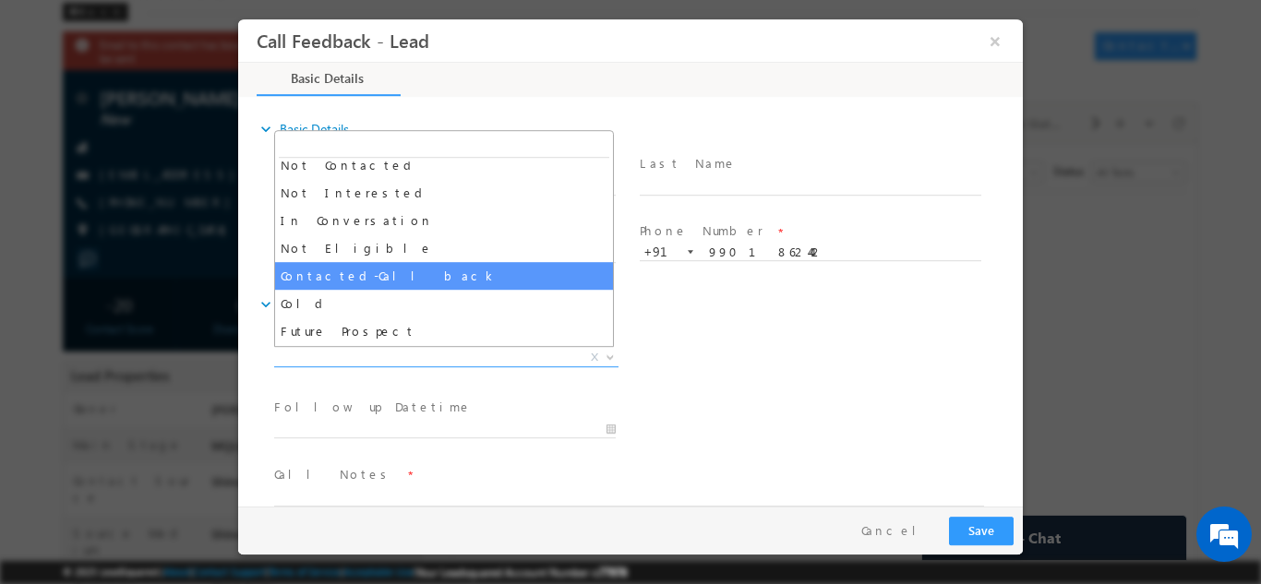
scroll to position [175, 0]
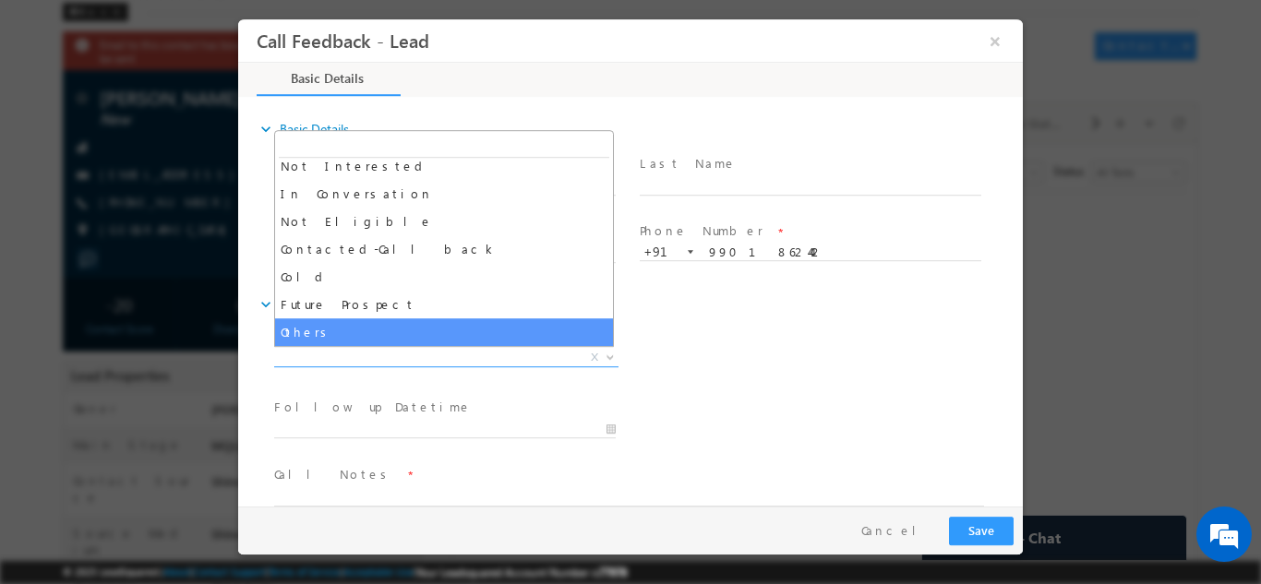
select select "Others"
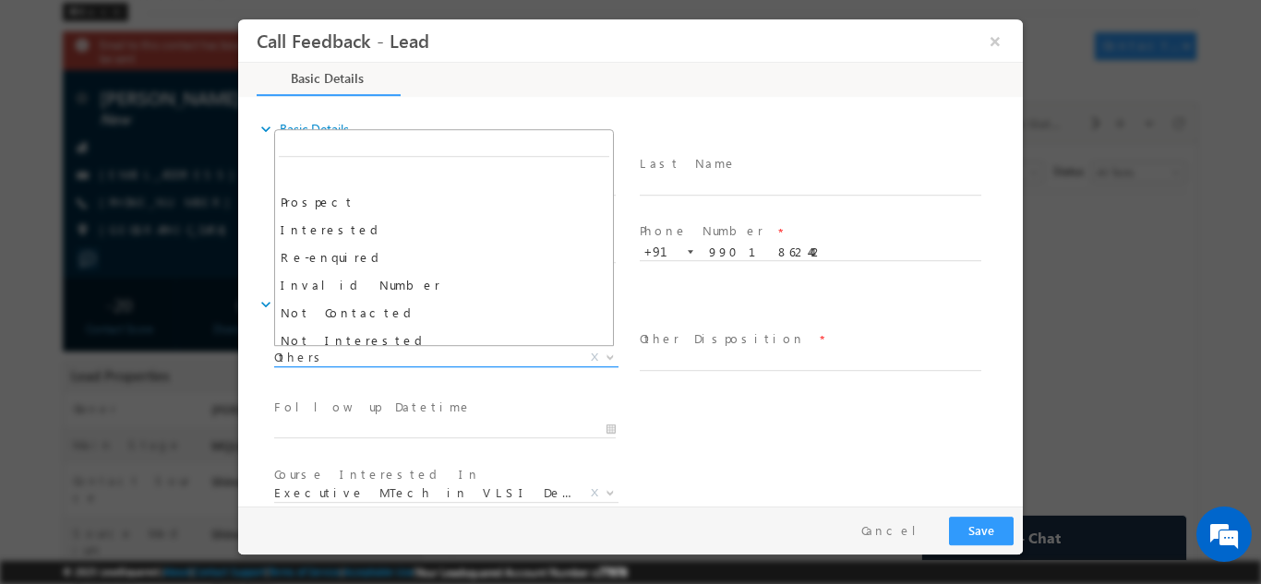
click at [331, 359] on span "Others" at bounding box center [424, 356] width 300 height 17
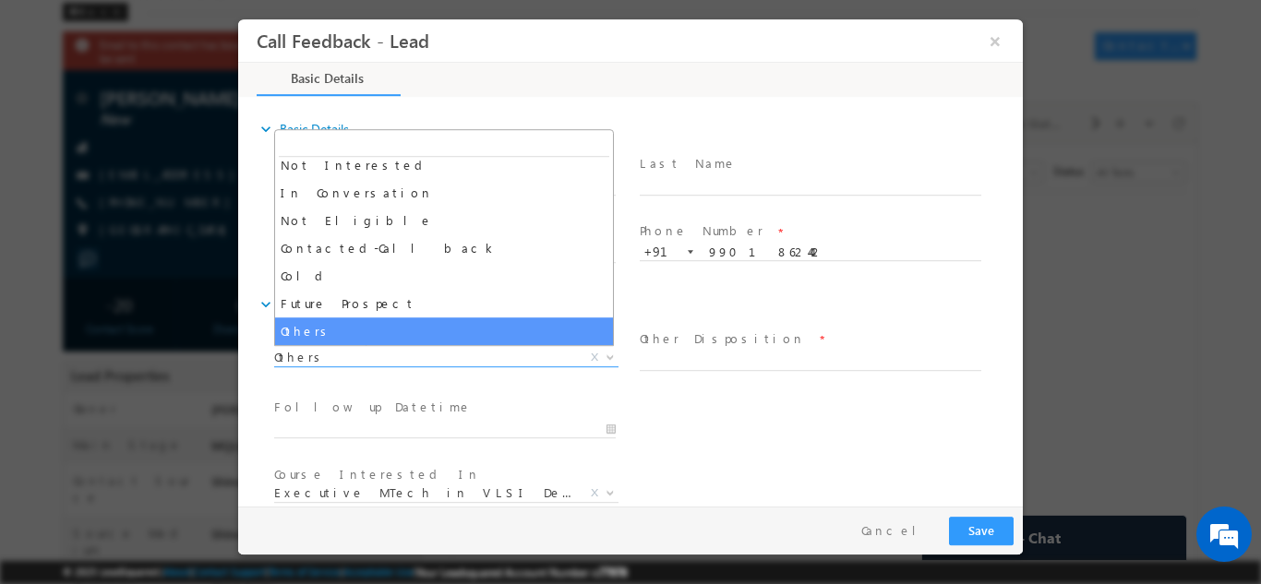
click at [418, 392] on div "Lead Dispositions * Prospect Interested Re-enquired Invalid Number Not Contacte…" at bounding box center [454, 359] width 366 height 68
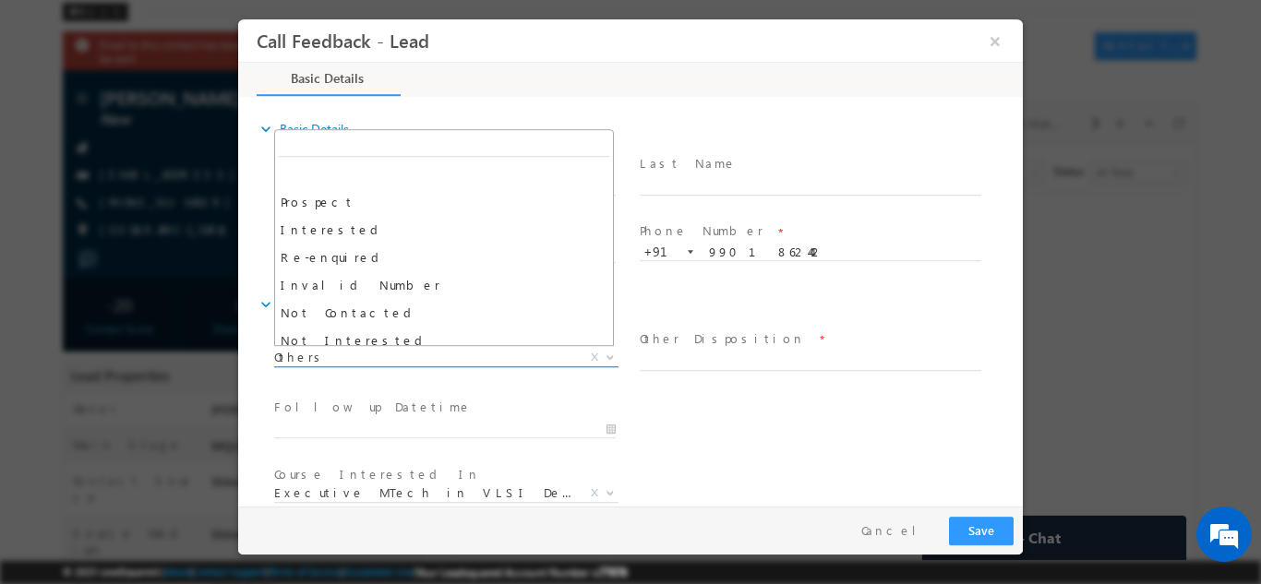
click at [461, 362] on span "Others" at bounding box center [424, 356] width 300 height 17
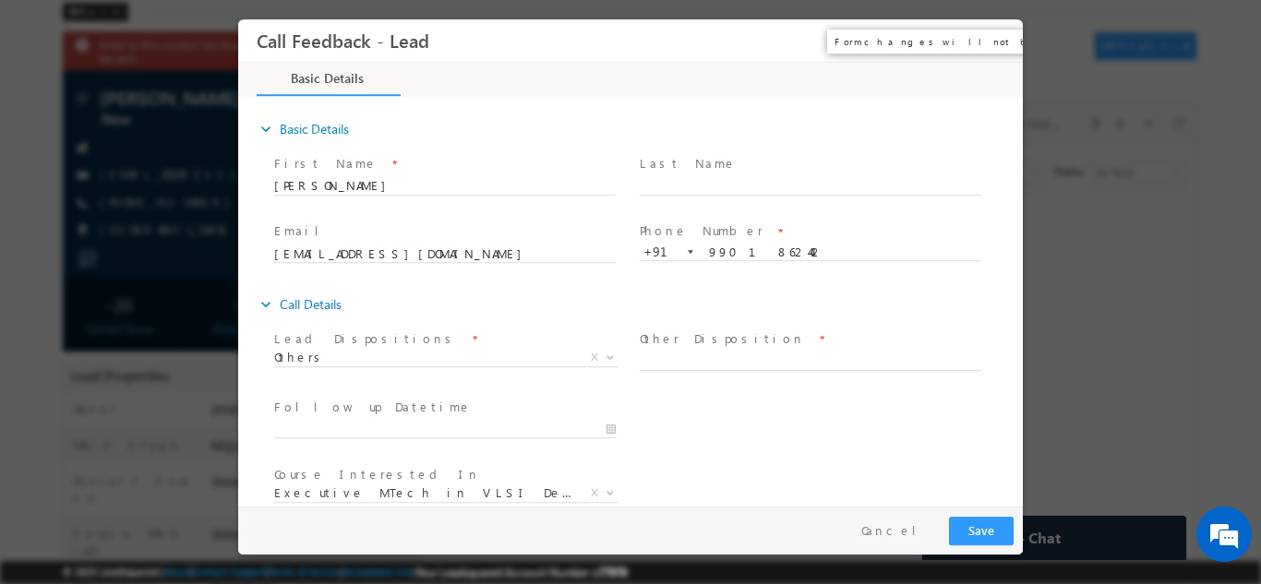
click at [989, 33] on button "×" at bounding box center [995, 40] width 31 height 34
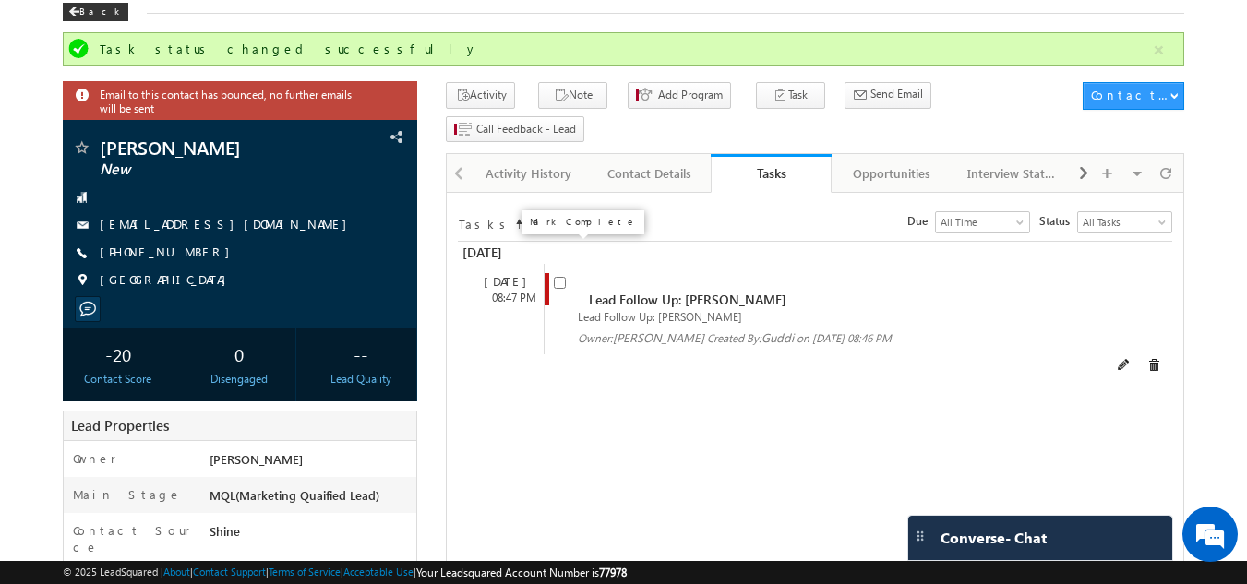
click at [556, 277] on input "checkbox" at bounding box center [560, 283] width 12 height 12
checkbox input "false"
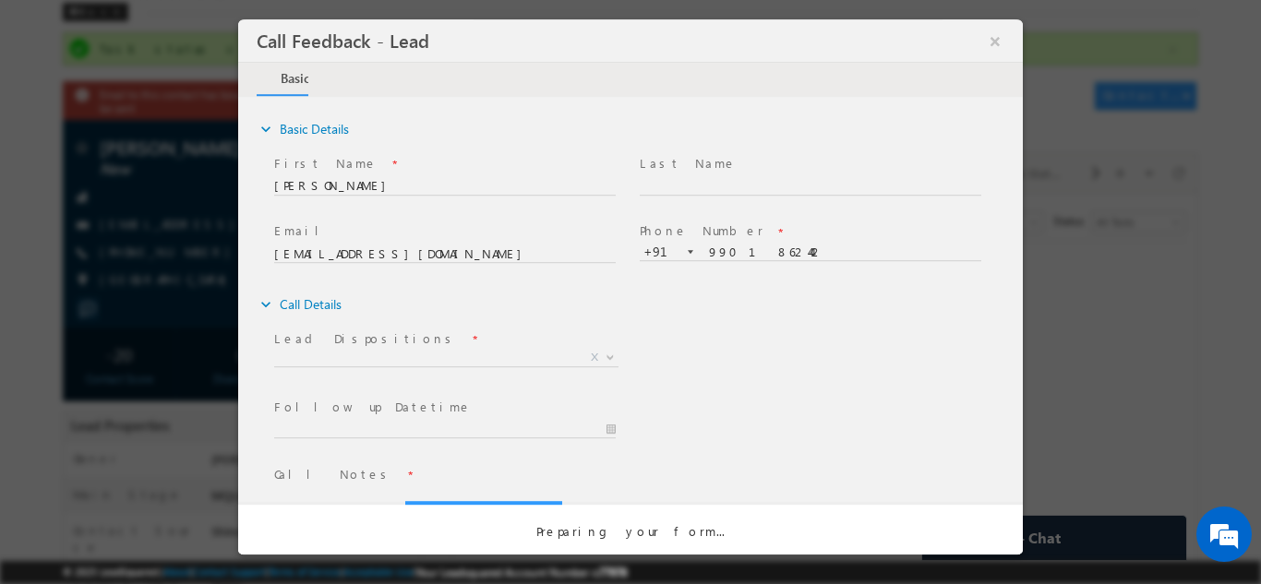
scroll to position [0, 0]
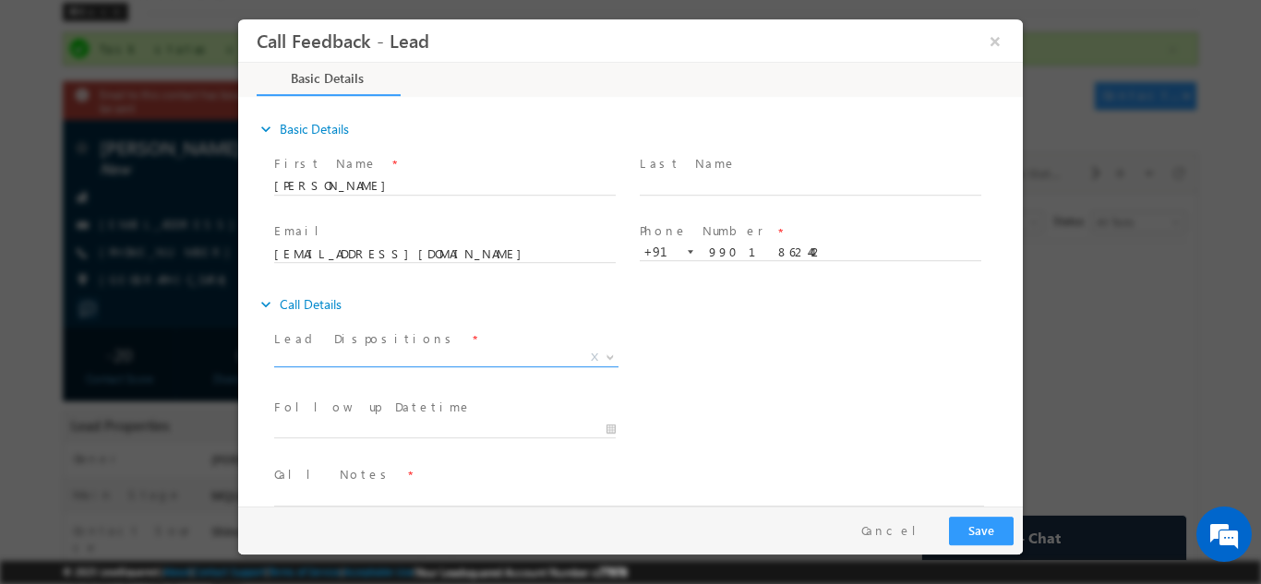
click at [413, 357] on span "X" at bounding box center [446, 357] width 344 height 18
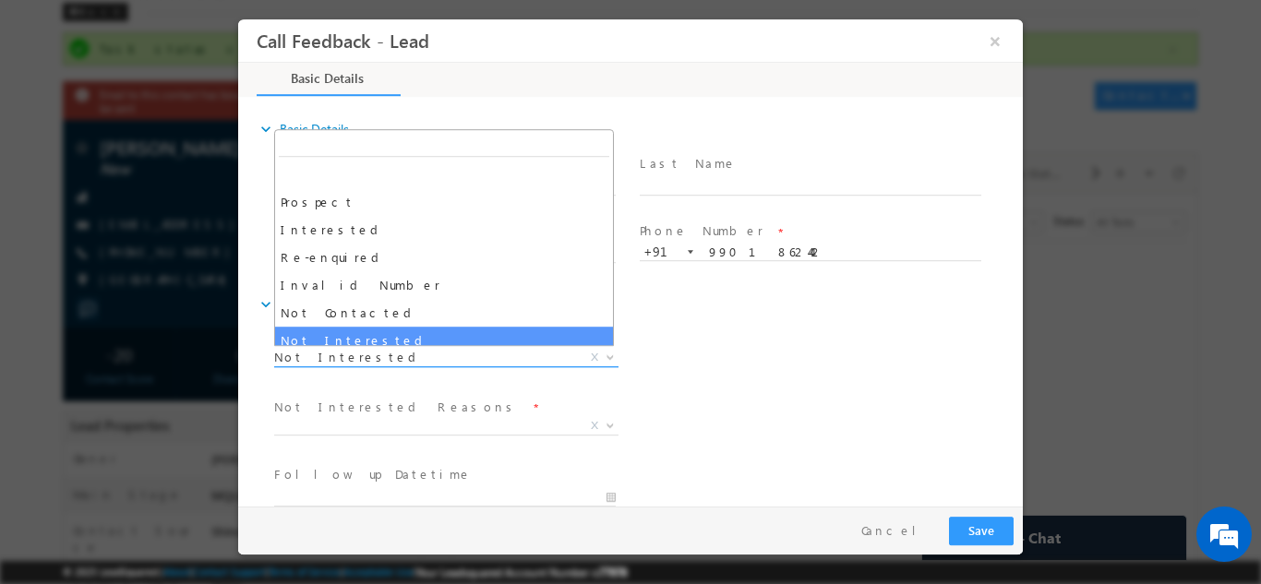
click at [349, 364] on span "Not Interested" at bounding box center [424, 356] width 300 height 17
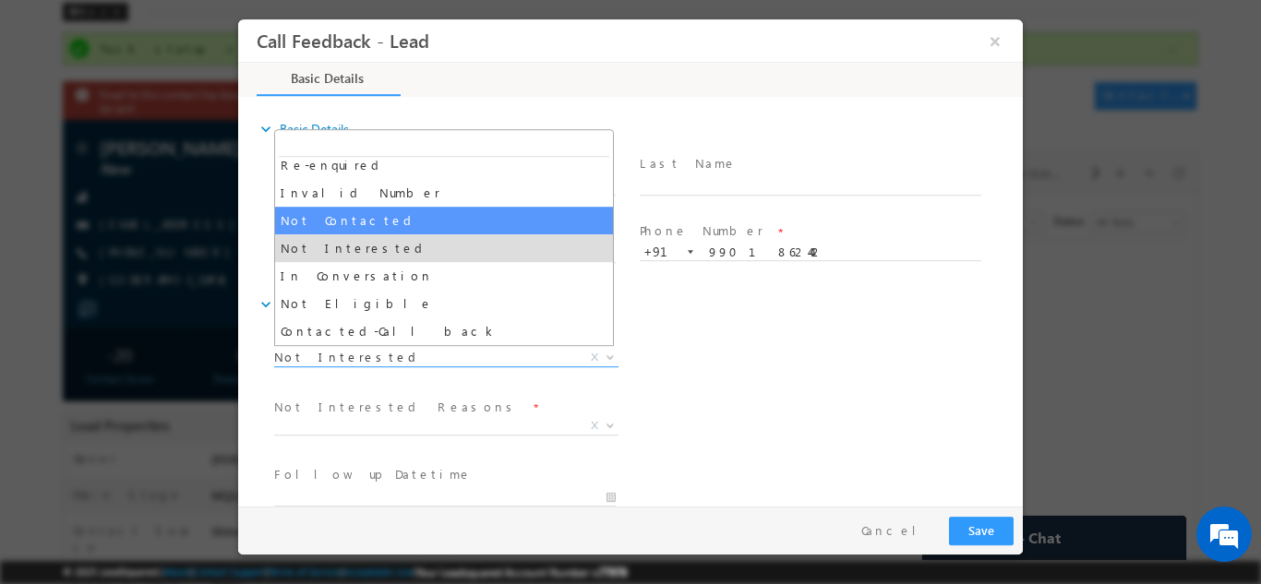
select select "Not Contacted"
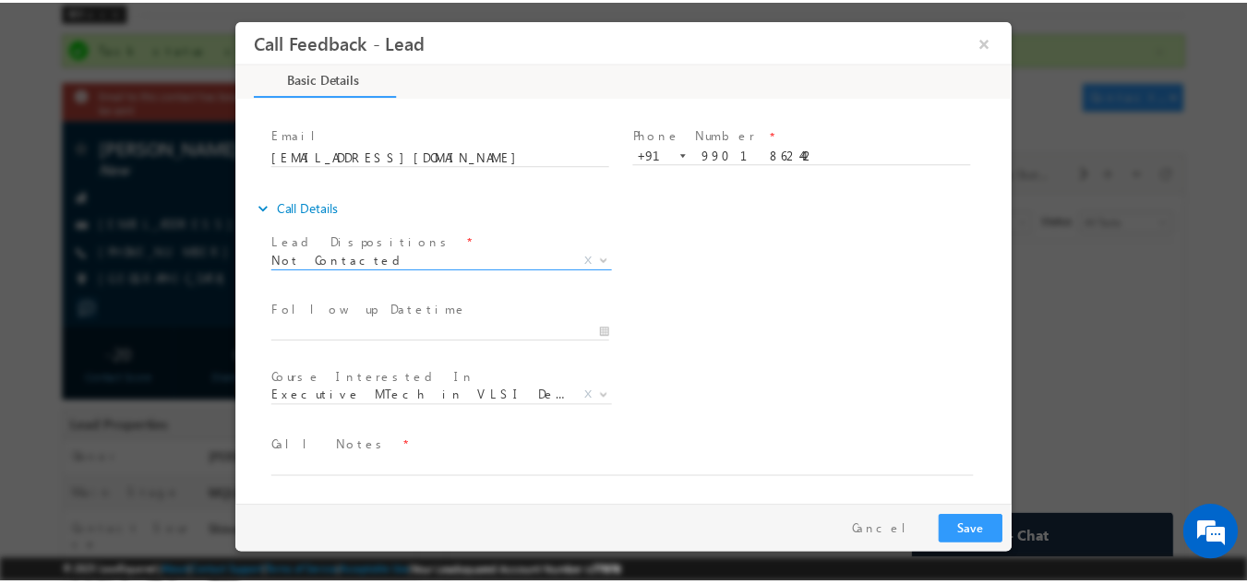
scroll to position [98, 0]
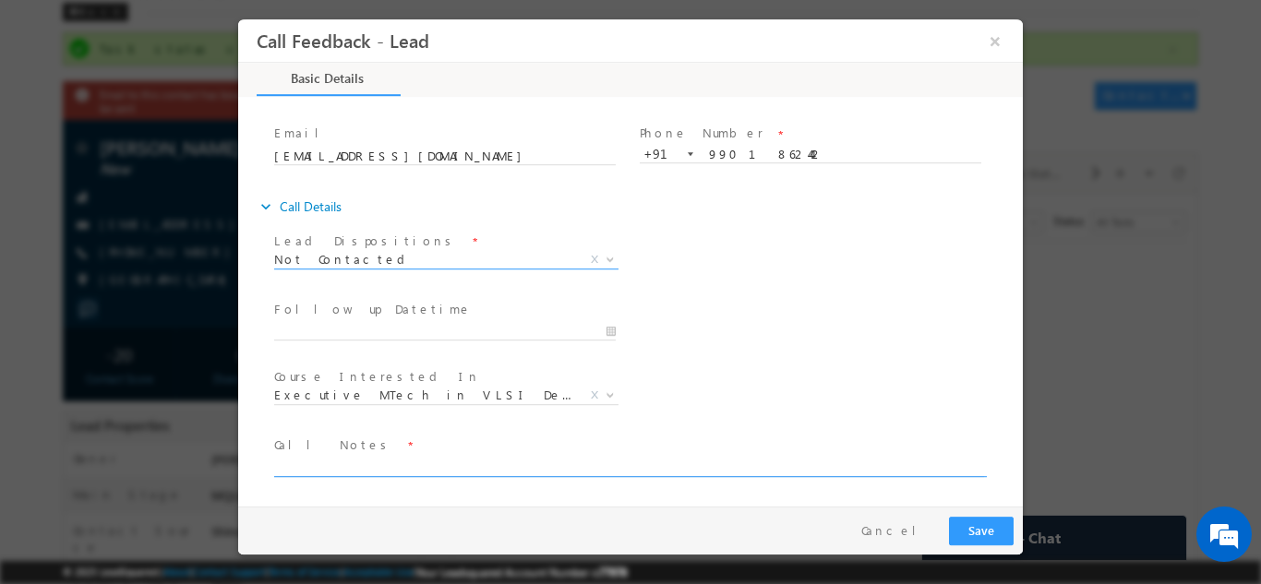
click at [349, 464] on textarea at bounding box center [629, 465] width 710 height 21
type textarea "D"
type textarea "No. not in service."
click at [968, 530] on button "Save" at bounding box center [981, 530] width 65 height 29
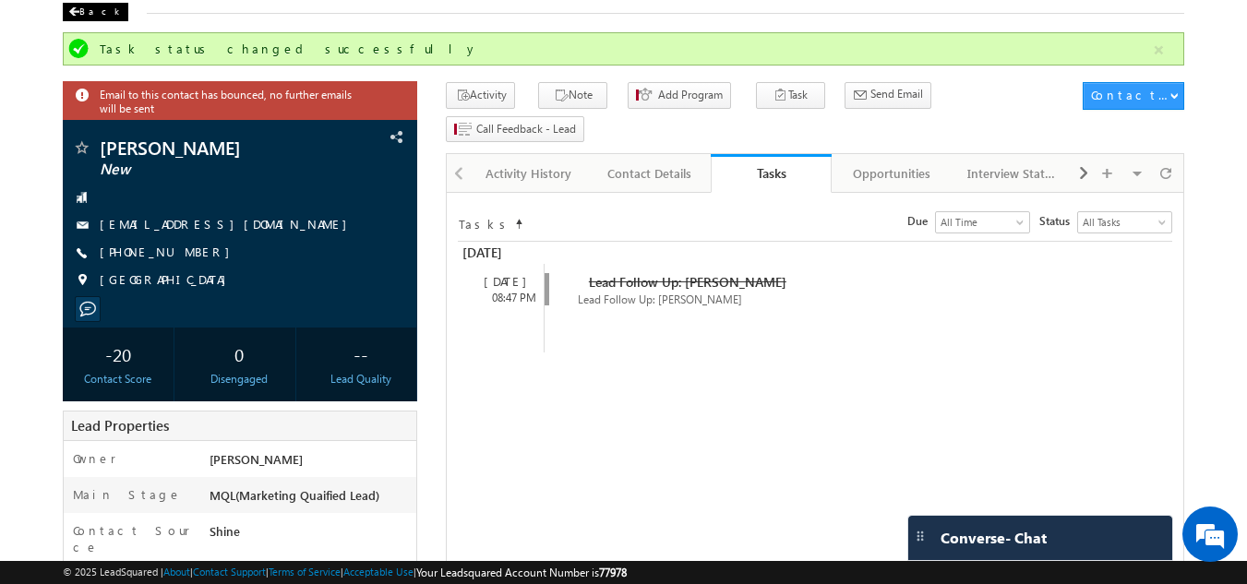
click at [78, 16] on span at bounding box center [73, 11] width 11 height 9
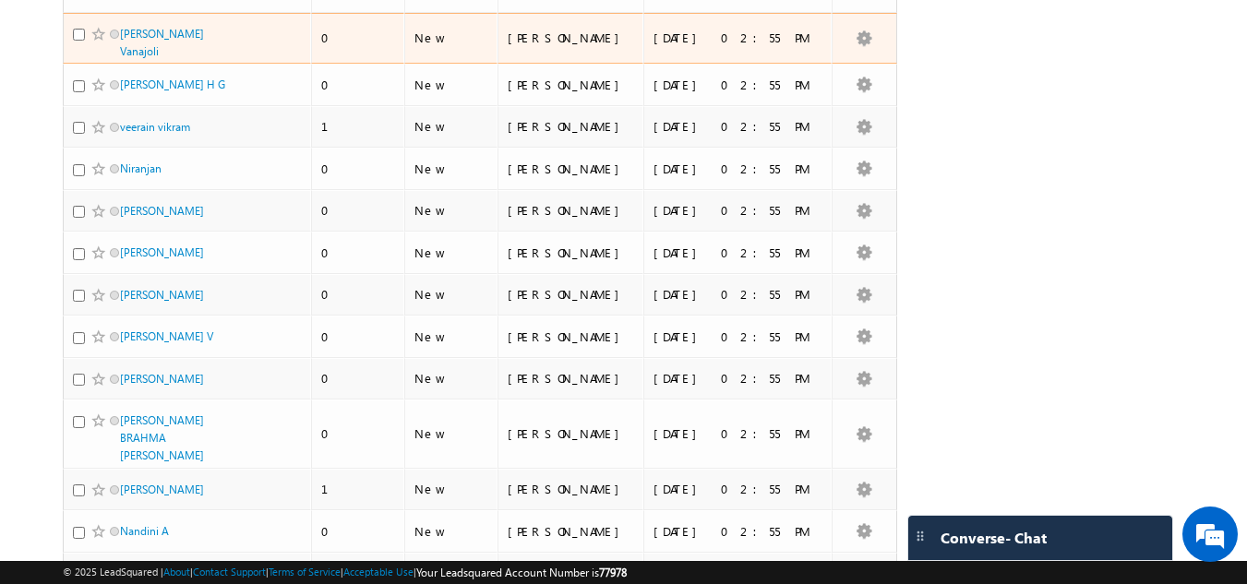
scroll to position [4032, 0]
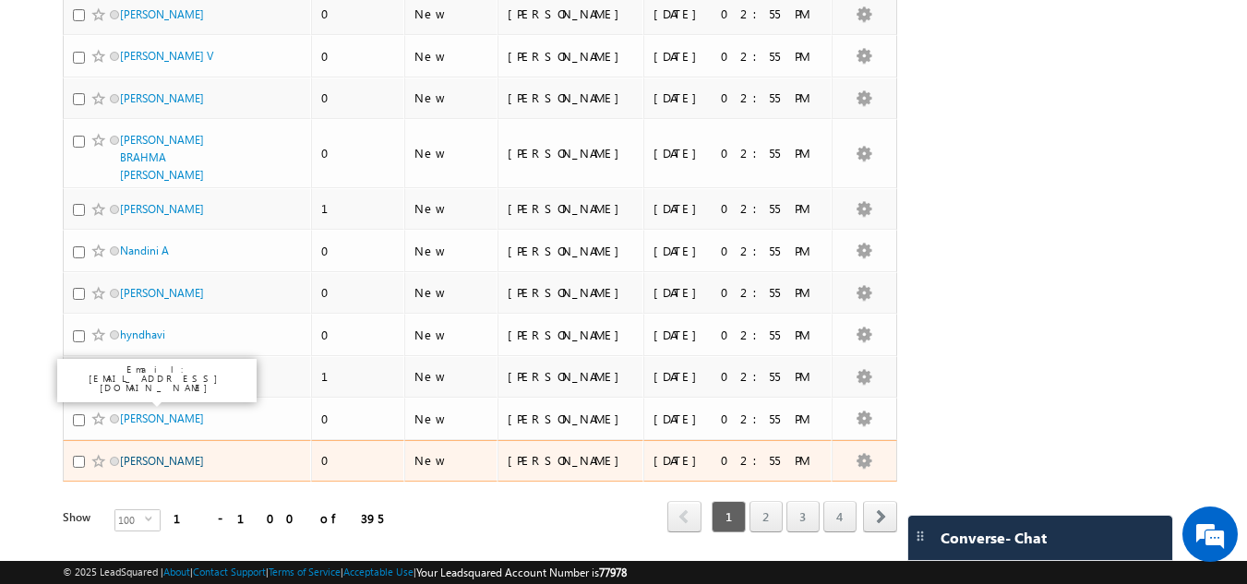
click at [165, 454] on link "[PERSON_NAME]" at bounding box center [162, 461] width 84 height 14
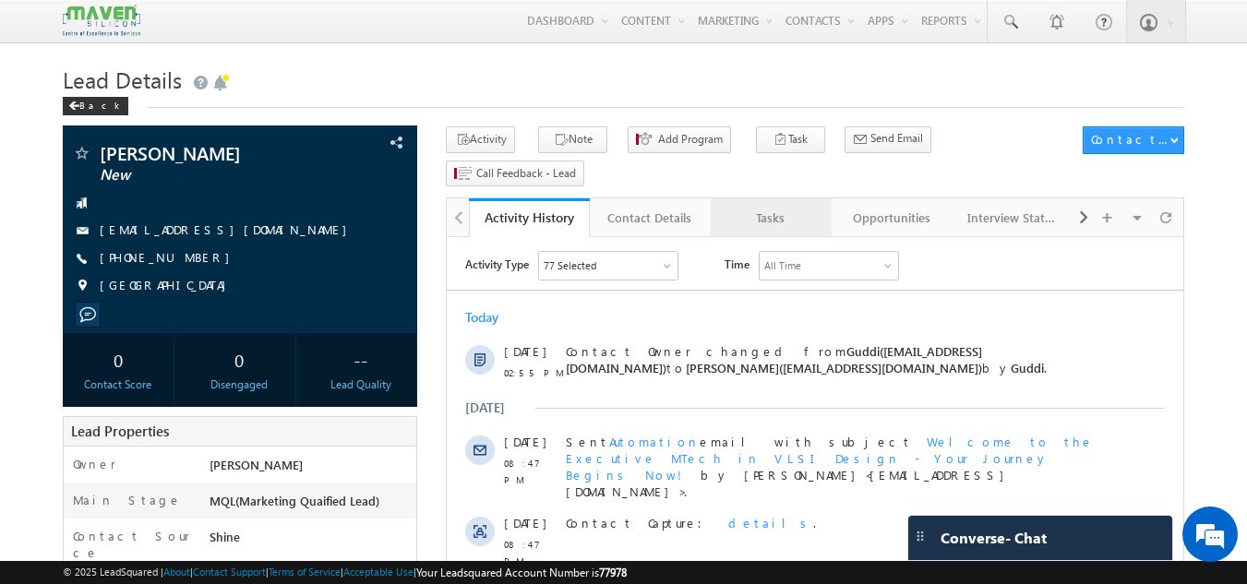
click at [783, 207] on div "Tasks" at bounding box center [771, 218] width 90 height 22
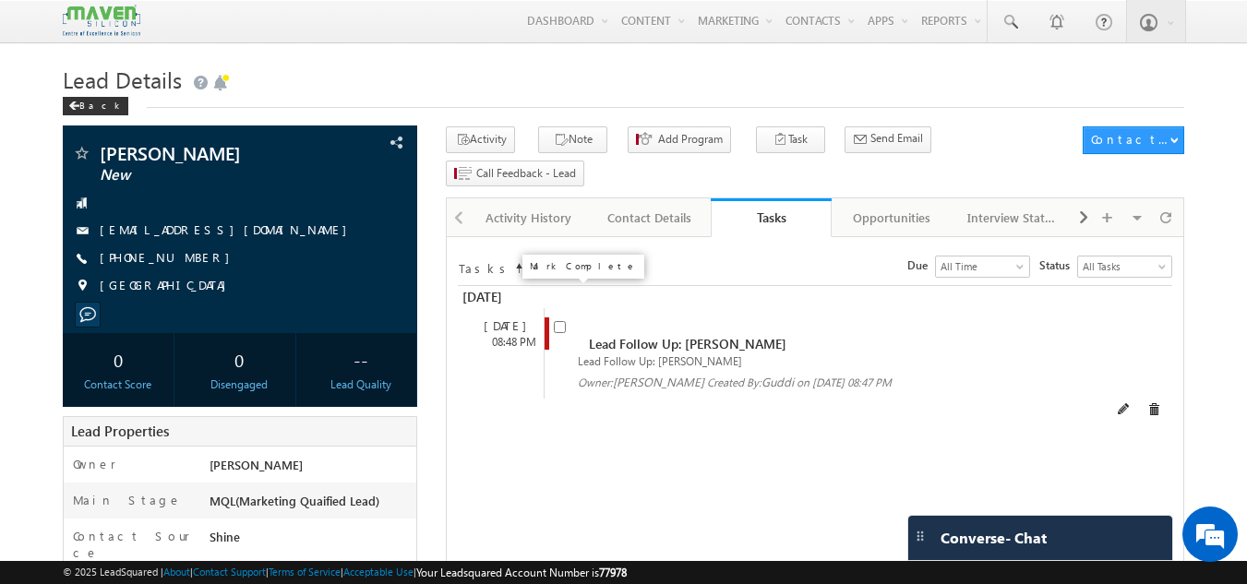
click at [557, 321] on input "checkbox" at bounding box center [560, 327] width 12 height 12
checkbox input "false"
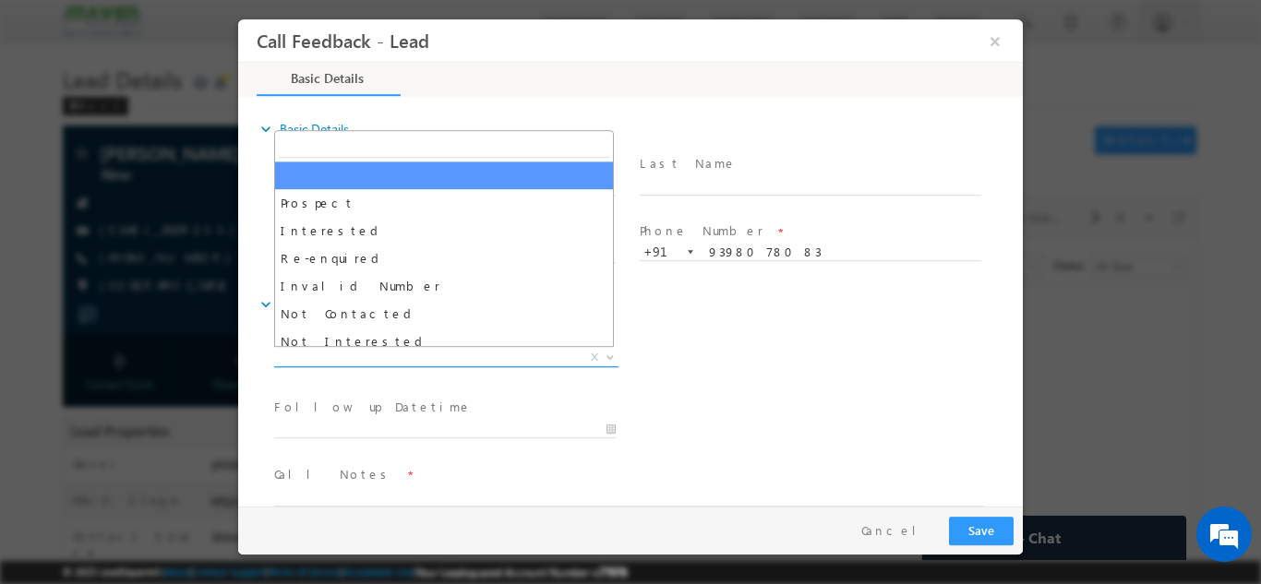
click at [471, 354] on span "X" at bounding box center [446, 357] width 344 height 18
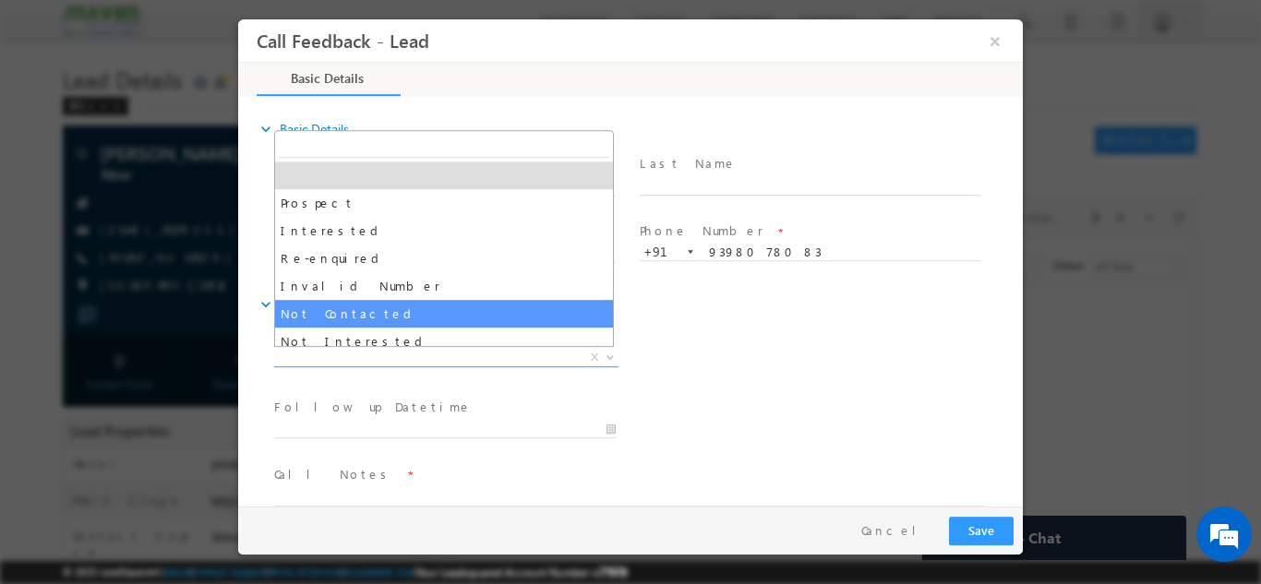
select select "Not Contacted"
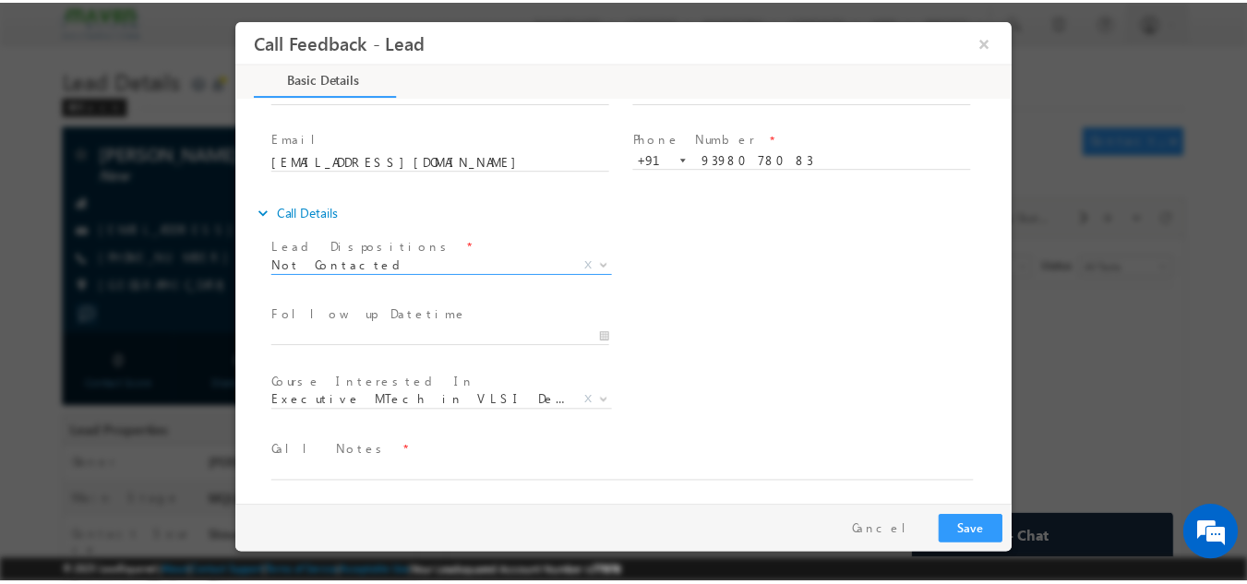
scroll to position [98, 0]
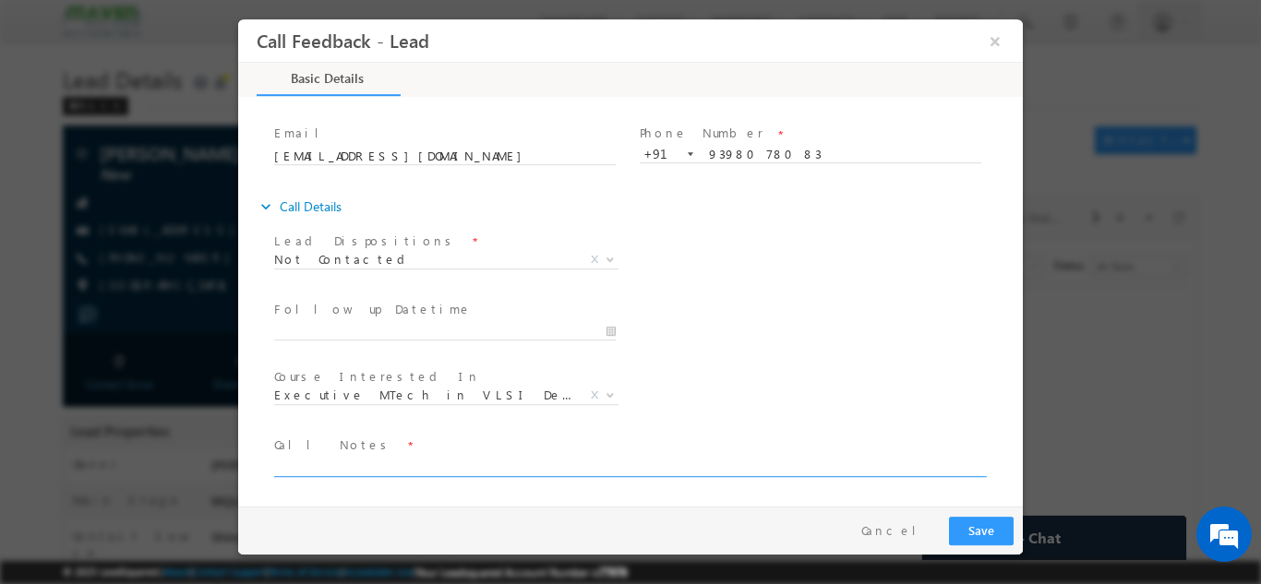
click at [357, 463] on textarea at bounding box center [629, 465] width 710 height 21
type textarea "DNP"
click at [972, 520] on button "Save" at bounding box center [981, 530] width 65 height 29
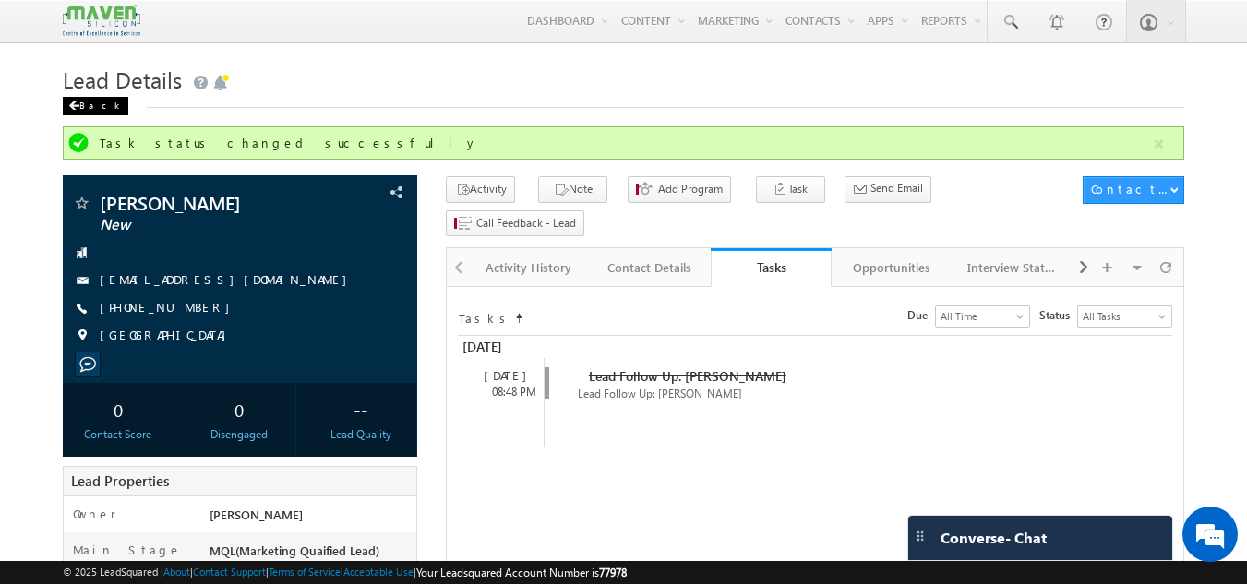
click at [89, 101] on div "Back" at bounding box center [96, 106] width 66 height 18
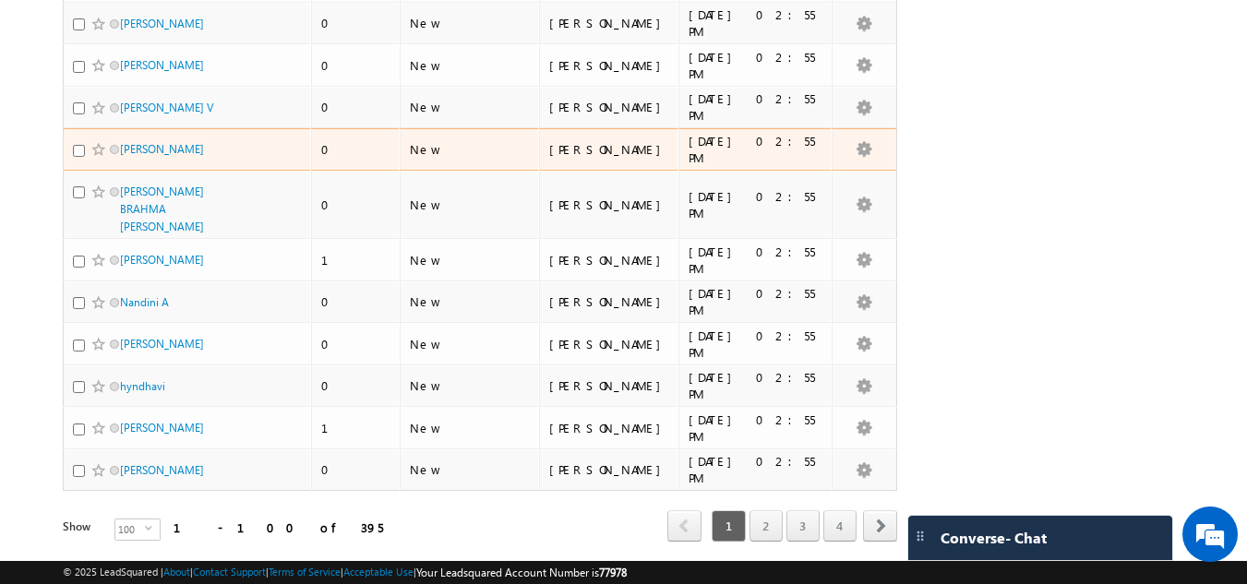
scroll to position [4032, 0]
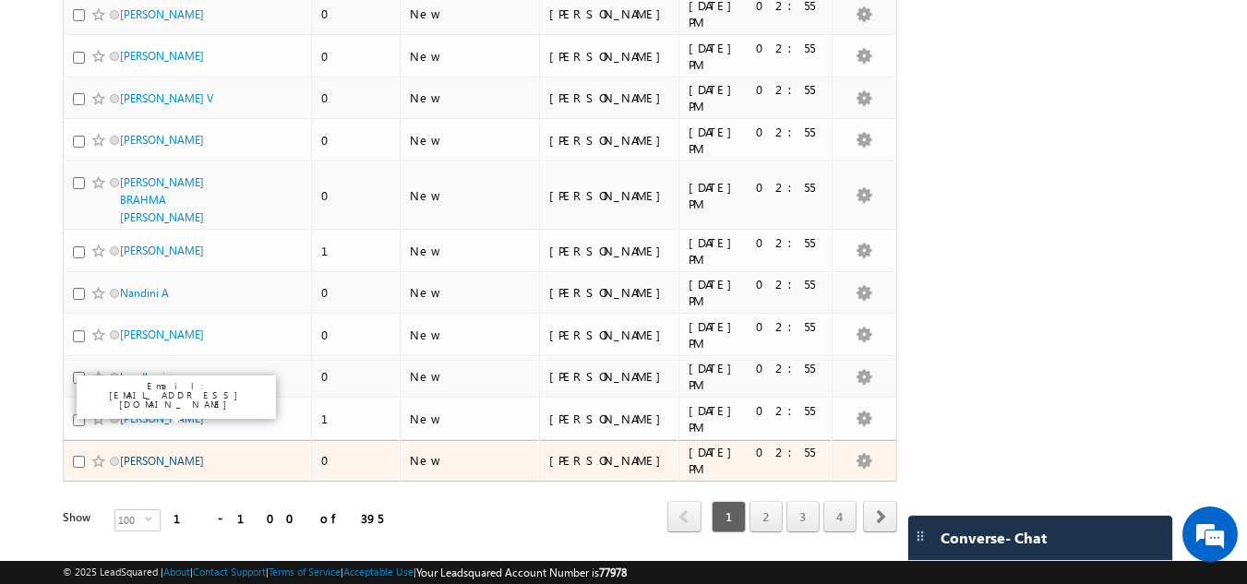
click at [151, 454] on link "[PERSON_NAME]" at bounding box center [162, 461] width 84 height 14
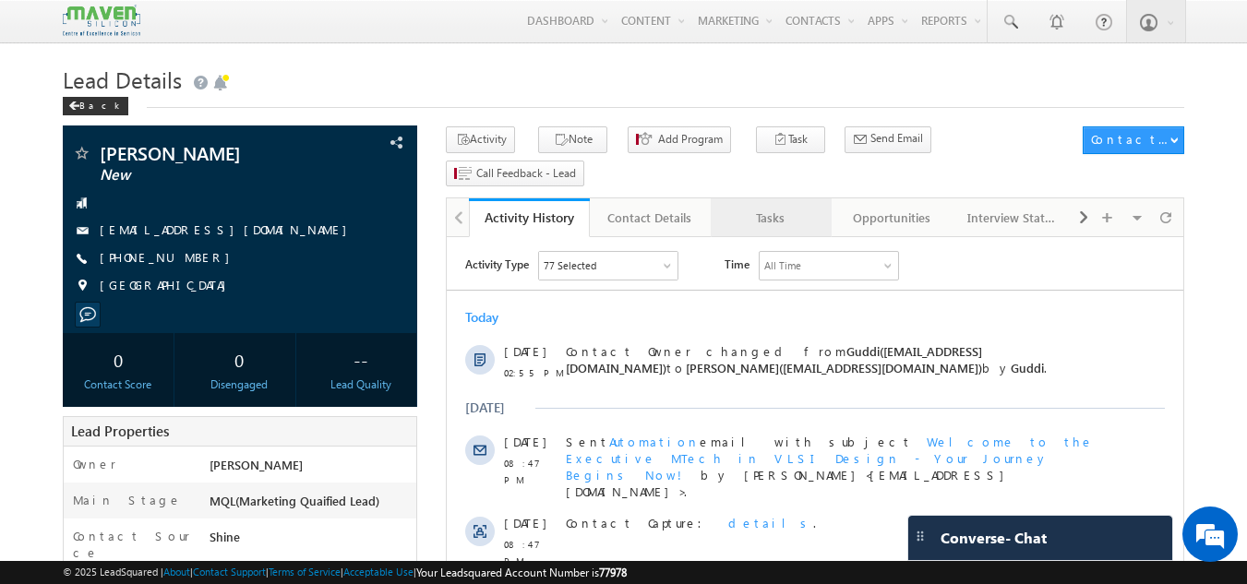
click at [760, 200] on link "Tasks" at bounding box center [771, 218] width 121 height 39
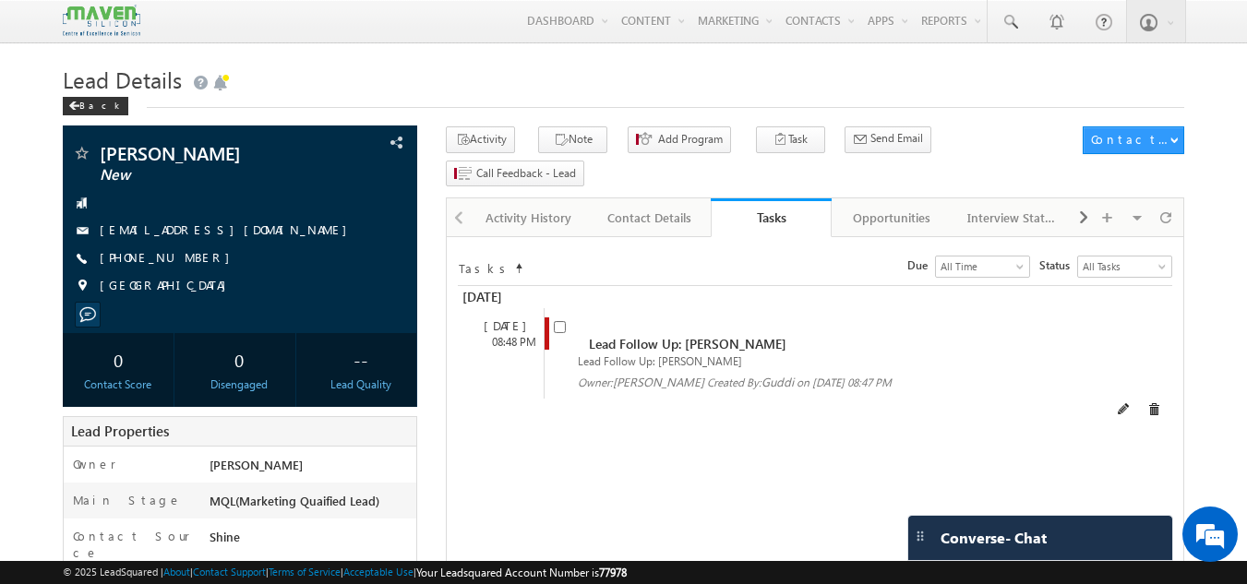
click at [568, 308] on div "Lead Follow Up: [PERSON_NAME] Lead Follow Up: [PERSON_NAME] Owner: [GEOGRAPHIC_…" at bounding box center [831, 353] width 575 height 90
click at [559, 321] on input "checkbox" at bounding box center [560, 327] width 12 height 12
checkbox input "false"
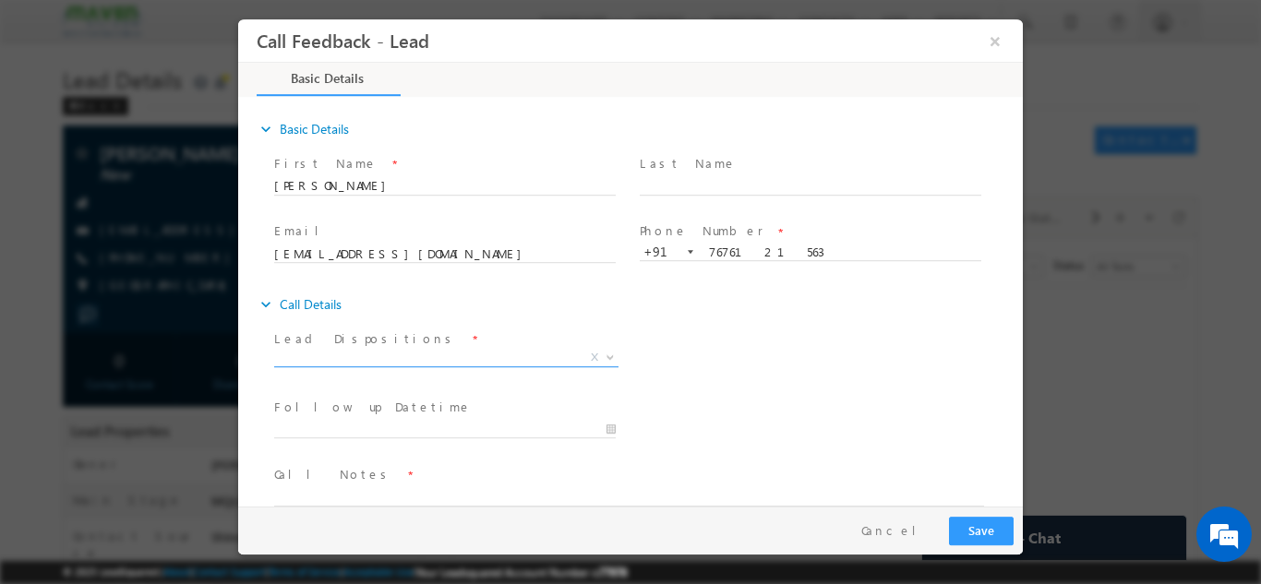
click at [446, 355] on span "X" at bounding box center [446, 357] width 344 height 18
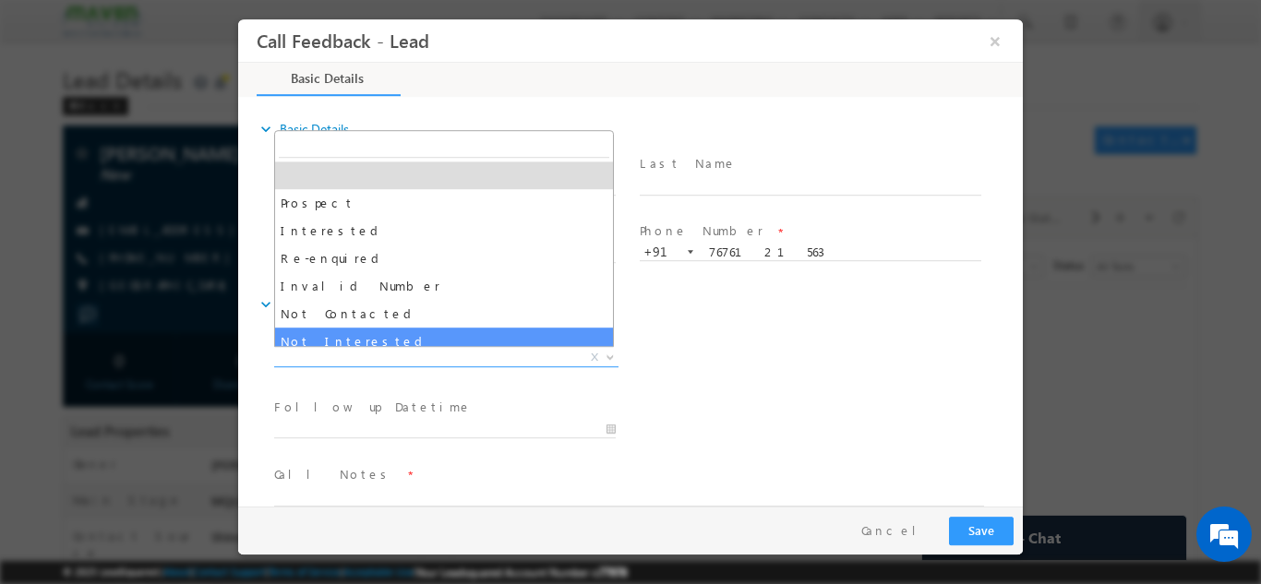
select select "Not Interested"
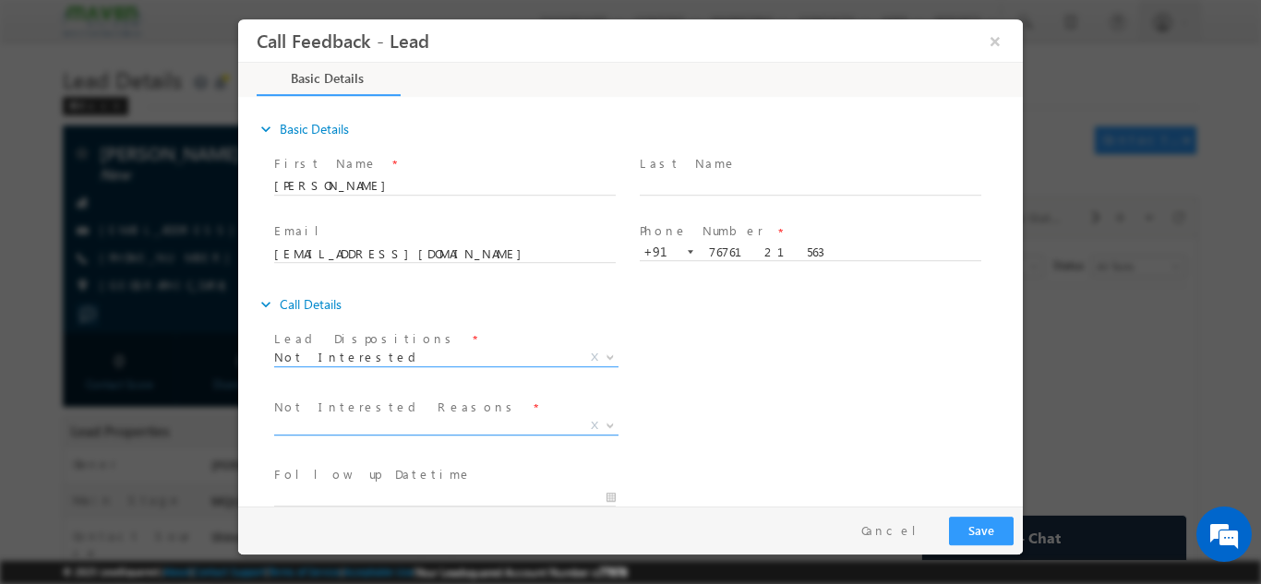
click at [435, 432] on span "X" at bounding box center [446, 425] width 344 height 18
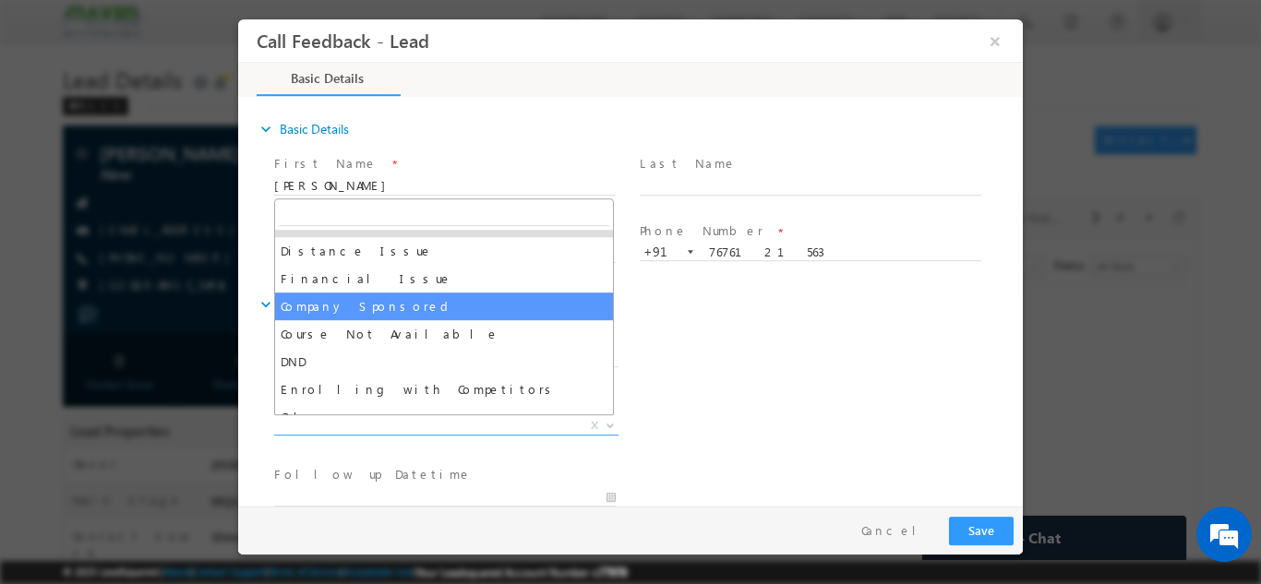
scroll to position [37, 0]
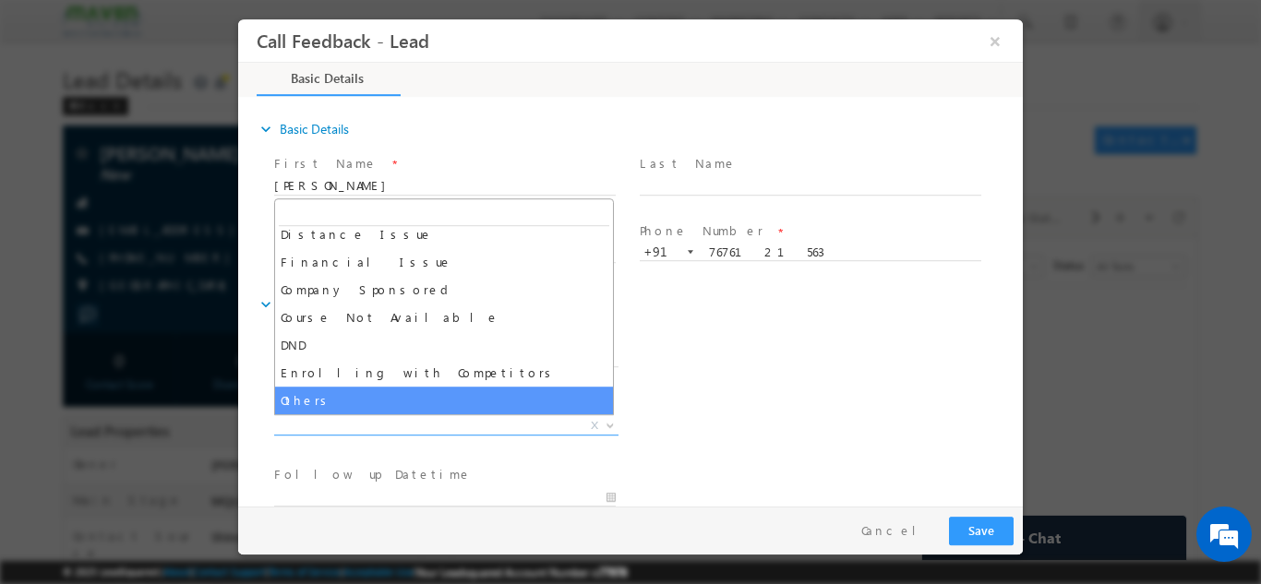
select select "Others"
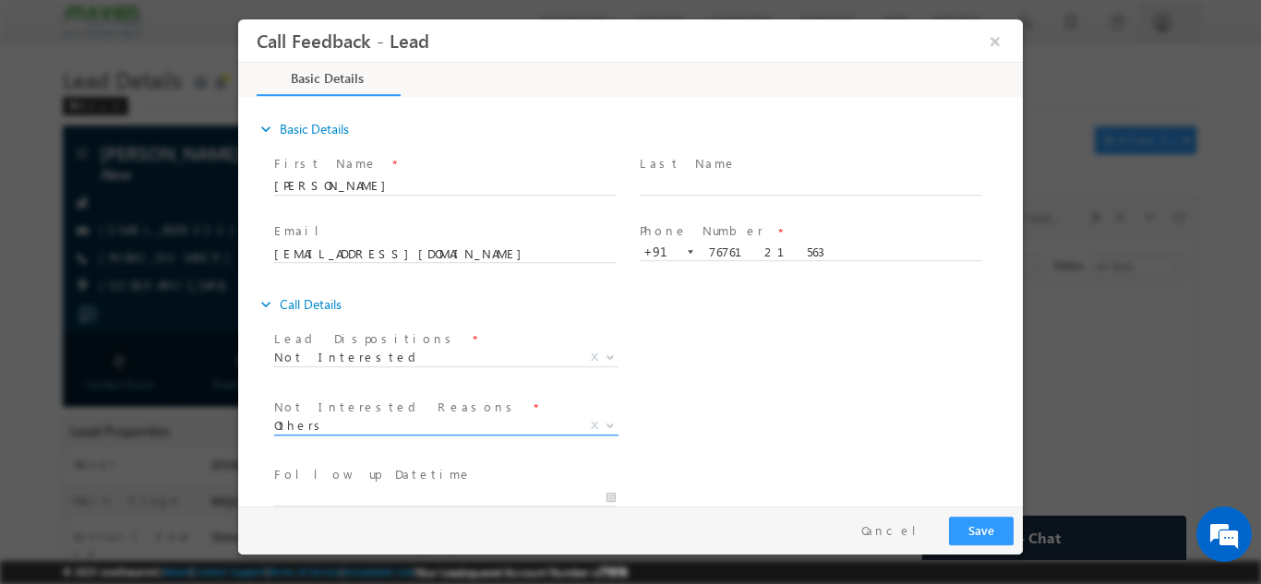
scroll to position [166, 0]
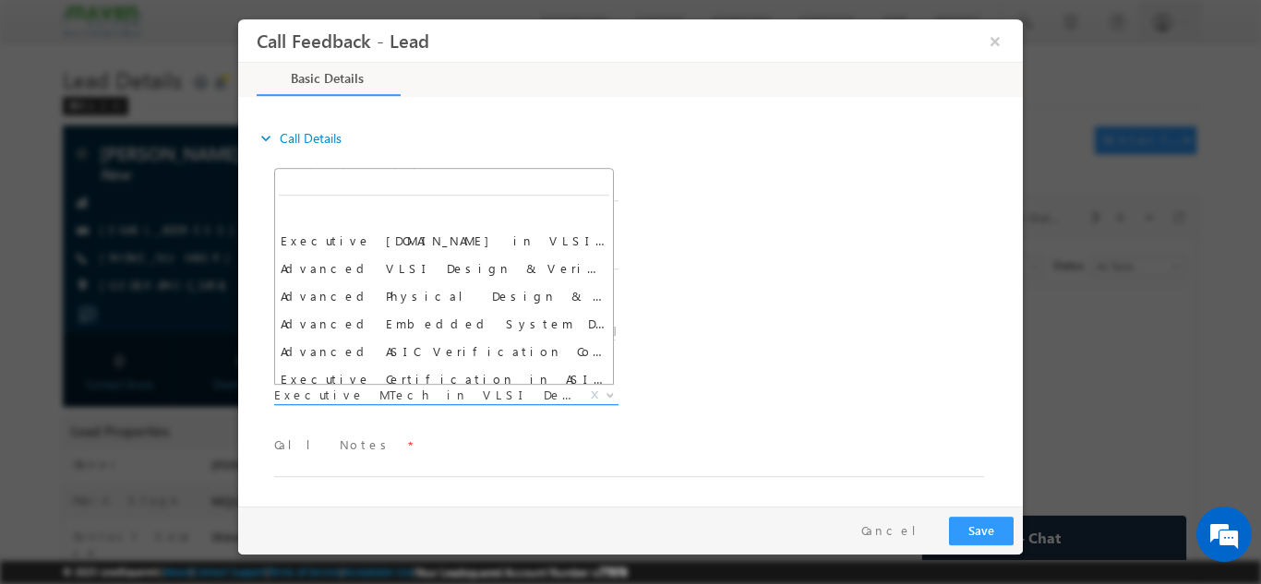
click at [454, 389] on span "Executive MTech in VLSI Design" at bounding box center [424, 394] width 300 height 17
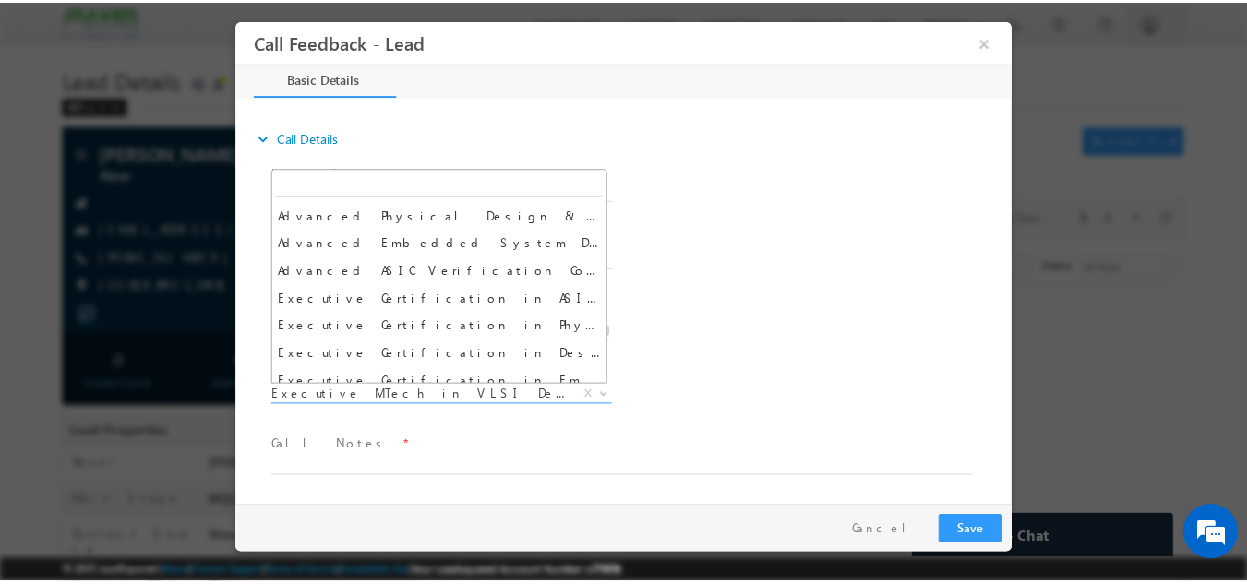
scroll to position [0, 0]
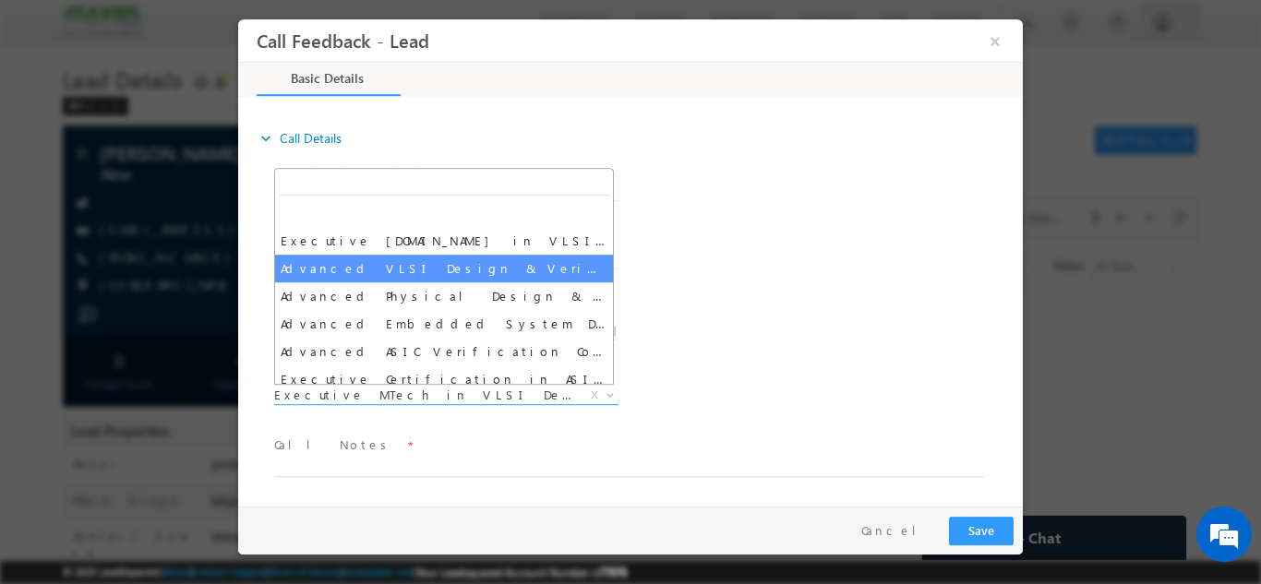
select select "Advanced VLSI Design & Verification Course"
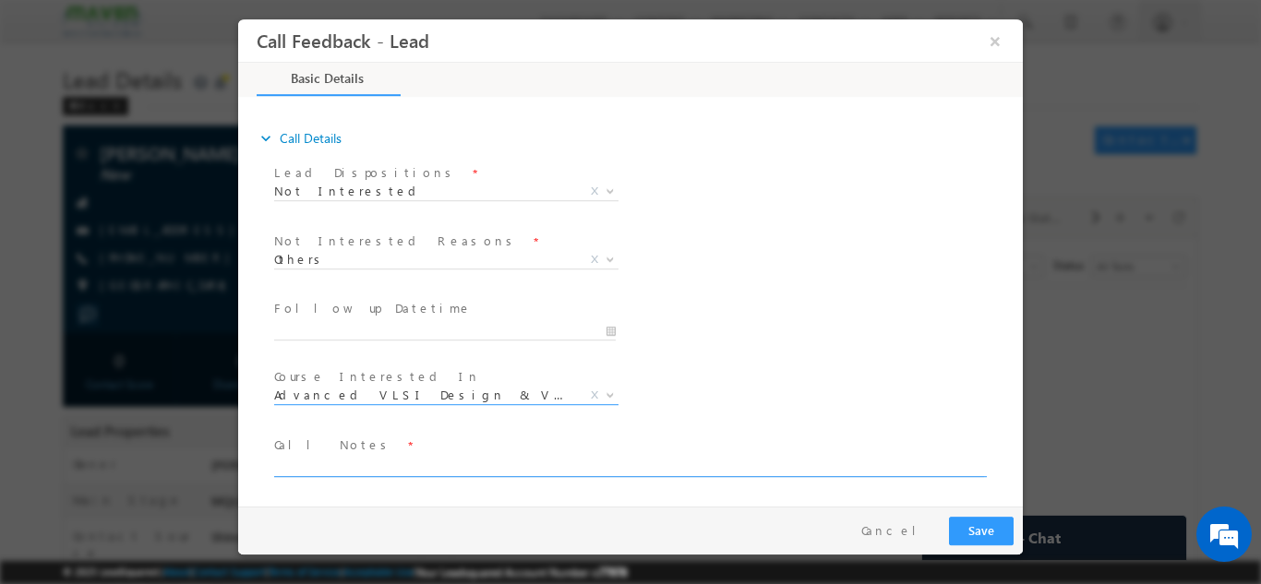
click at [446, 466] on textarea at bounding box center [629, 465] width 710 height 21
type textarea "Not interested as of now."
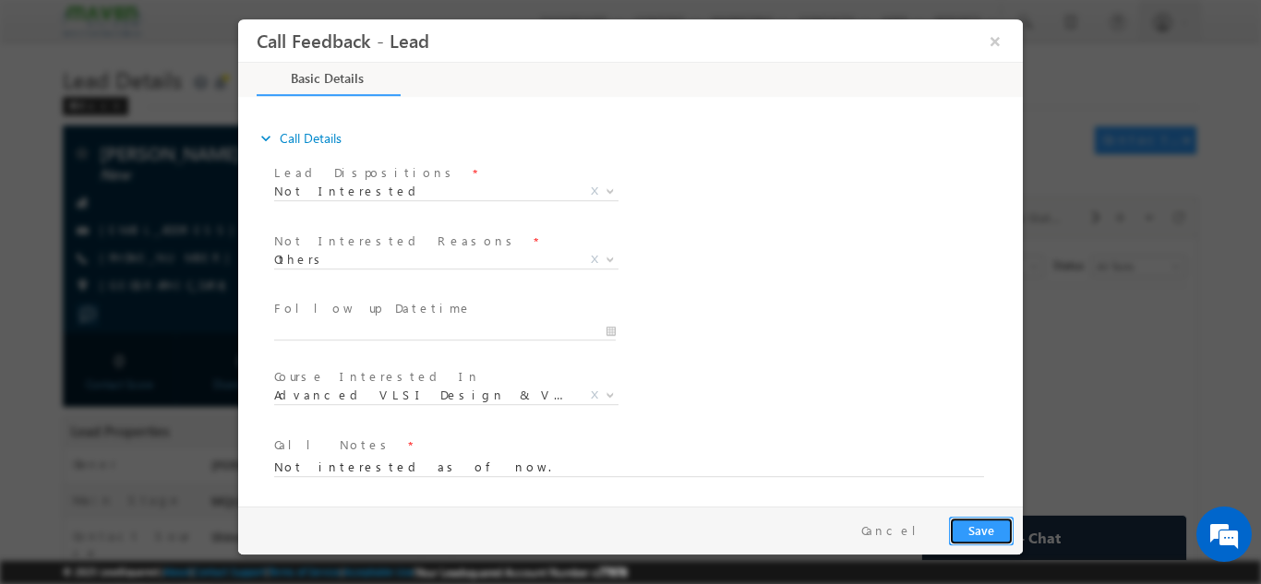
click at [985, 528] on button "Save" at bounding box center [981, 530] width 65 height 29
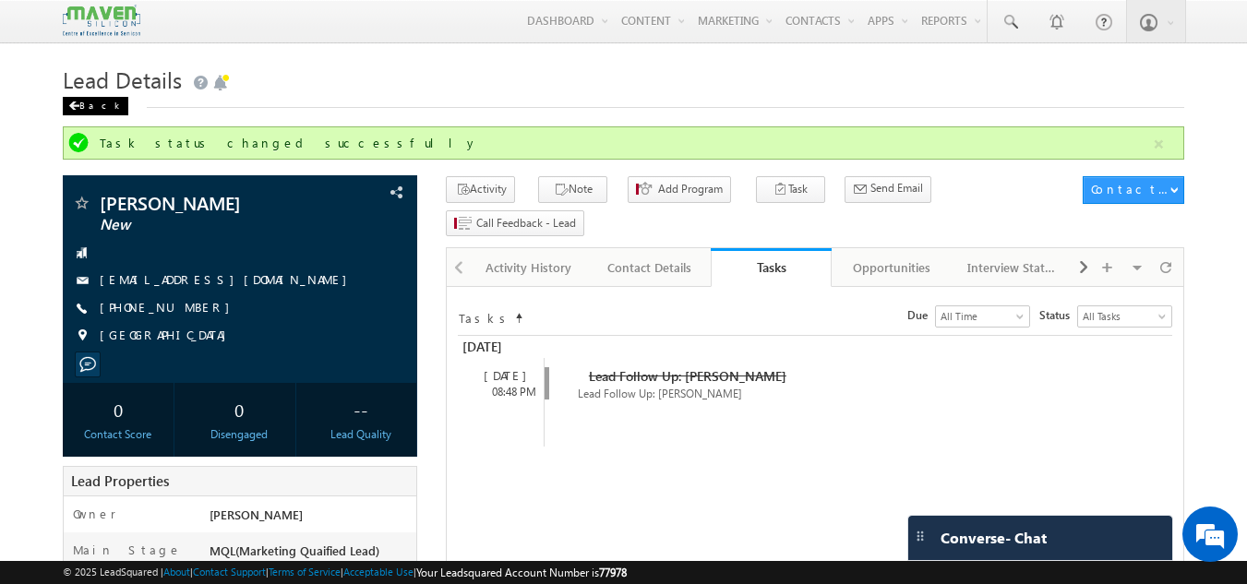
click at [91, 105] on div "Back" at bounding box center [96, 106] width 66 height 18
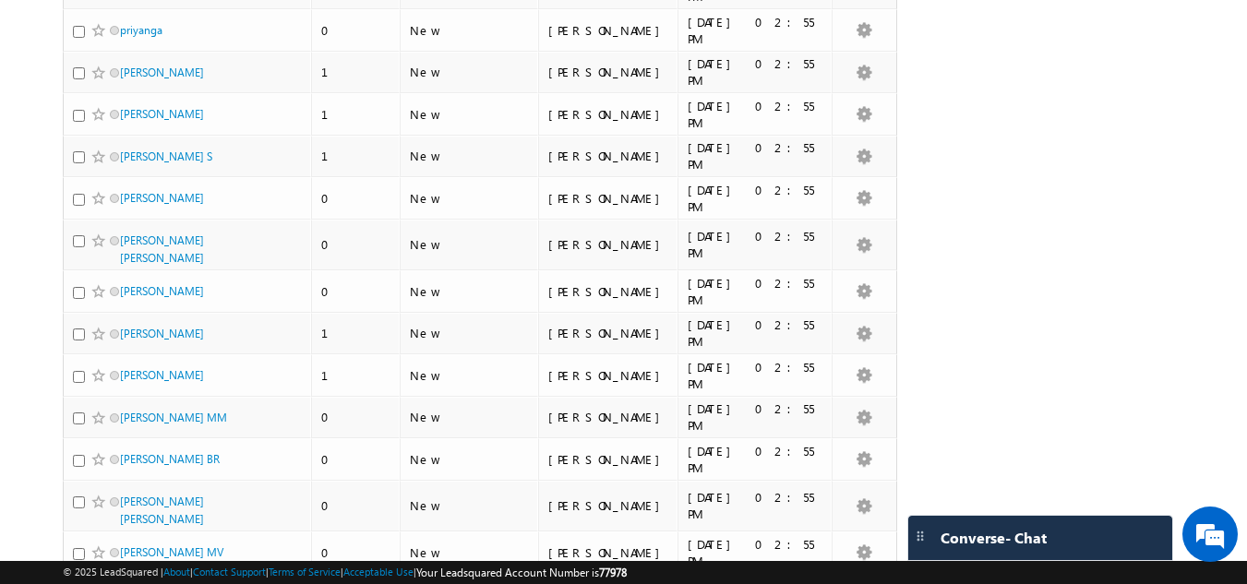
scroll to position [2659, 0]
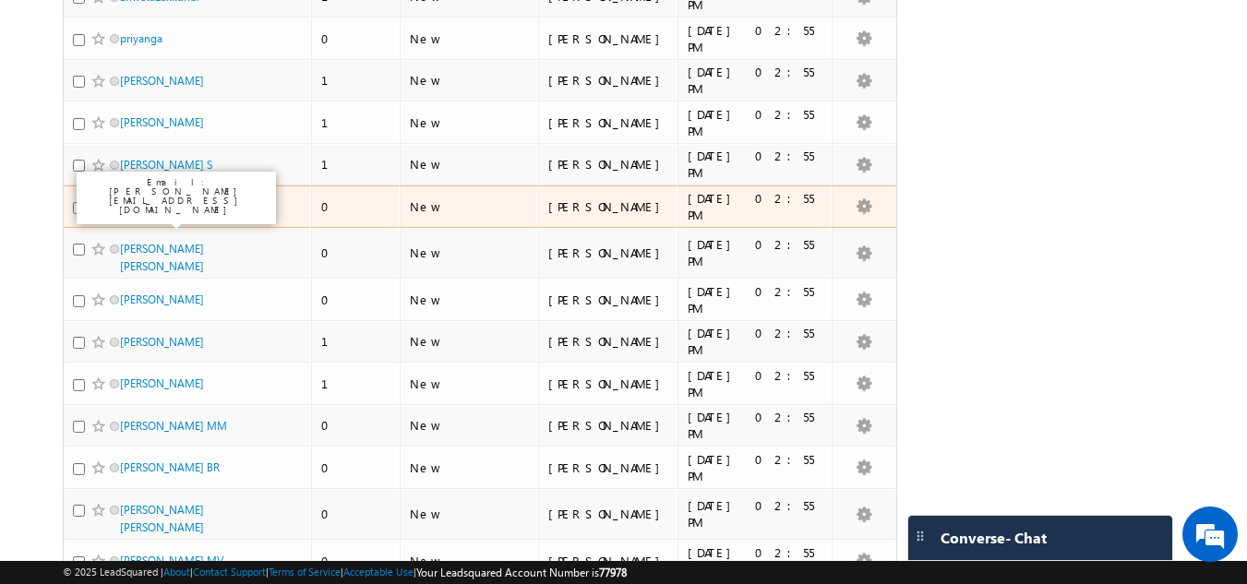
click at [139, 205] on link "[PERSON_NAME]" at bounding box center [162, 206] width 84 height 14
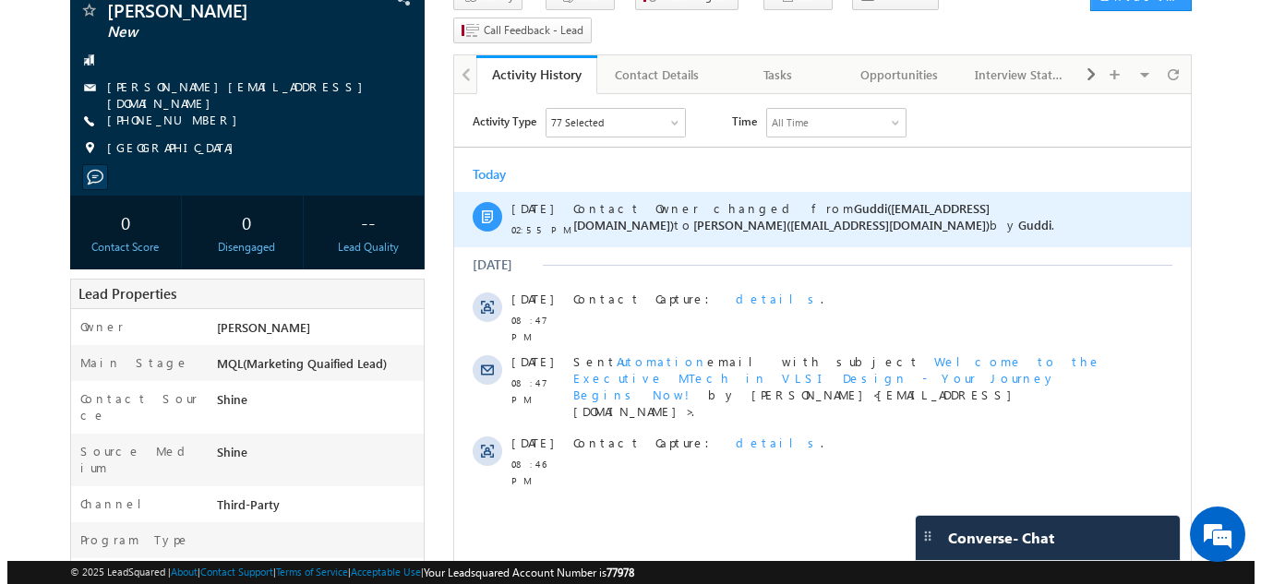
scroll to position [185, 0]
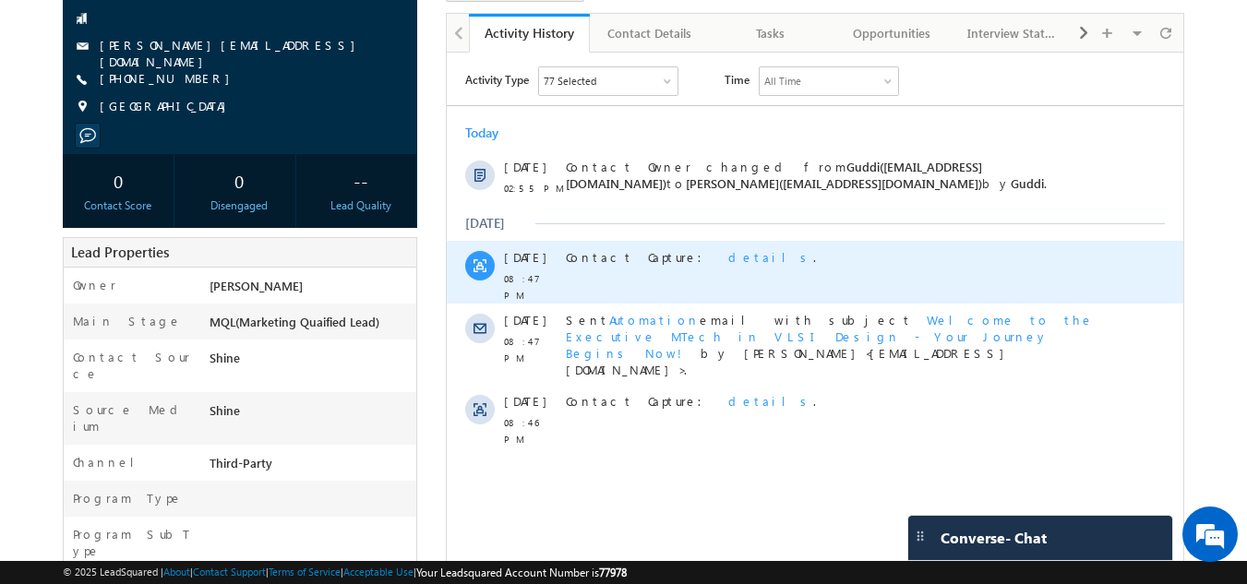
click at [729, 264] on span "details" at bounding box center [771, 257] width 85 height 16
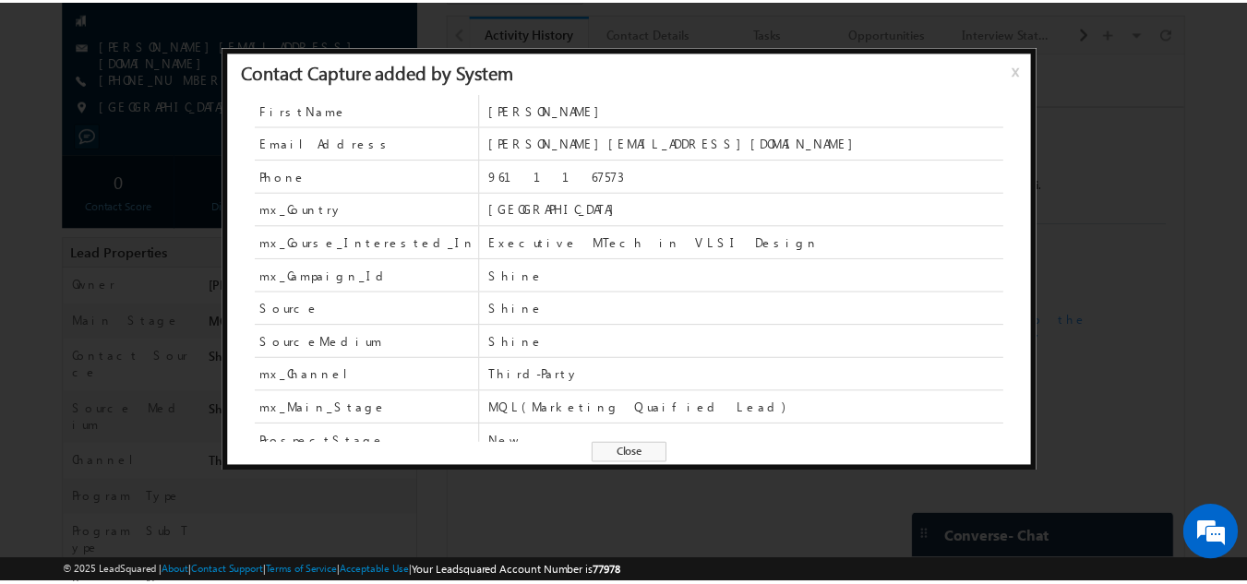
scroll to position [0, 0]
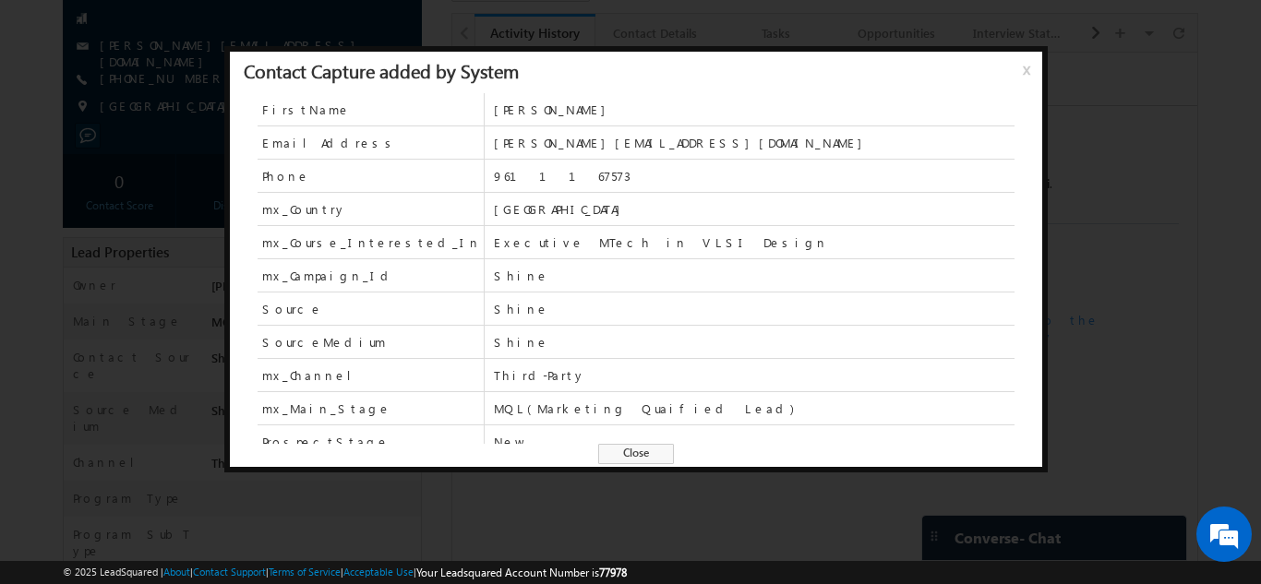
click at [1024, 72] on span "x" at bounding box center [1030, 76] width 15 height 33
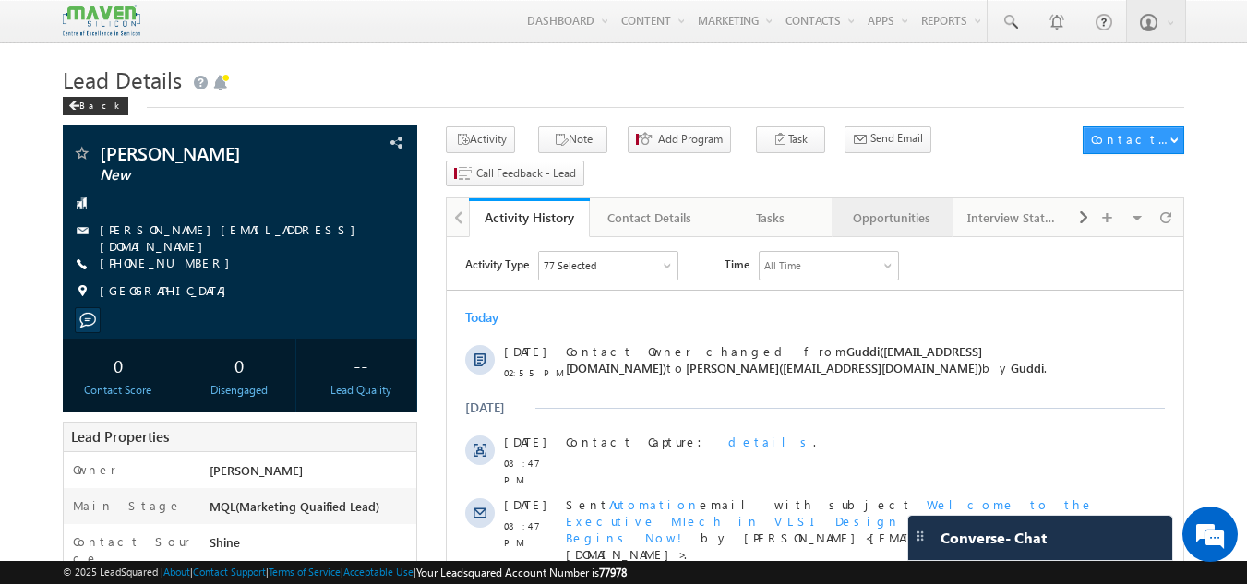
click at [874, 207] on div "Opportunities" at bounding box center [892, 218] width 90 height 22
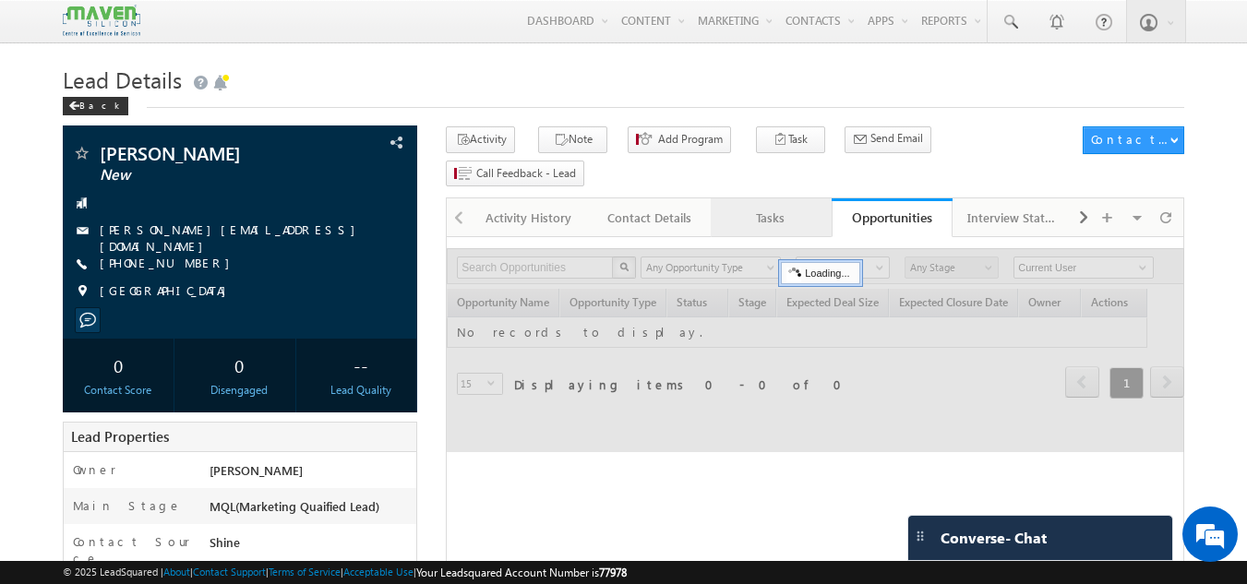
click at [766, 207] on div "Tasks" at bounding box center [771, 218] width 90 height 22
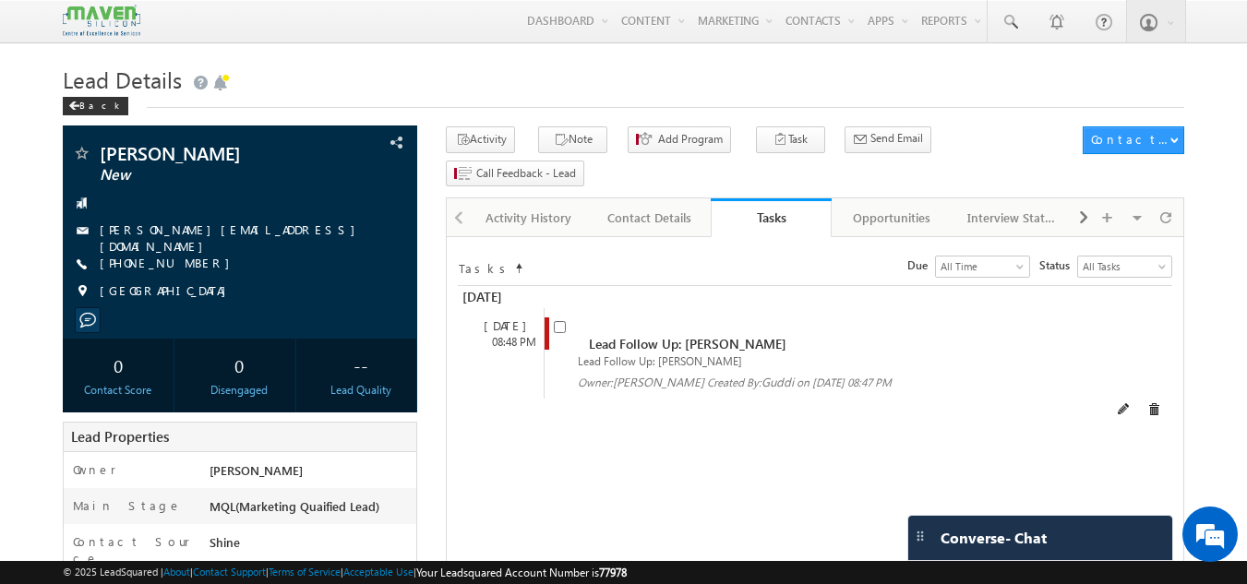
click at [562, 318] on span at bounding box center [564, 335] width 20 height 34
click at [563, 321] on input "checkbox" at bounding box center [560, 327] width 12 height 12
checkbox input "false"
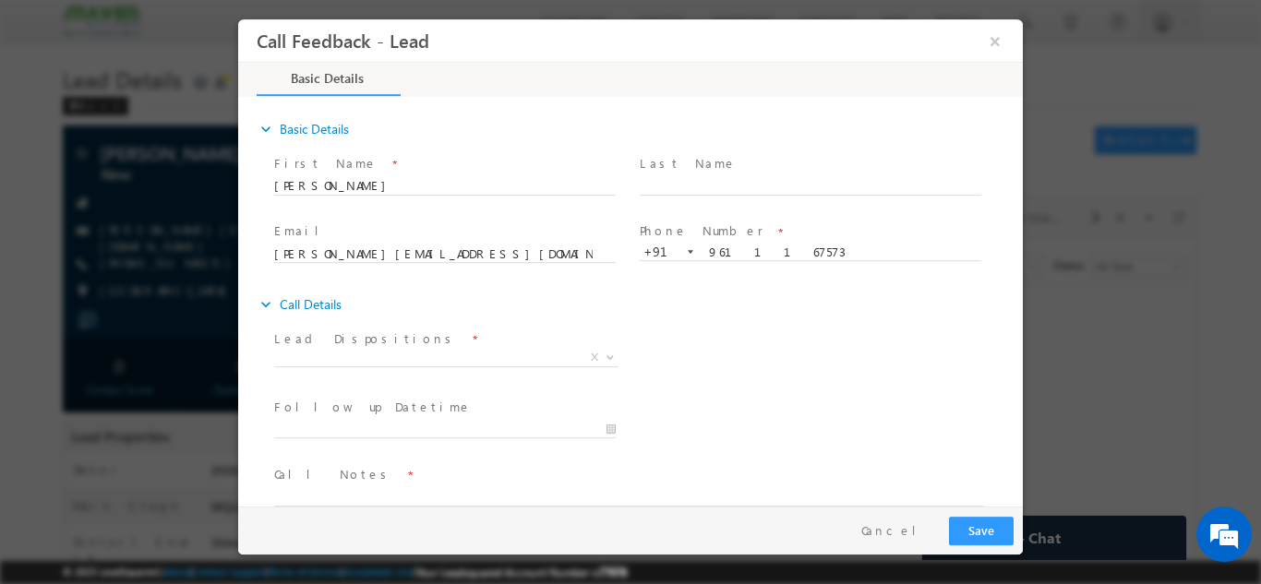
click at [343, 371] on span at bounding box center [444, 379] width 341 height 20
click at [354, 358] on span "X" at bounding box center [446, 357] width 344 height 18
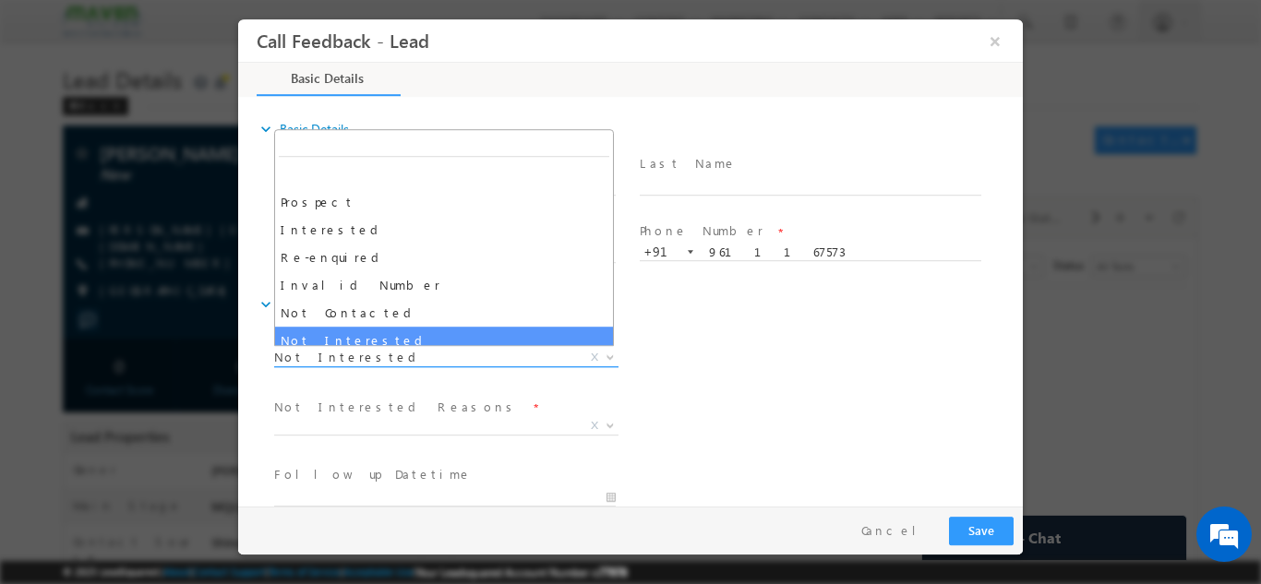
click at [394, 362] on span "Not Interested" at bounding box center [424, 356] width 300 height 17
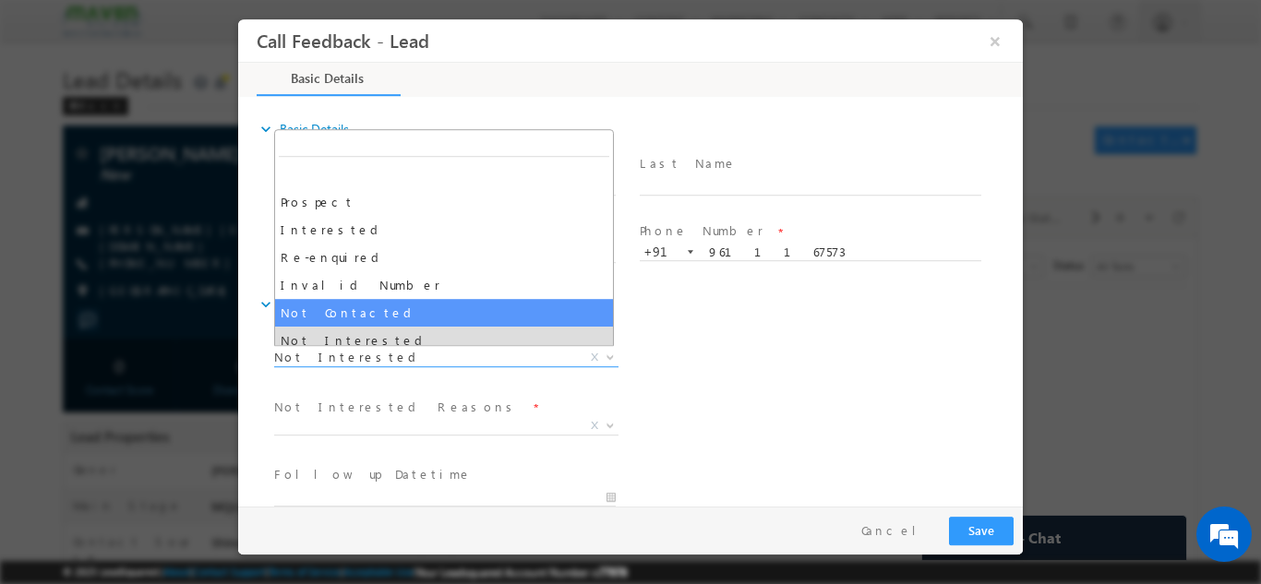
select select "Not Contacted"
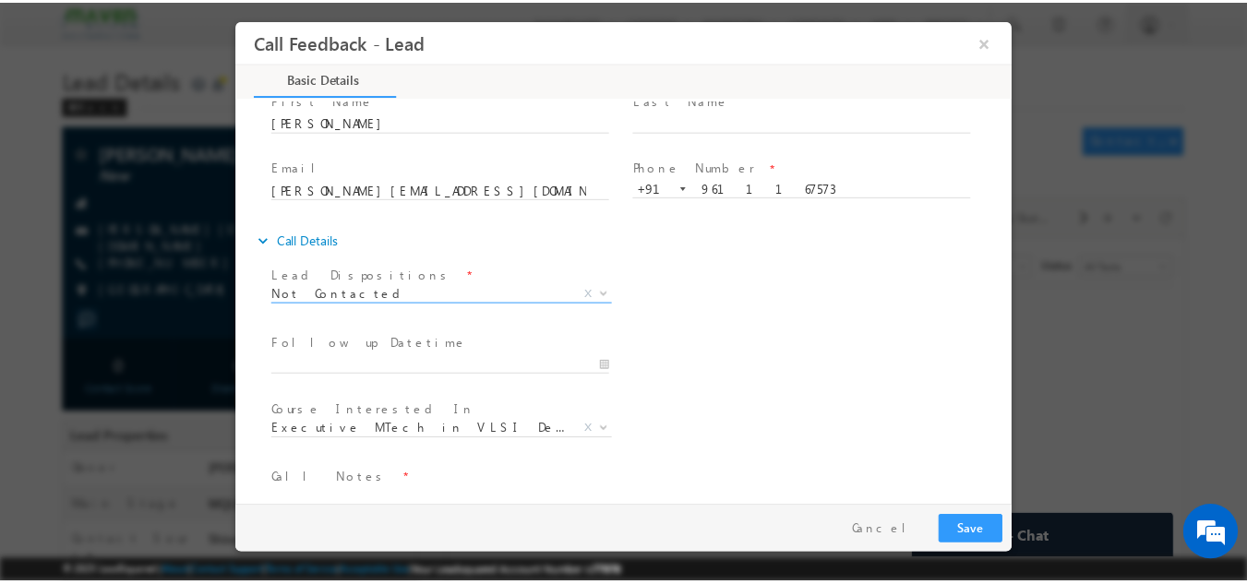
scroll to position [98, 0]
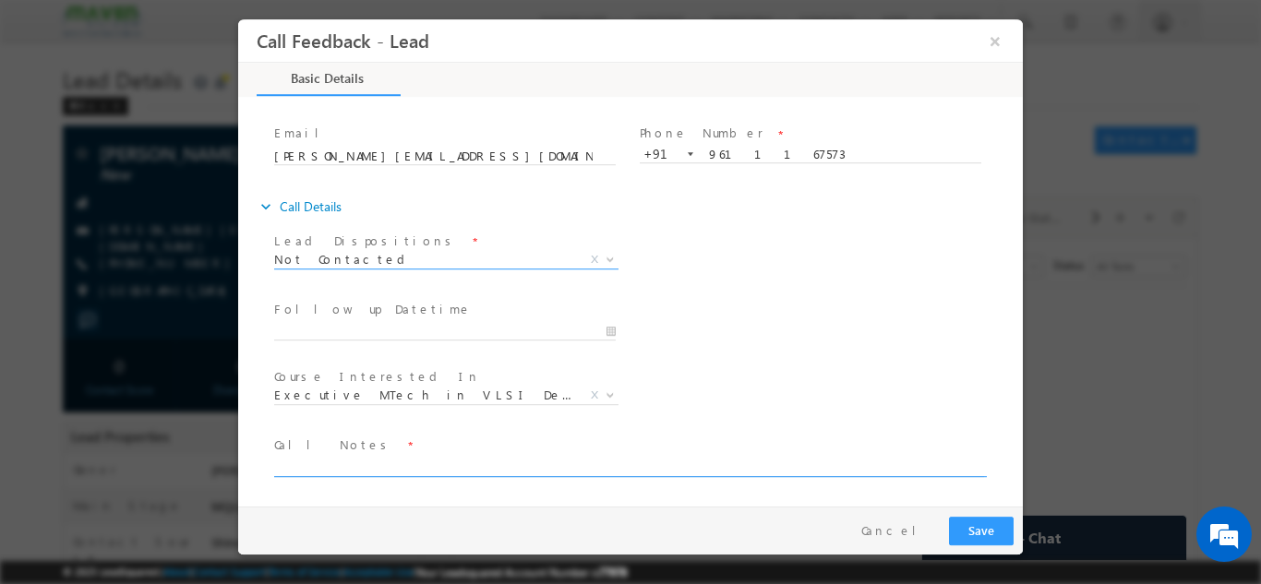
click at [336, 464] on textarea at bounding box center [629, 465] width 710 height 21
type textarea "DNP"
click at [972, 533] on button "Save" at bounding box center [981, 530] width 65 height 29
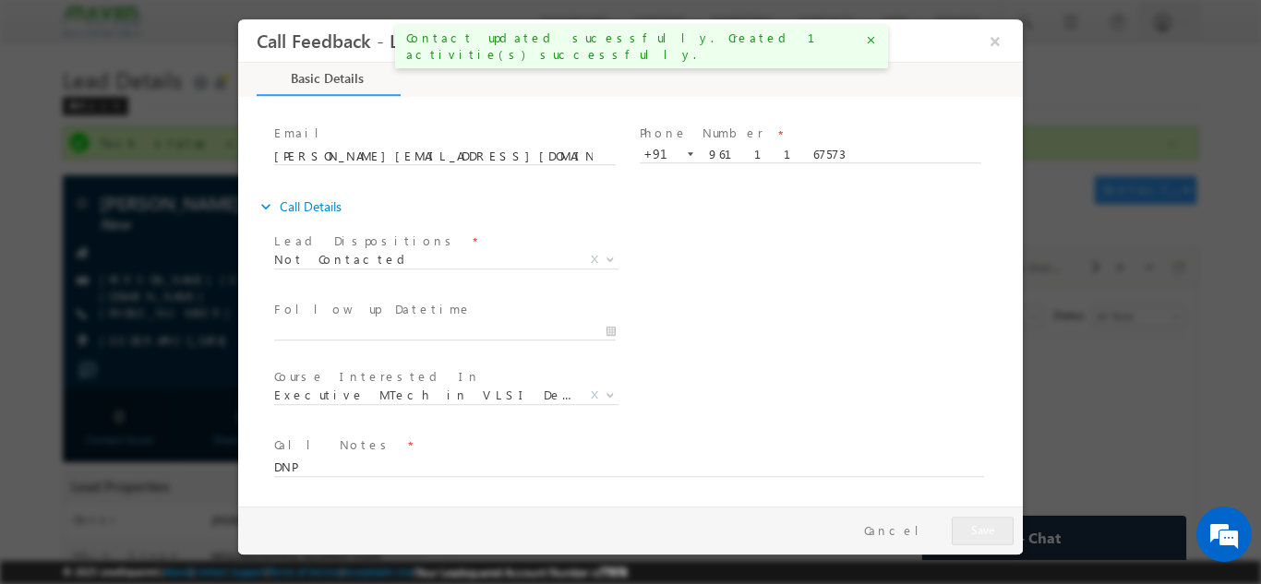
click at [0, 0] on div at bounding box center [0, 0] width 0 height 0
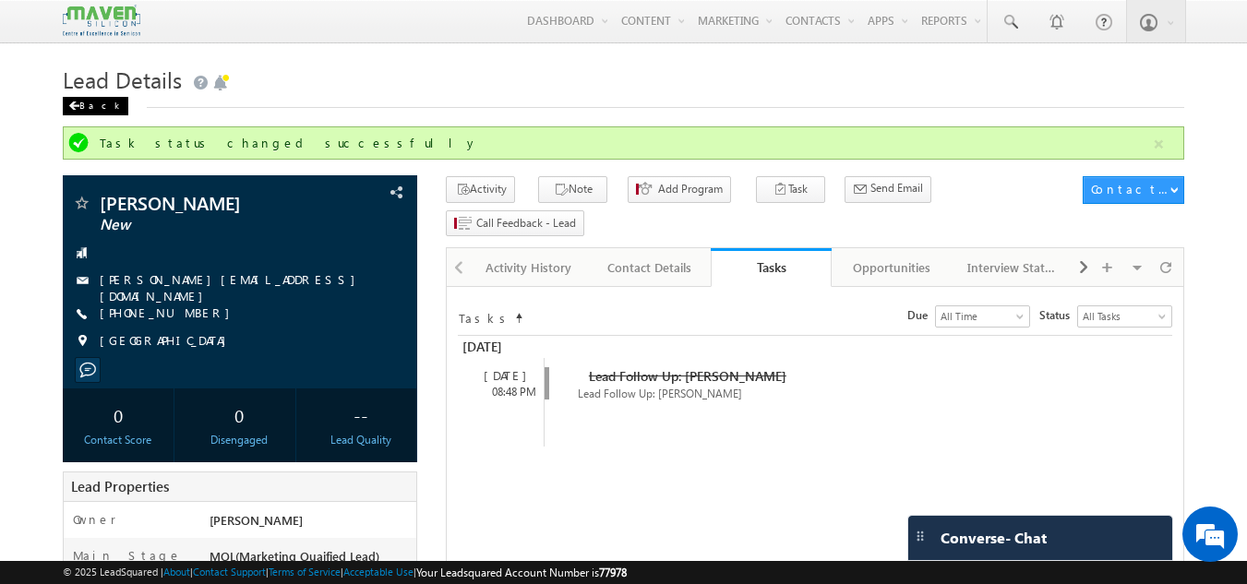
click at [90, 106] on div "Back" at bounding box center [96, 106] width 66 height 18
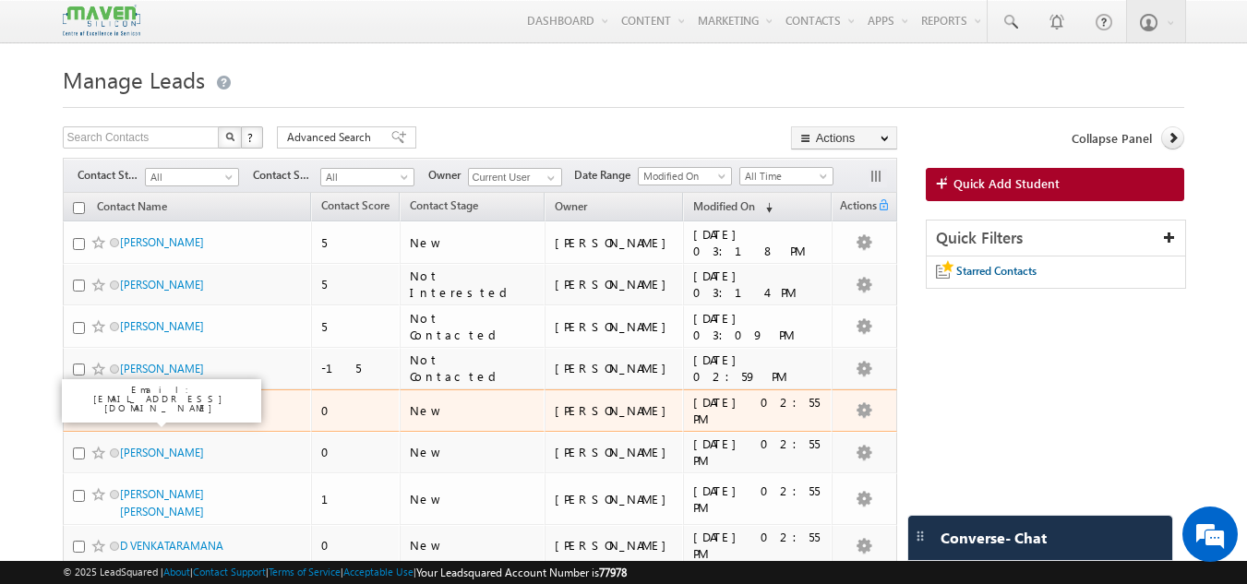
click at [140, 412] on link "Rohini M" at bounding box center [142, 411] width 44 height 14
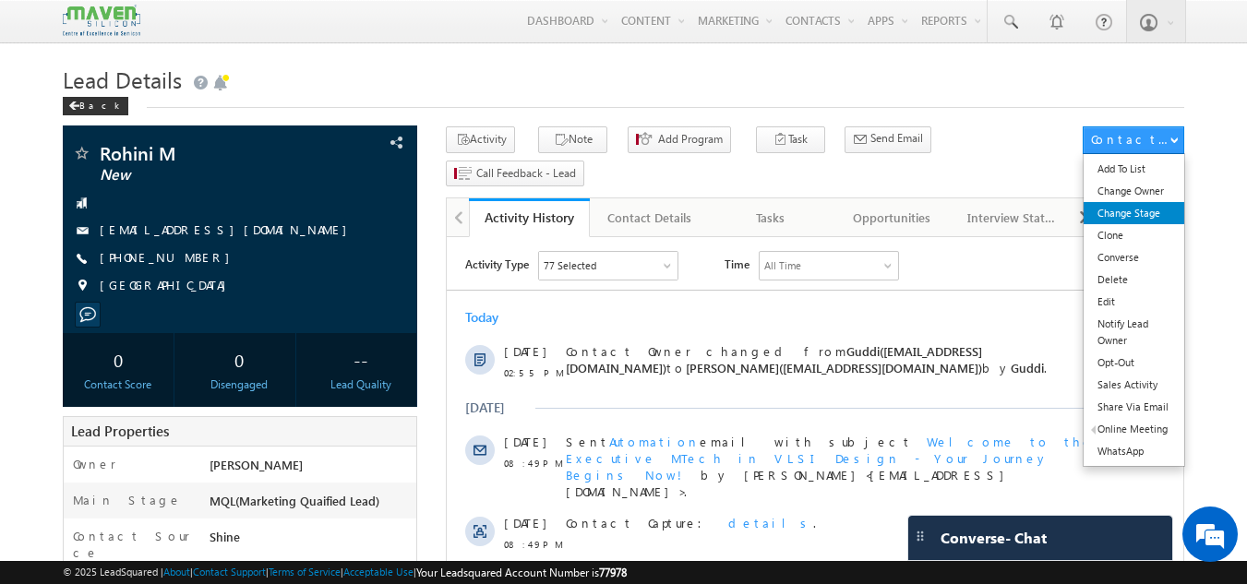
click at [1136, 211] on link "Change Stage" at bounding box center [1134, 213] width 101 height 22
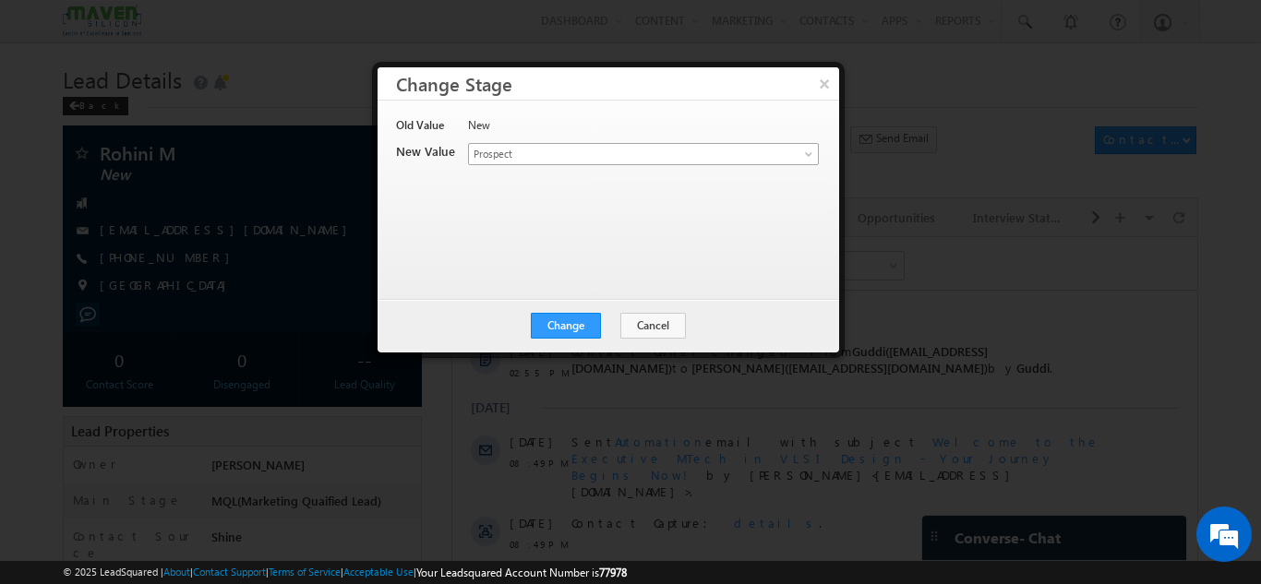
click at [591, 150] on span "Prospect" at bounding box center [613, 154] width 288 height 17
click at [822, 83] on button "×" at bounding box center [824, 83] width 30 height 32
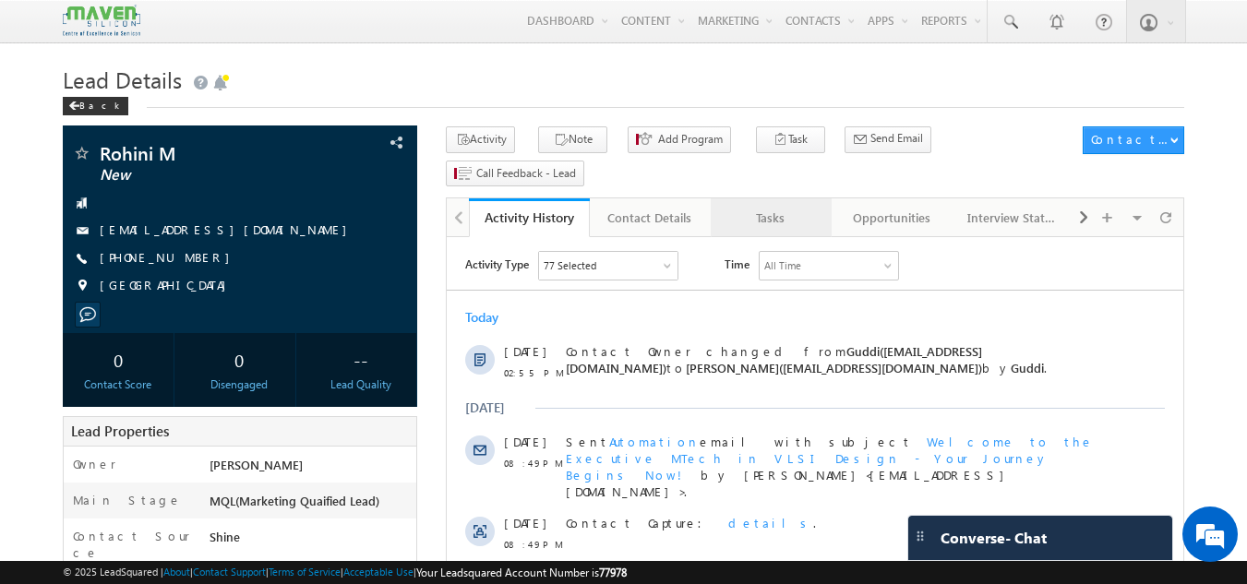
click at [762, 207] on div "Tasks" at bounding box center [771, 218] width 90 height 22
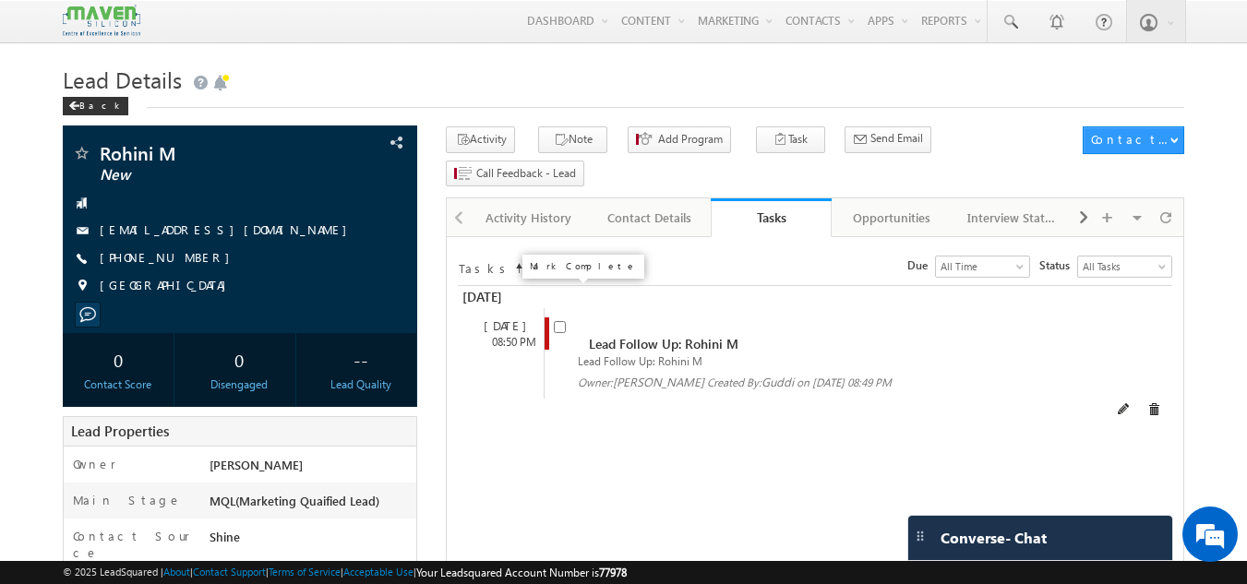
click at [557, 321] on input "checkbox" at bounding box center [560, 327] width 12 height 12
checkbox input "false"
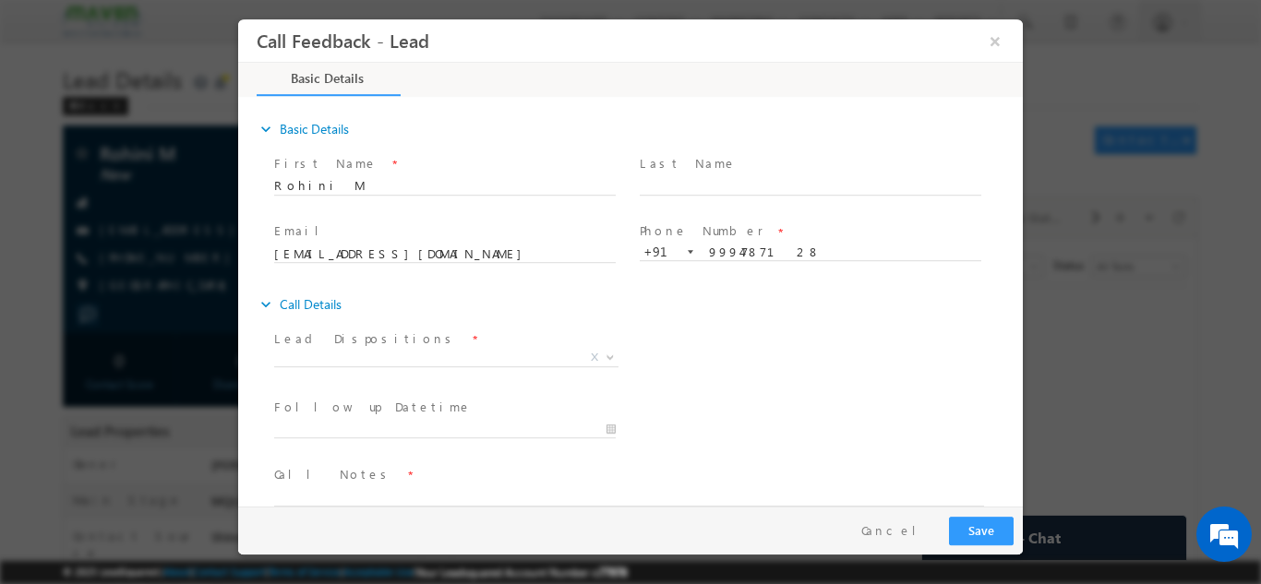
click at [471, 340] on span "Lead Dispositions *" at bounding box center [444, 339] width 341 height 20
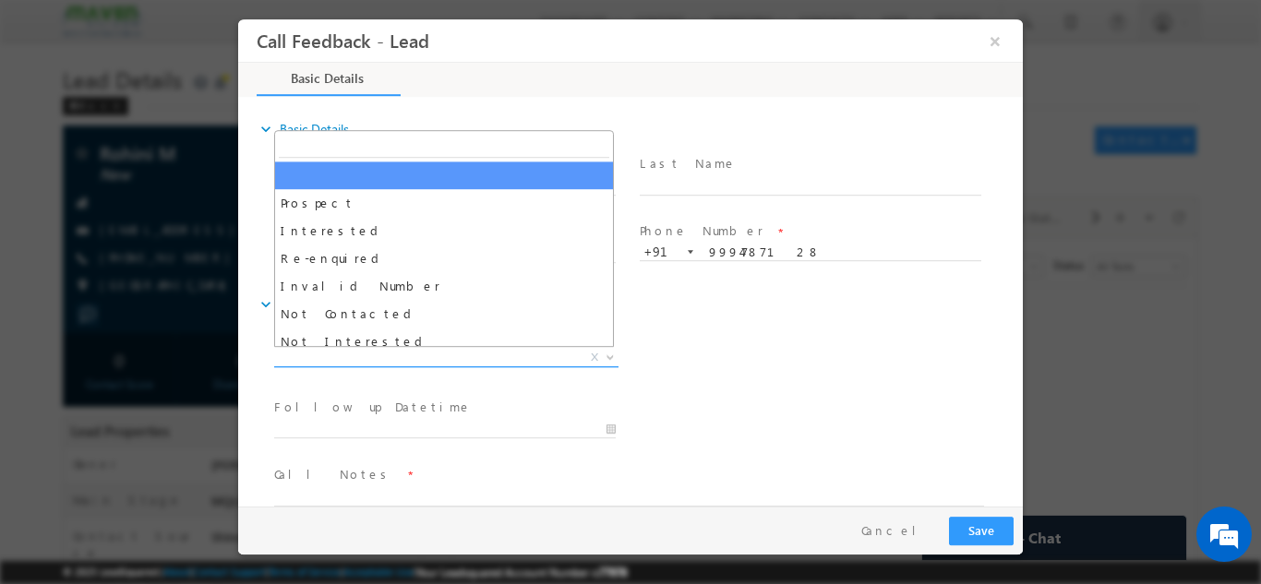
click at [472, 355] on span "X" at bounding box center [446, 357] width 344 height 18
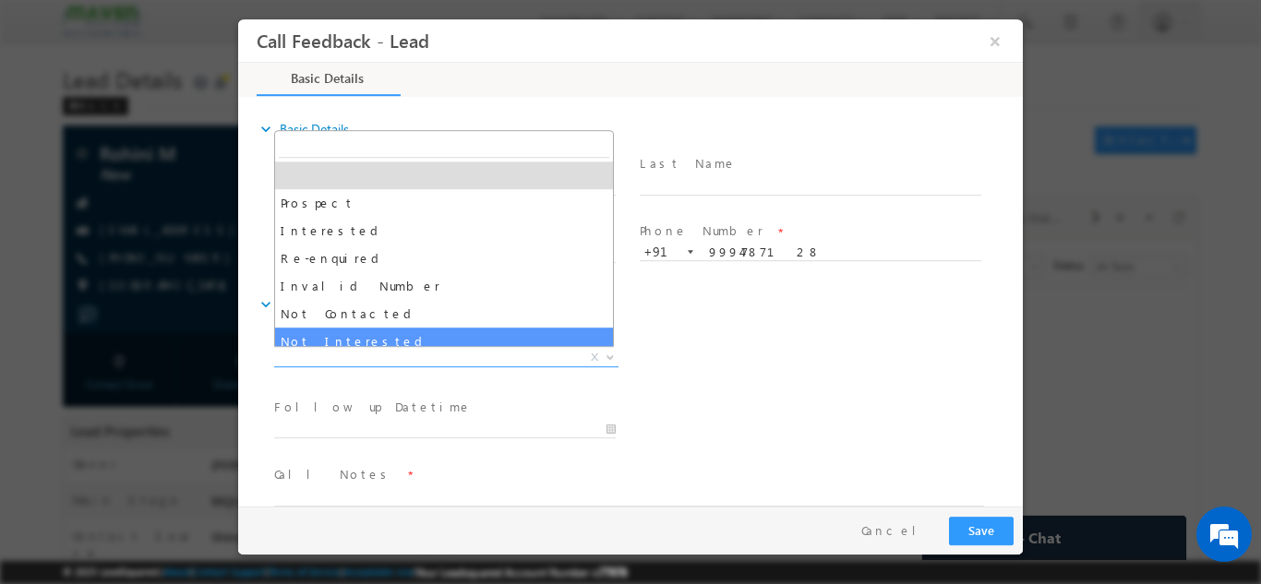
select select "Not Interested"
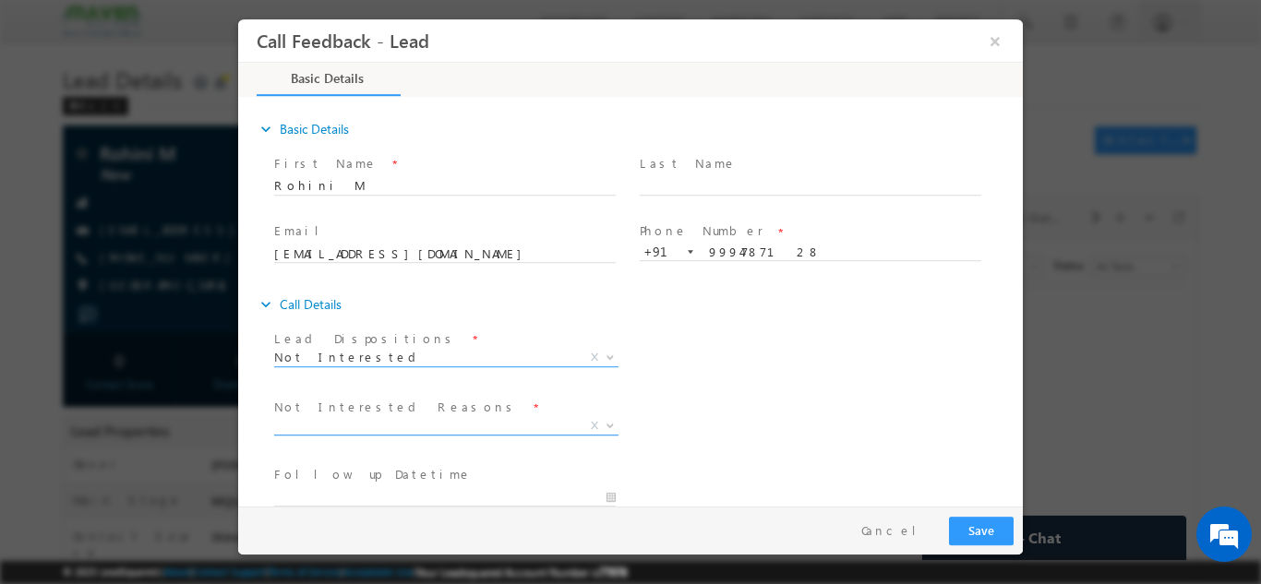
click at [417, 431] on span "X" at bounding box center [446, 425] width 344 height 18
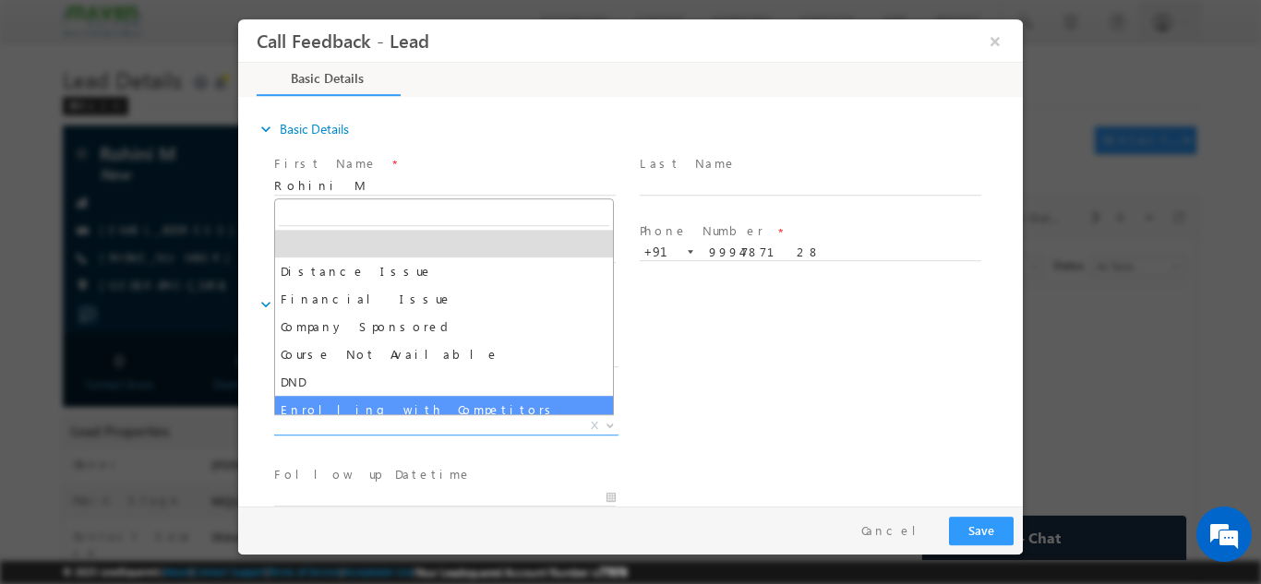
scroll to position [37, 0]
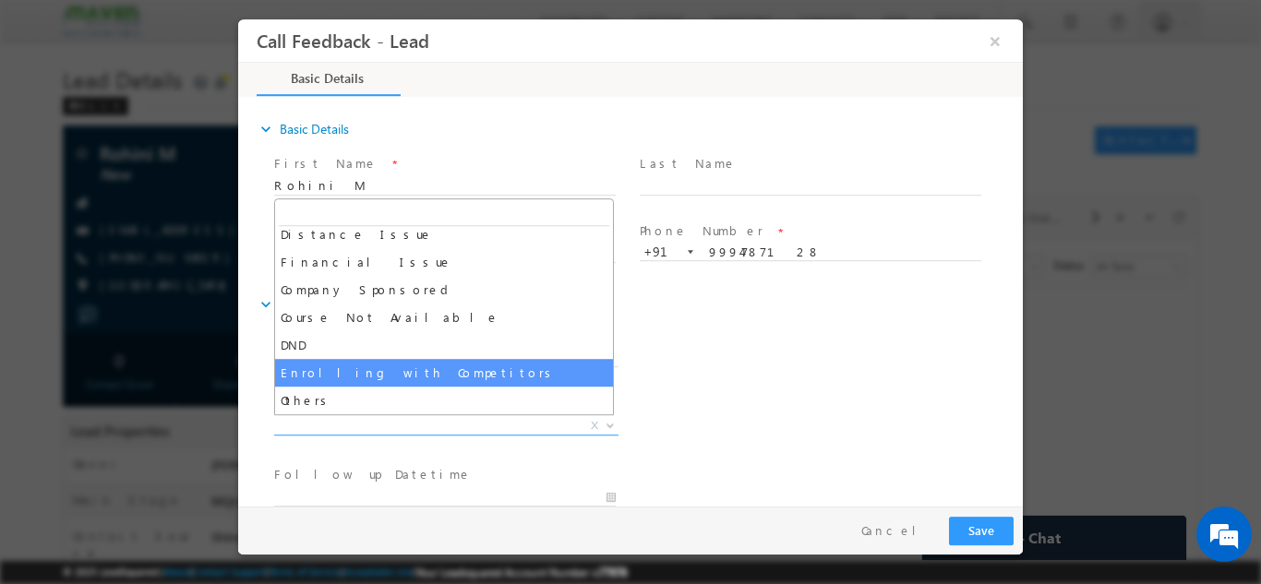
select select "Others"
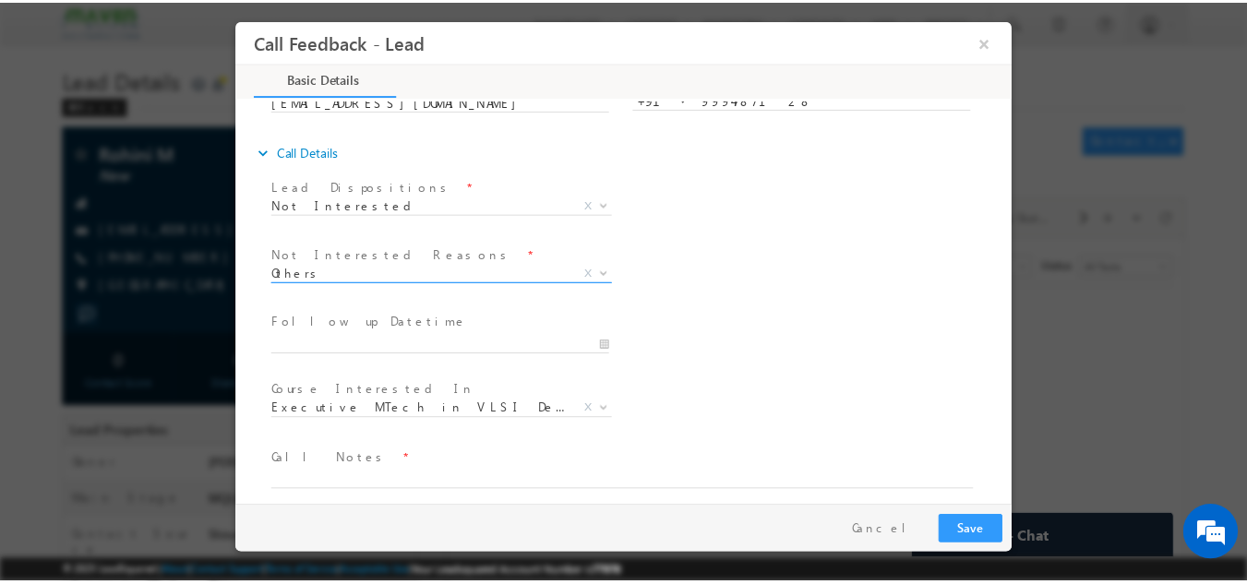
scroll to position [166, 0]
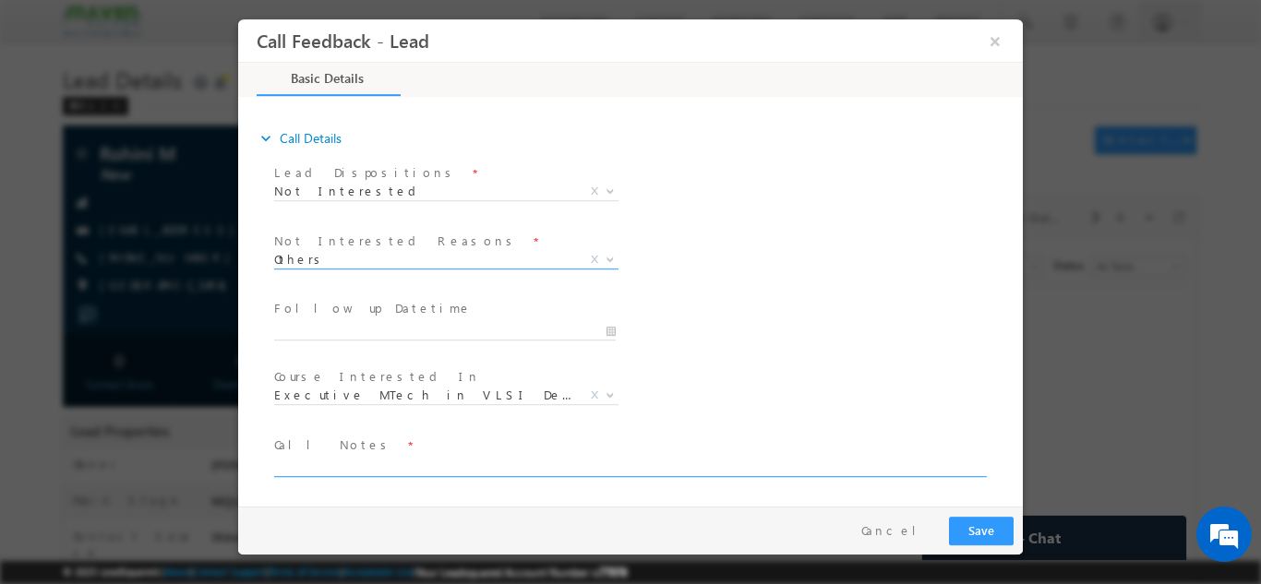
click at [377, 465] on textarea at bounding box center [629, 465] width 710 height 21
type textarea "Disconnected the call in between."
click at [996, 537] on button "Save" at bounding box center [981, 530] width 65 height 29
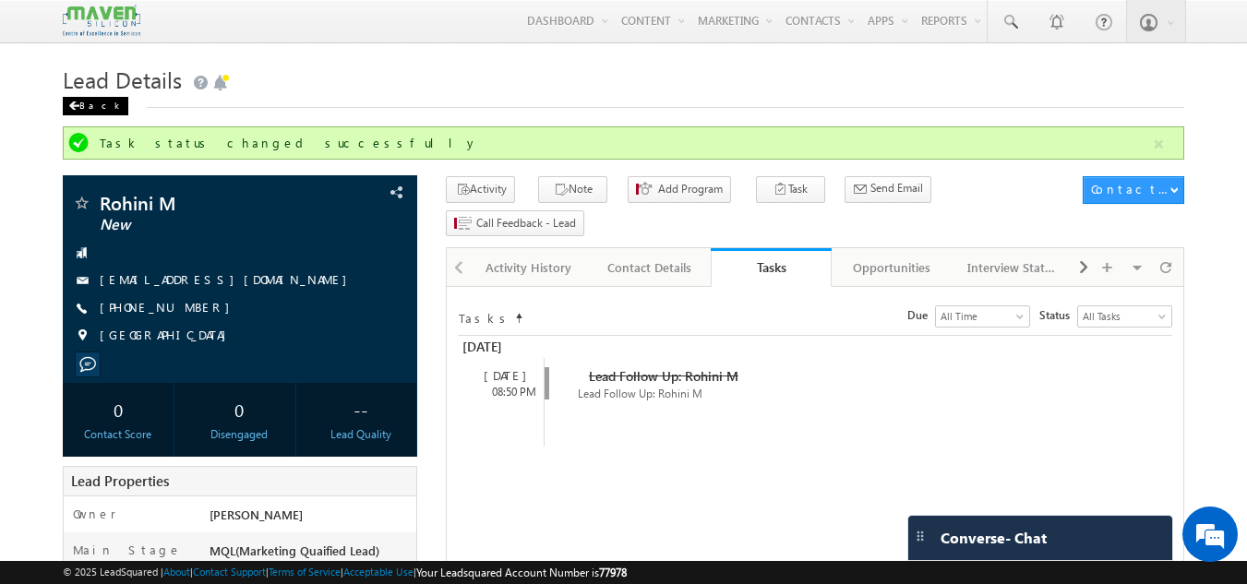
click at [80, 114] on div "Back" at bounding box center [96, 106] width 66 height 18
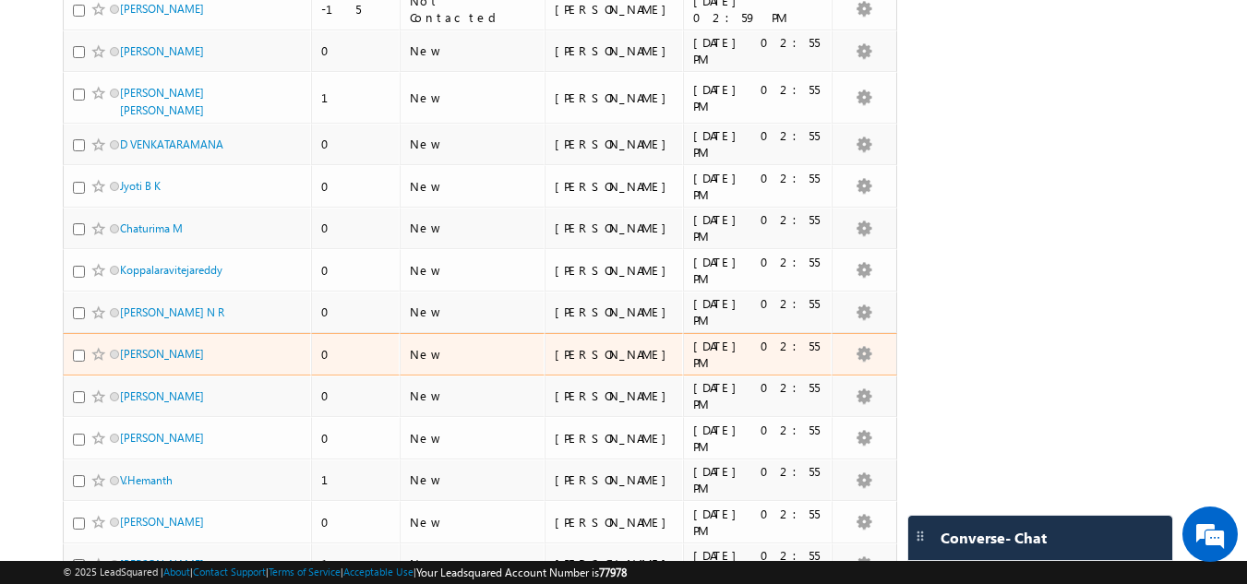
scroll to position [369, 0]
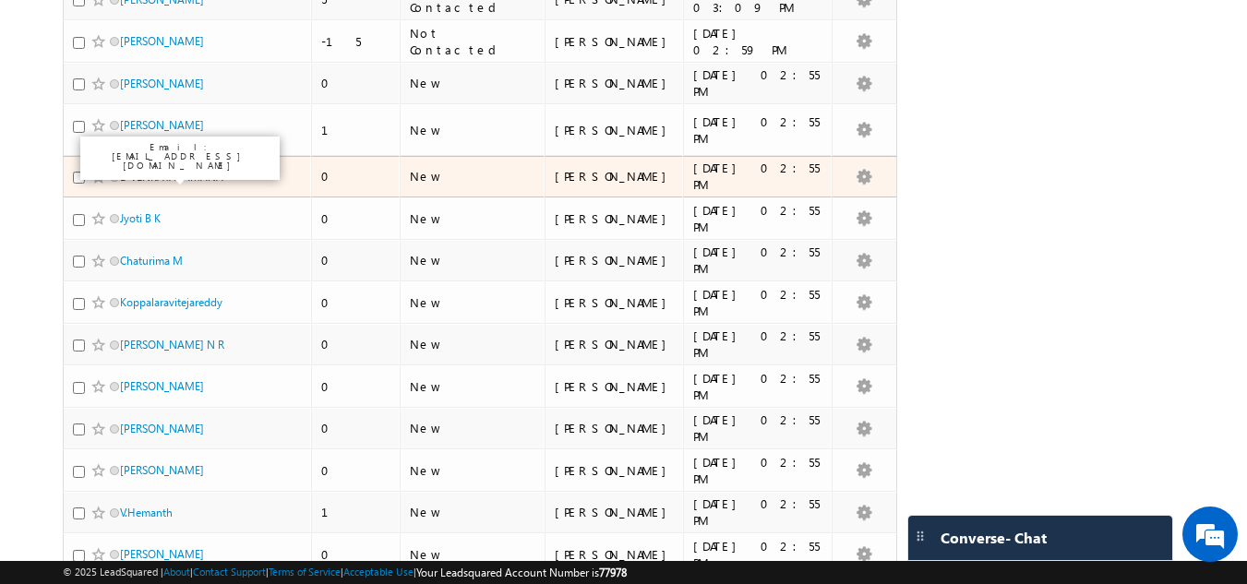
click at [187, 176] on link "D VENKATARAMANA" at bounding box center [171, 177] width 103 height 14
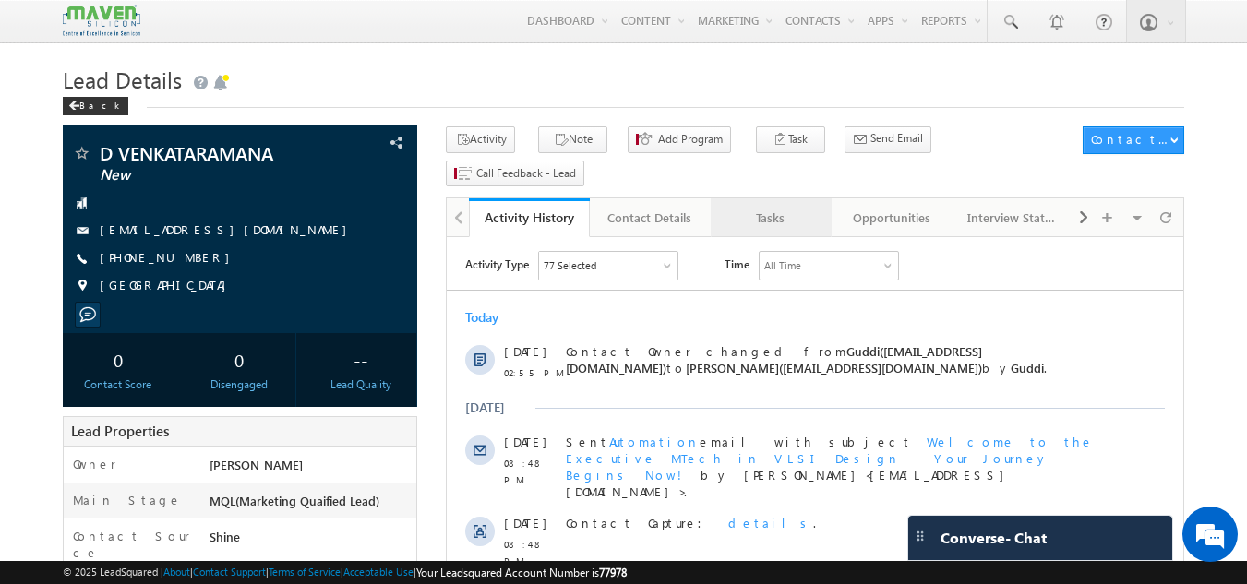
click at [766, 207] on div "Tasks" at bounding box center [771, 218] width 90 height 22
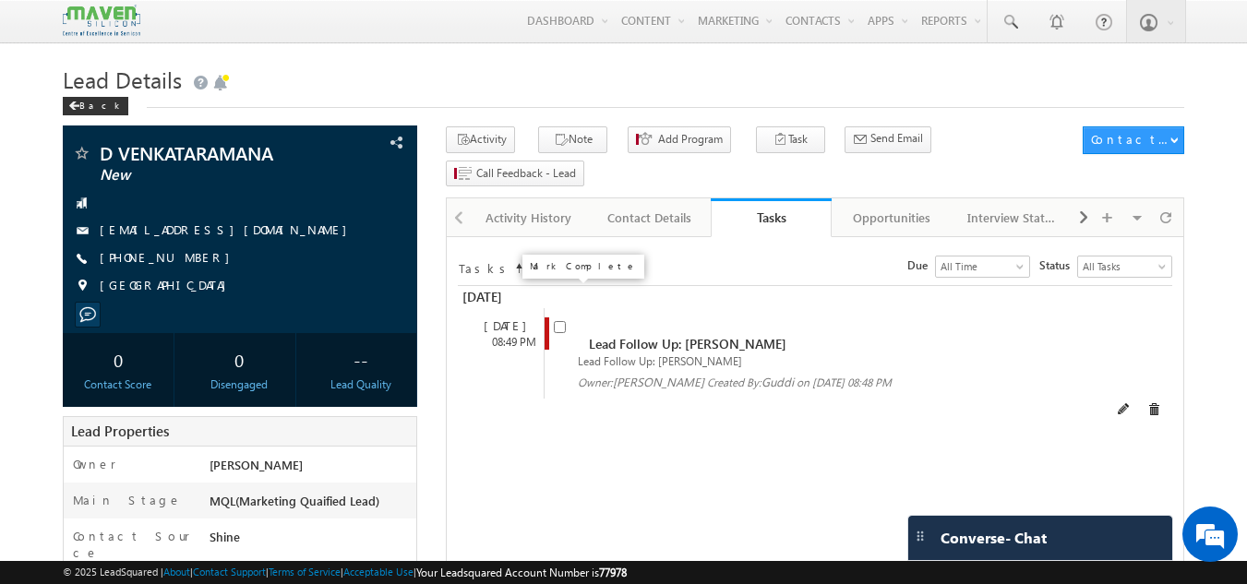
click at [562, 321] on input "checkbox" at bounding box center [560, 327] width 12 height 12
checkbox input "false"
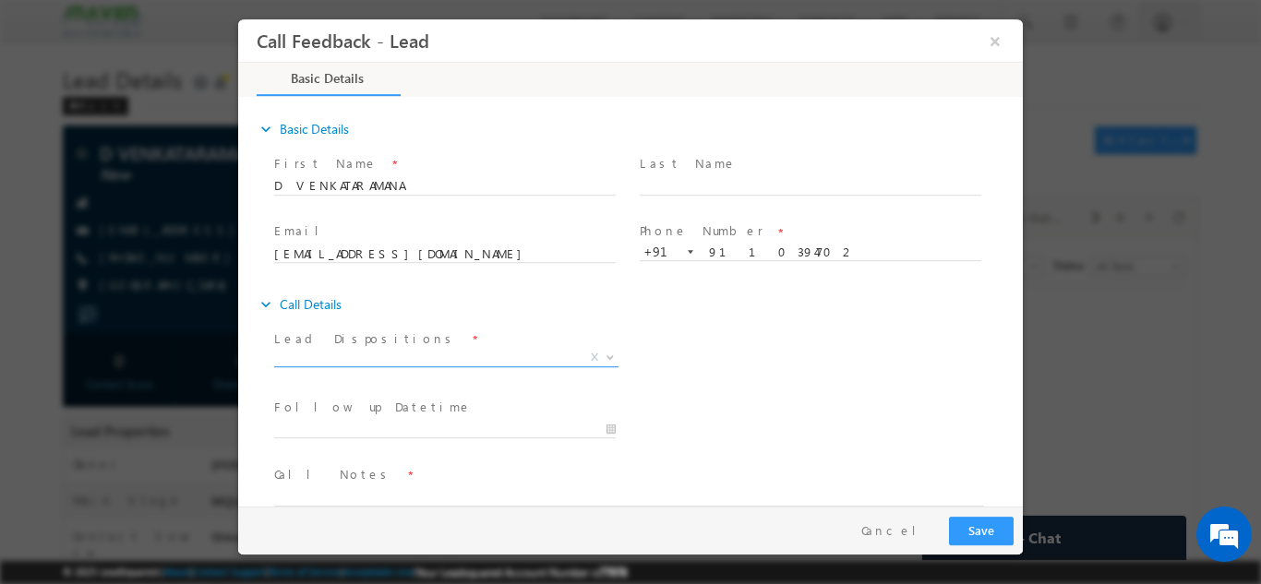
click at [530, 361] on span "X" at bounding box center [446, 357] width 344 height 18
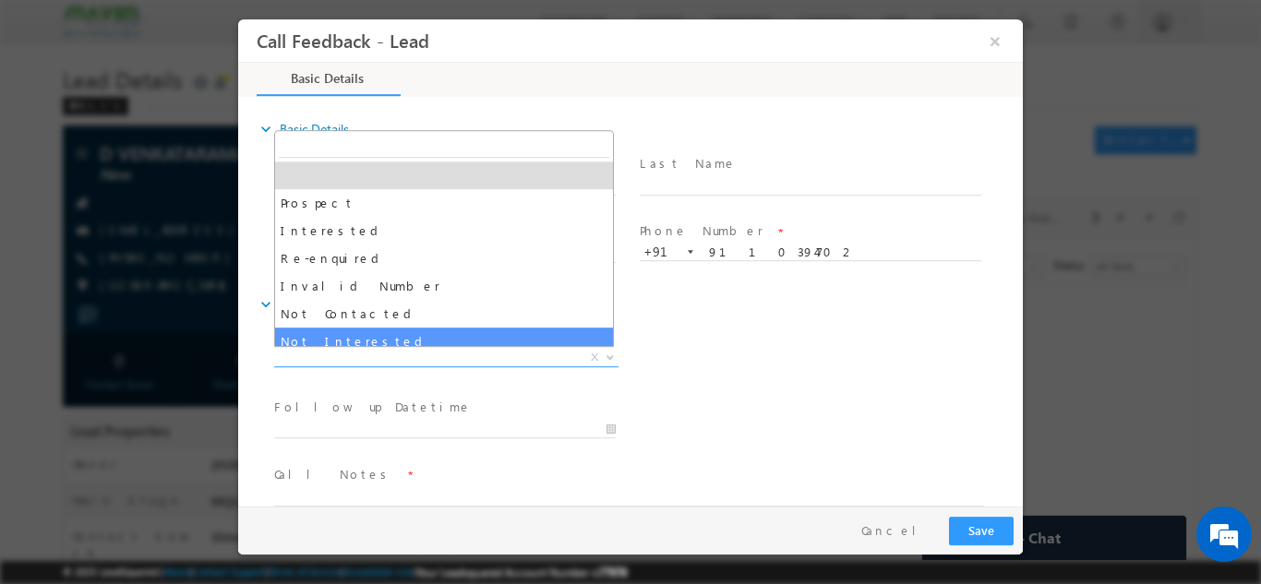
select select "Not Interested"
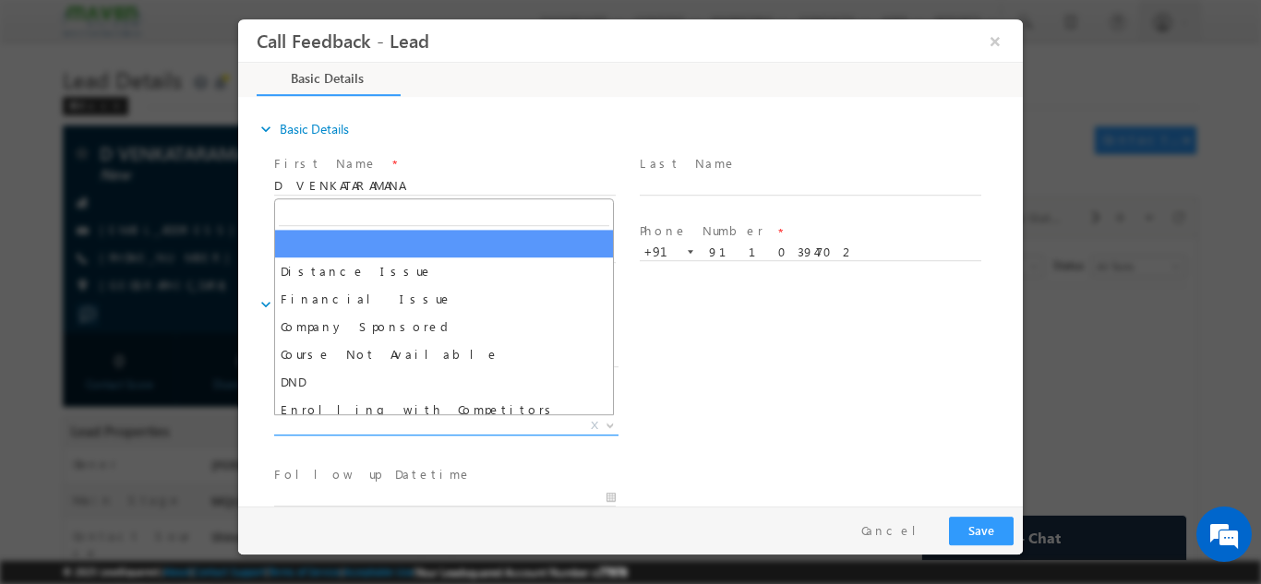
click at [381, 419] on span "X" at bounding box center [446, 425] width 344 height 18
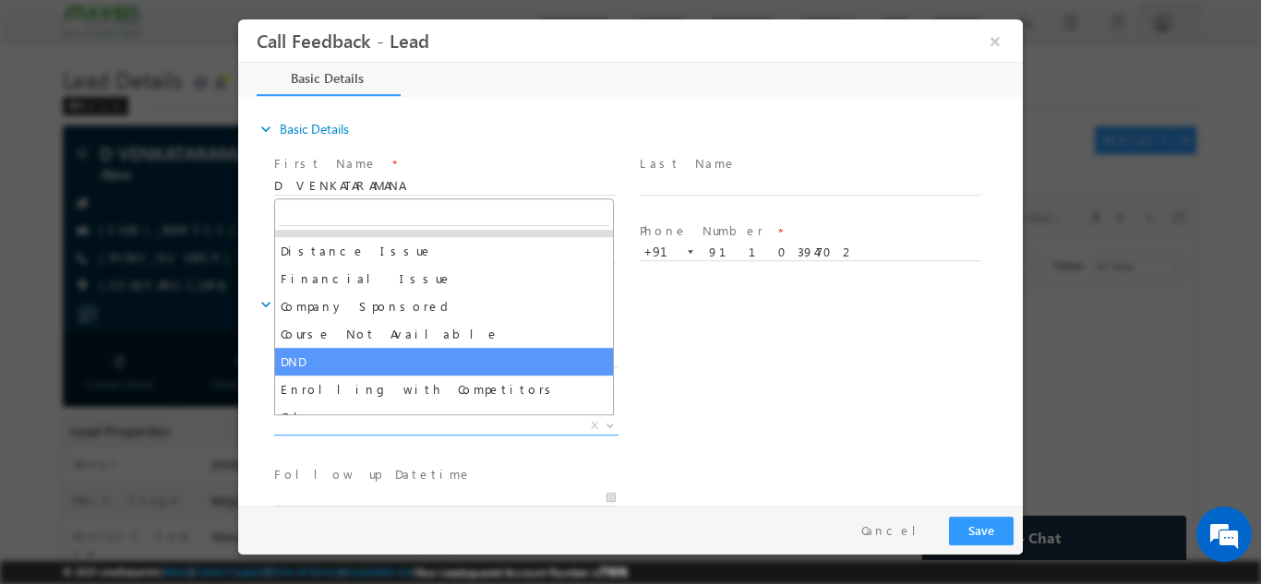
scroll to position [37, 0]
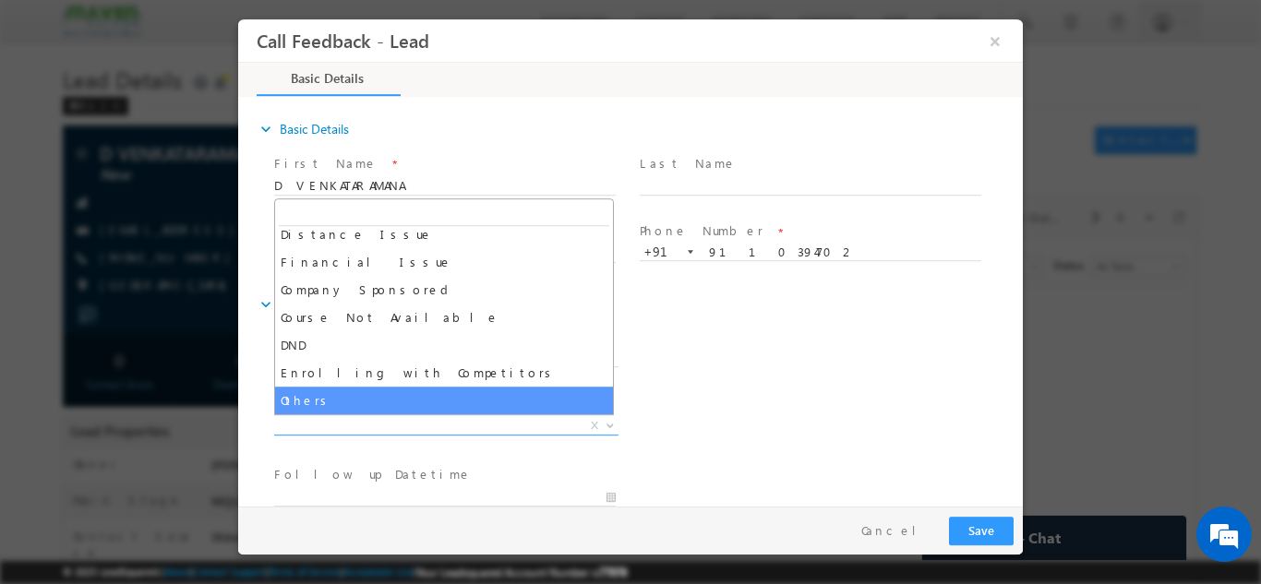
select select "Others"
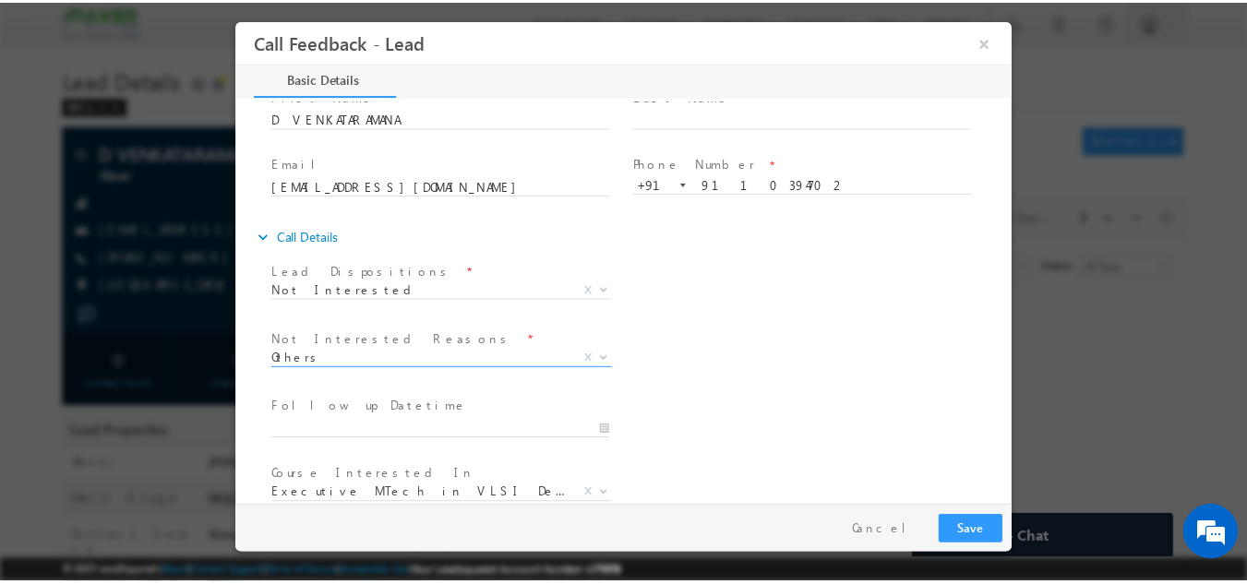
scroll to position [166, 0]
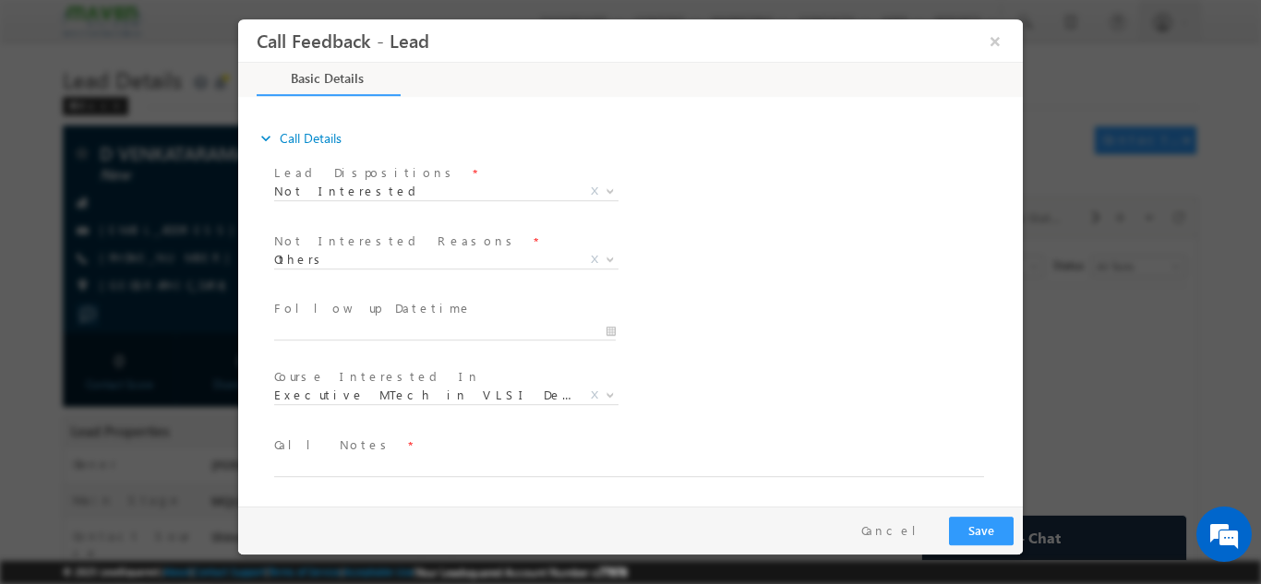
click at [363, 476] on span at bounding box center [619, 486] width 690 height 20
click at [371, 461] on textarea at bounding box center [629, 465] width 710 height 21
type textarea "Disconnected the call in between."
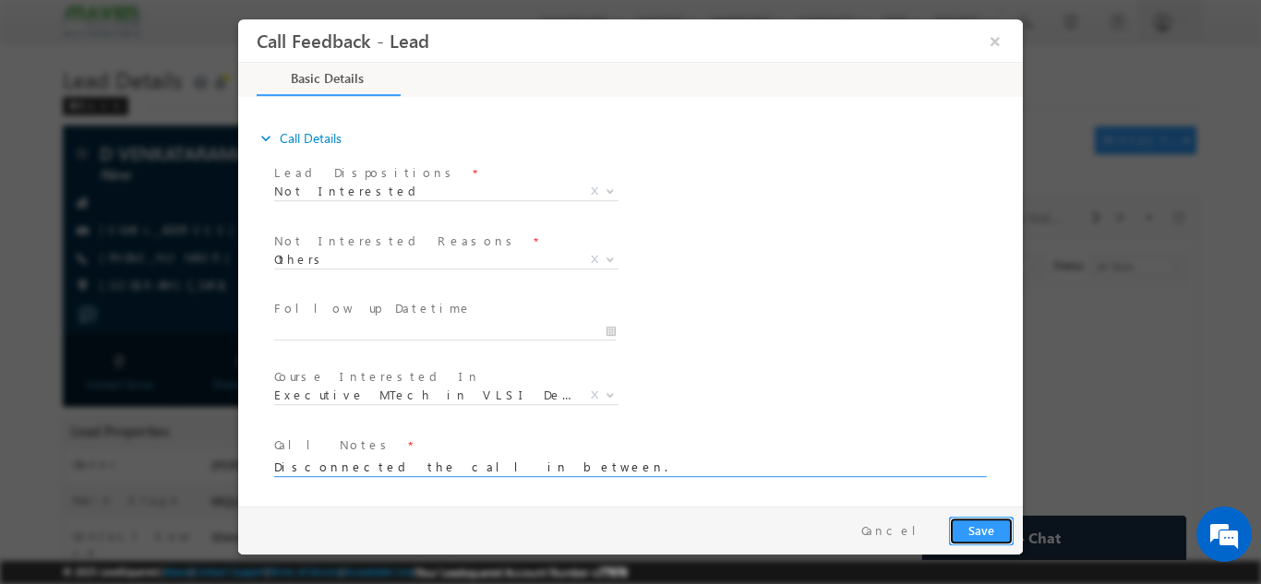
click at [1006, 531] on button "Save" at bounding box center [981, 530] width 65 height 29
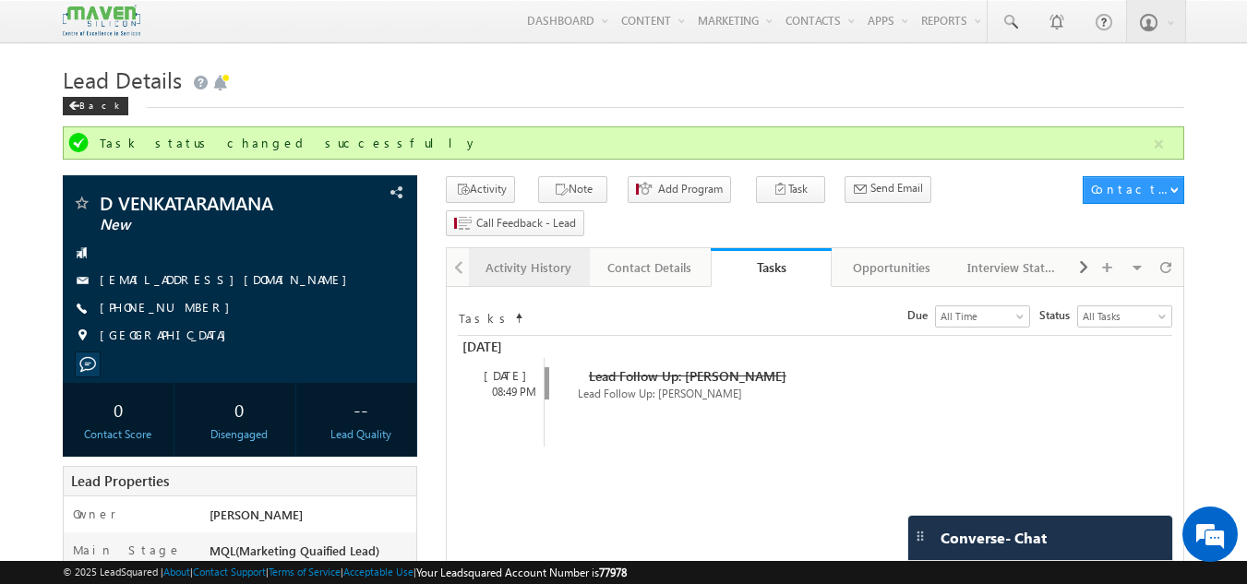
click at [545, 257] on div "Activity History" at bounding box center [529, 268] width 90 height 22
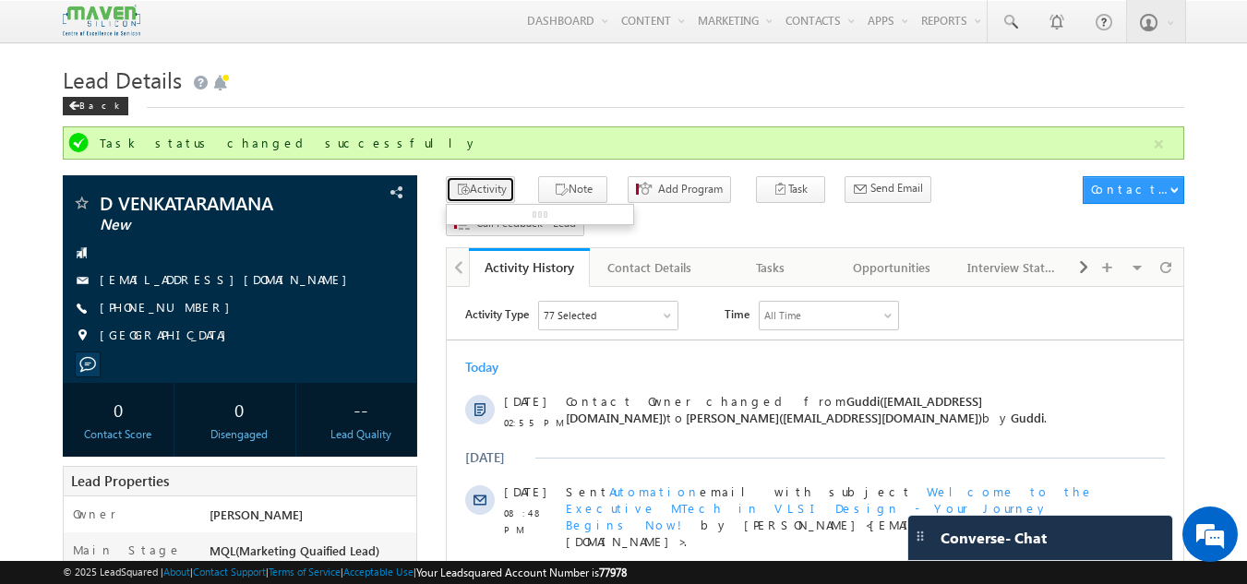
click at [504, 195] on button "Activity" at bounding box center [480, 189] width 69 height 27
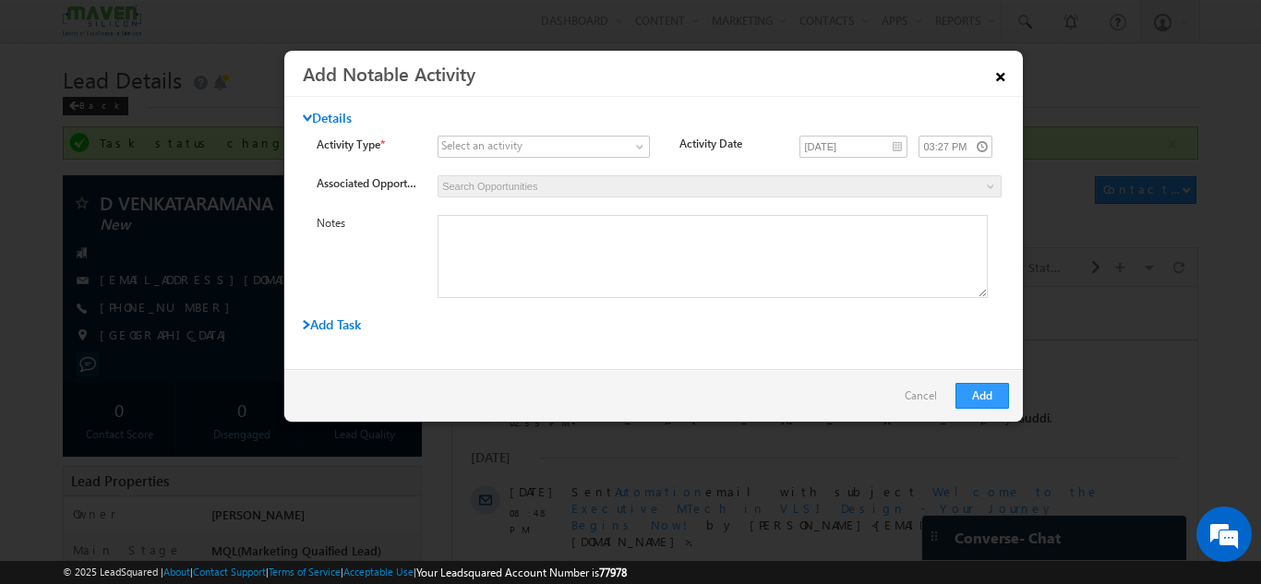
click at [995, 70] on link "×" at bounding box center [1000, 73] width 31 height 32
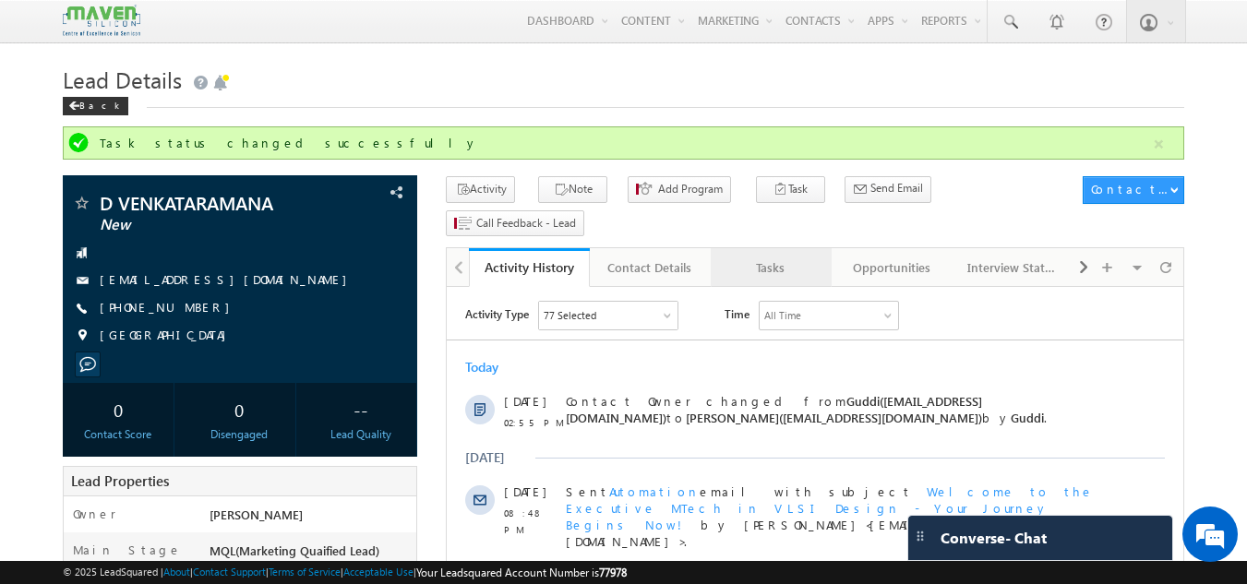
click at [754, 257] on div "Tasks" at bounding box center [771, 268] width 90 height 22
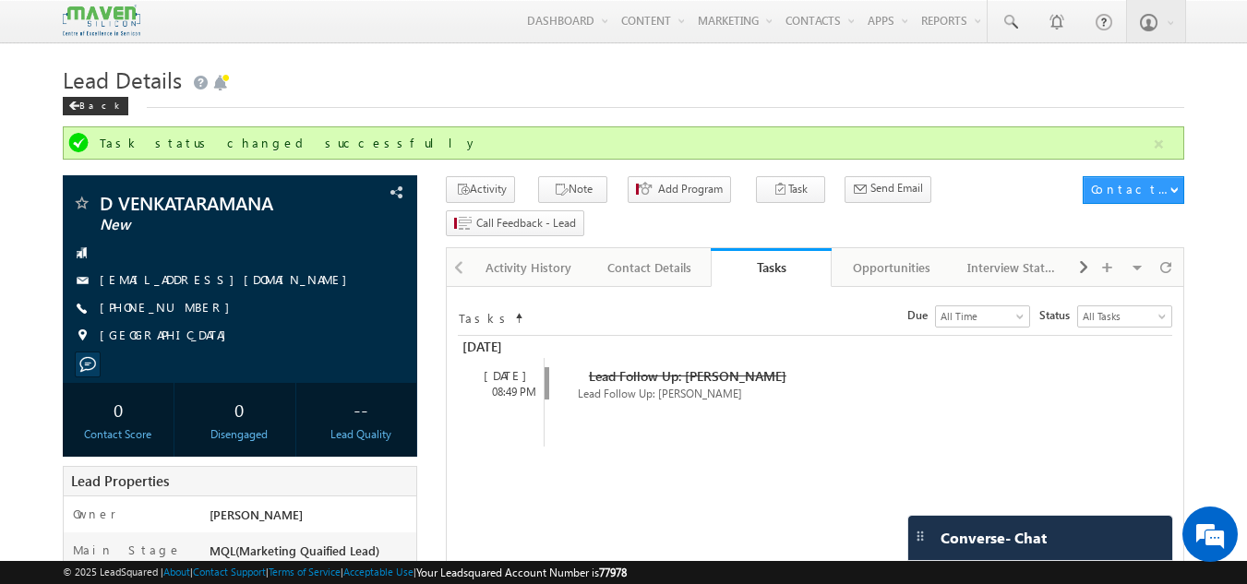
click at [85, 92] on span "Lead Details" at bounding box center [122, 80] width 119 height 30
click at [89, 105] on div "Back" at bounding box center [96, 106] width 66 height 18
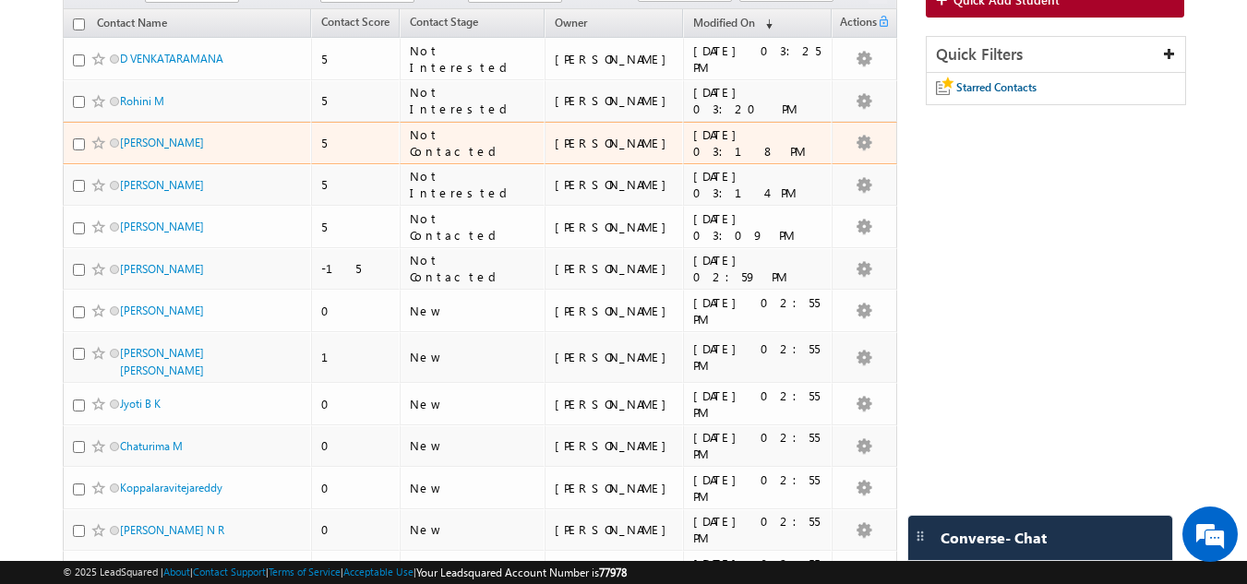
scroll to position [185, 0]
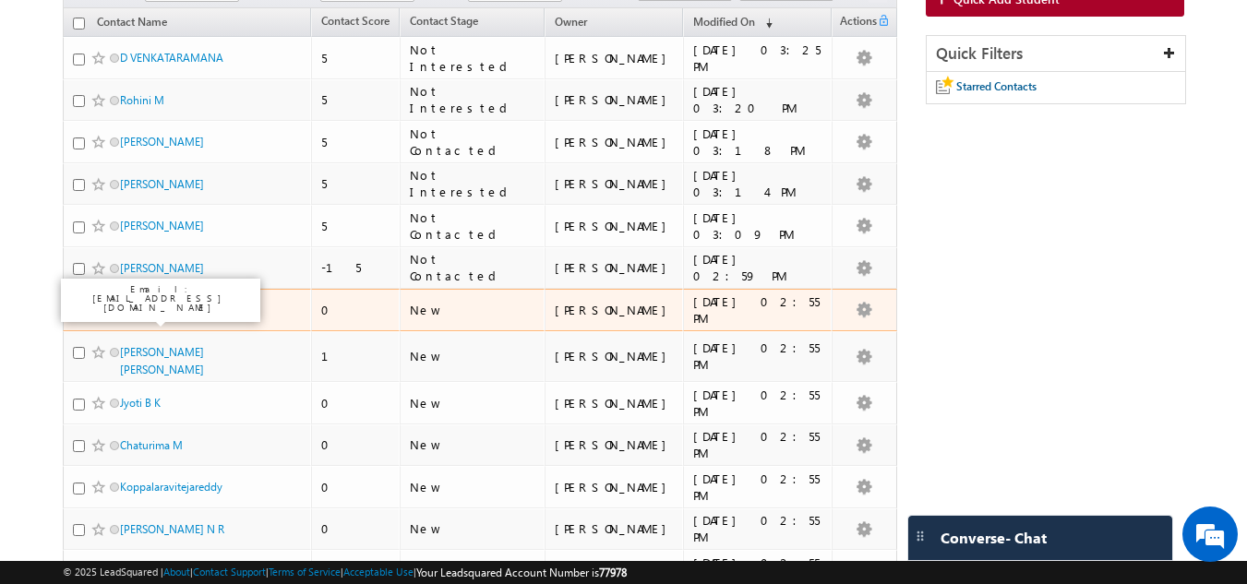
click at [139, 317] on link "[PERSON_NAME]" at bounding box center [162, 310] width 84 height 14
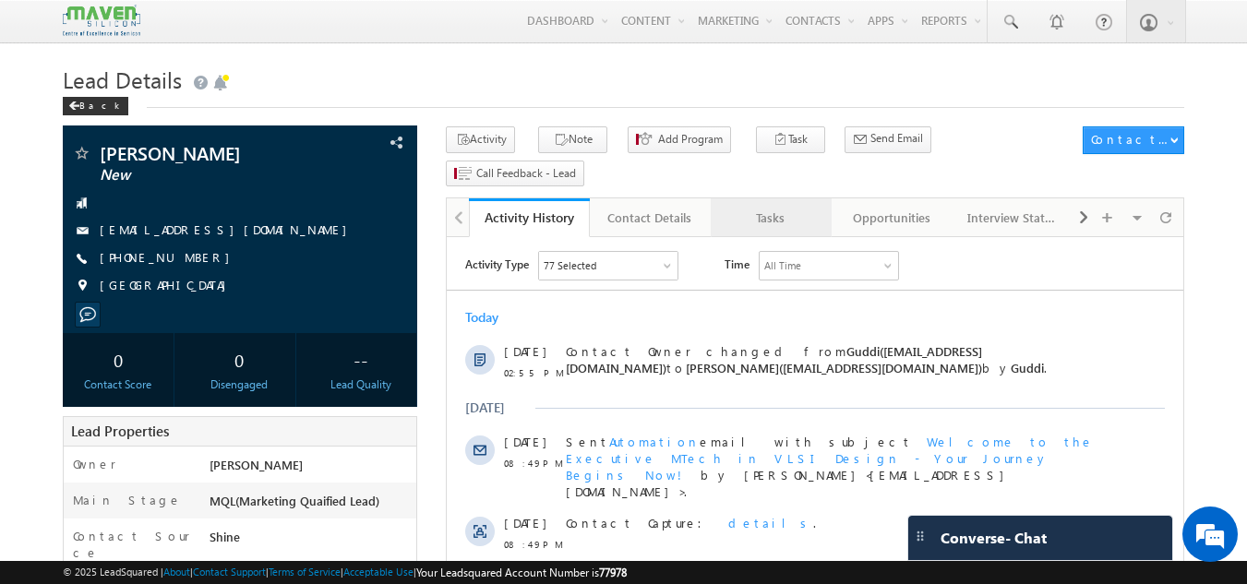
click at [759, 207] on div "Tasks" at bounding box center [771, 218] width 90 height 22
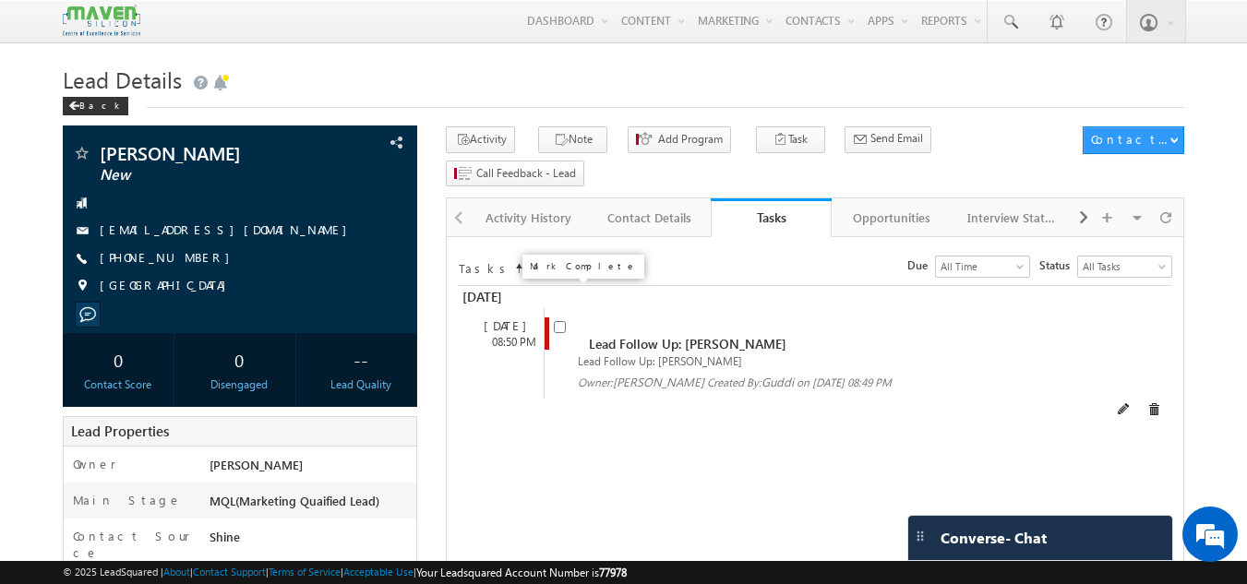
click at [562, 321] on input "checkbox" at bounding box center [560, 327] width 12 height 12
checkbox input "false"
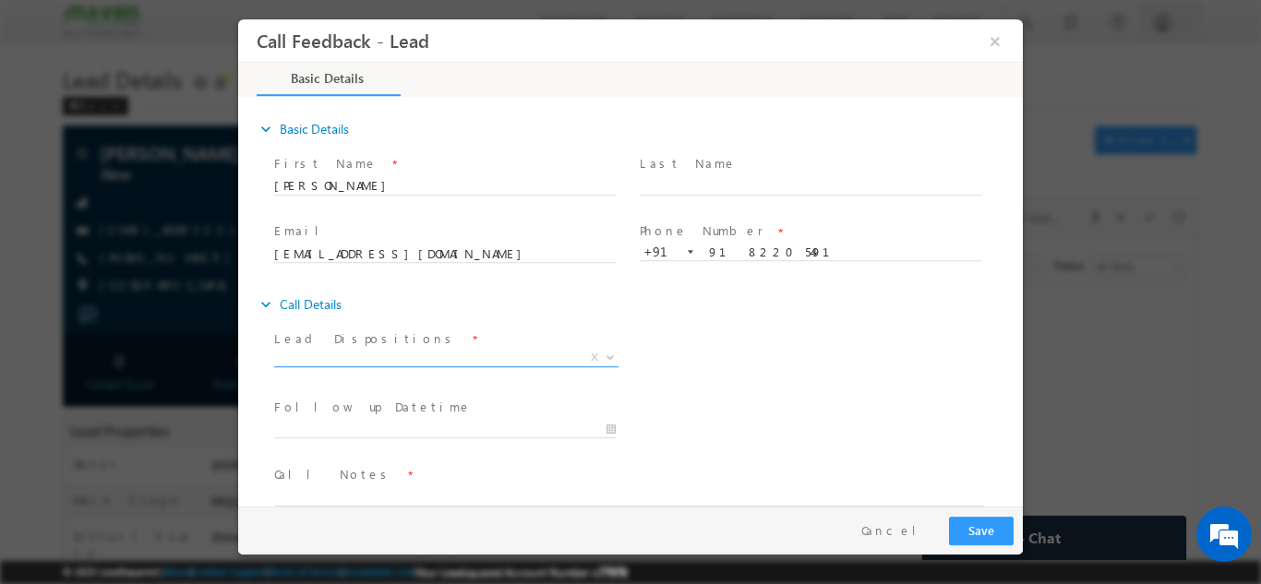
click at [426, 363] on span "X" at bounding box center [446, 357] width 344 height 18
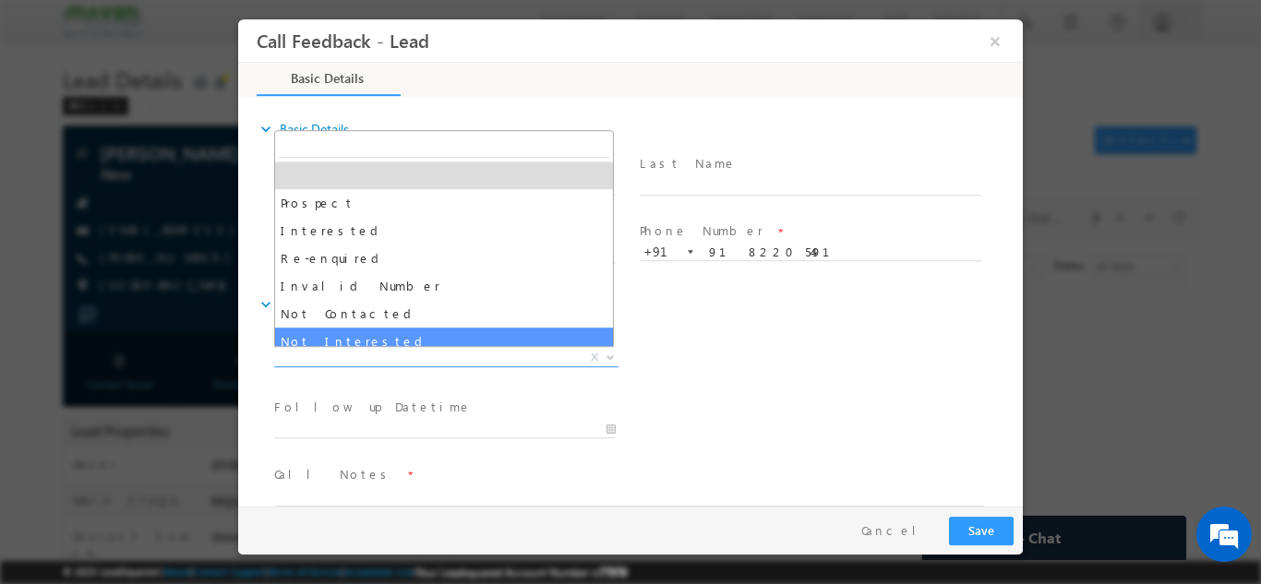
select select "Not Interested"
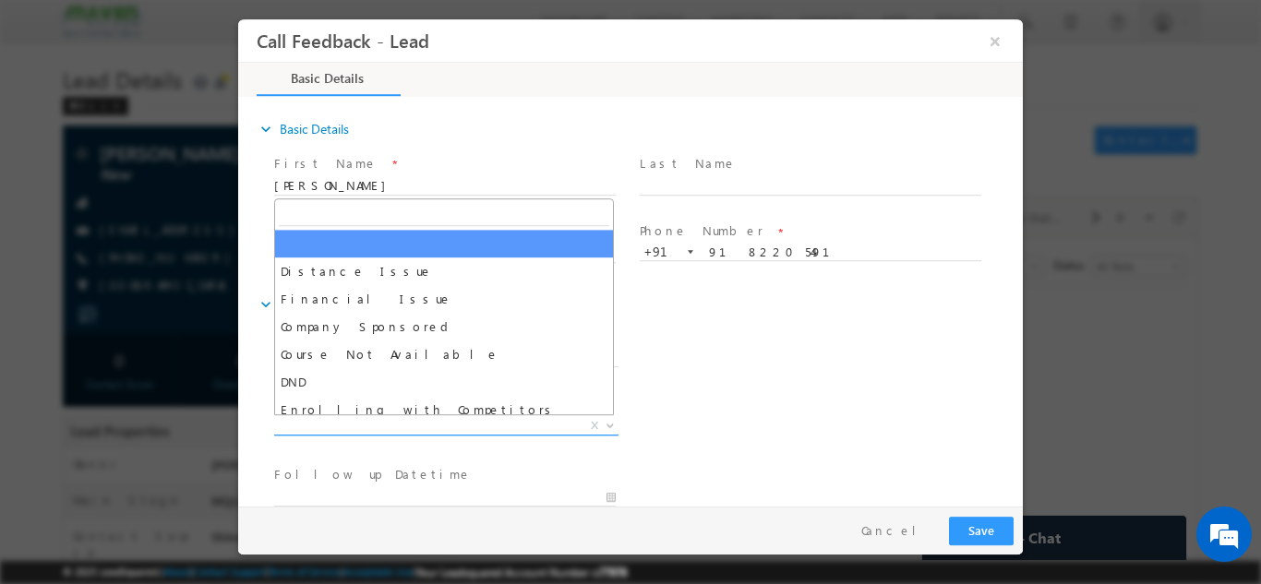
click at [361, 433] on span "Distance Issue Financial Issue Company Sponsored Course Not Available DND Enrol…" at bounding box center [453, 428] width 358 height 22
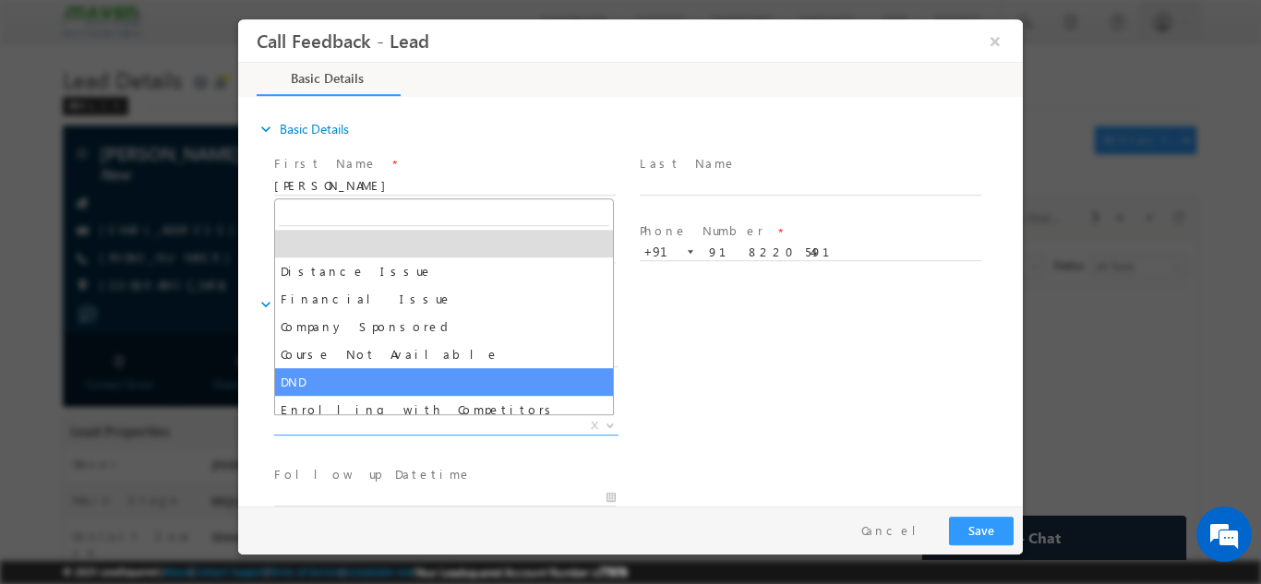
scroll to position [37, 0]
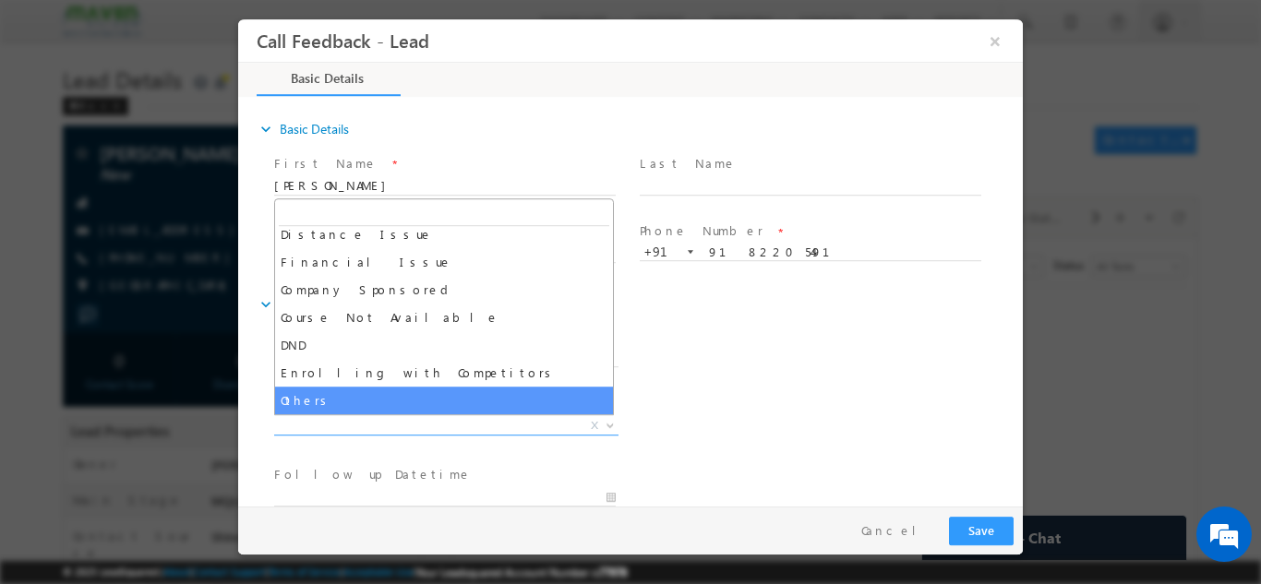
select select "Others"
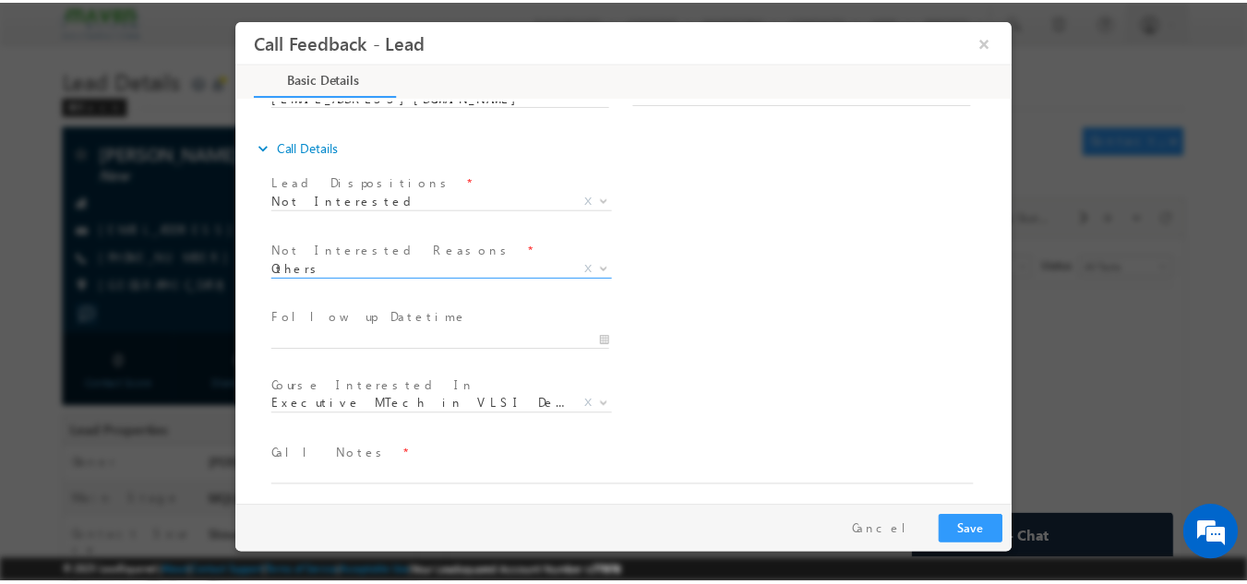
scroll to position [166, 0]
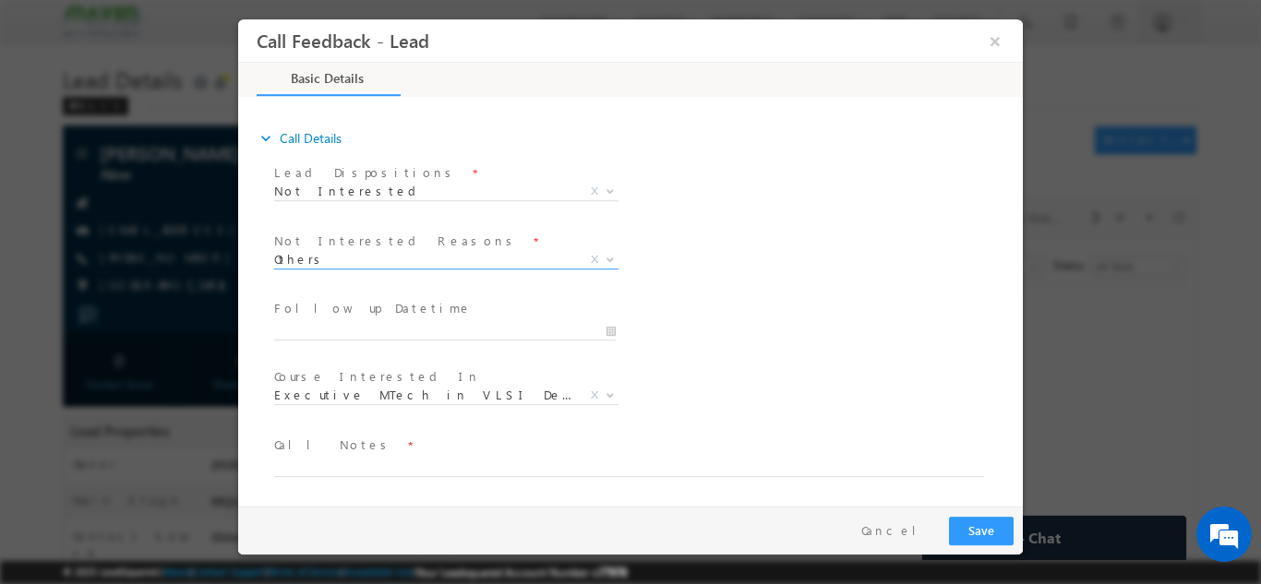
click at [347, 482] on span at bounding box center [619, 486] width 690 height 20
click at [358, 455] on textarea at bounding box center [629, 465] width 710 height 21
type textarea "Not looking for any program."
click at [963, 528] on button "Save" at bounding box center [981, 530] width 65 height 29
